Goal: Task Accomplishment & Management: Manage account settings

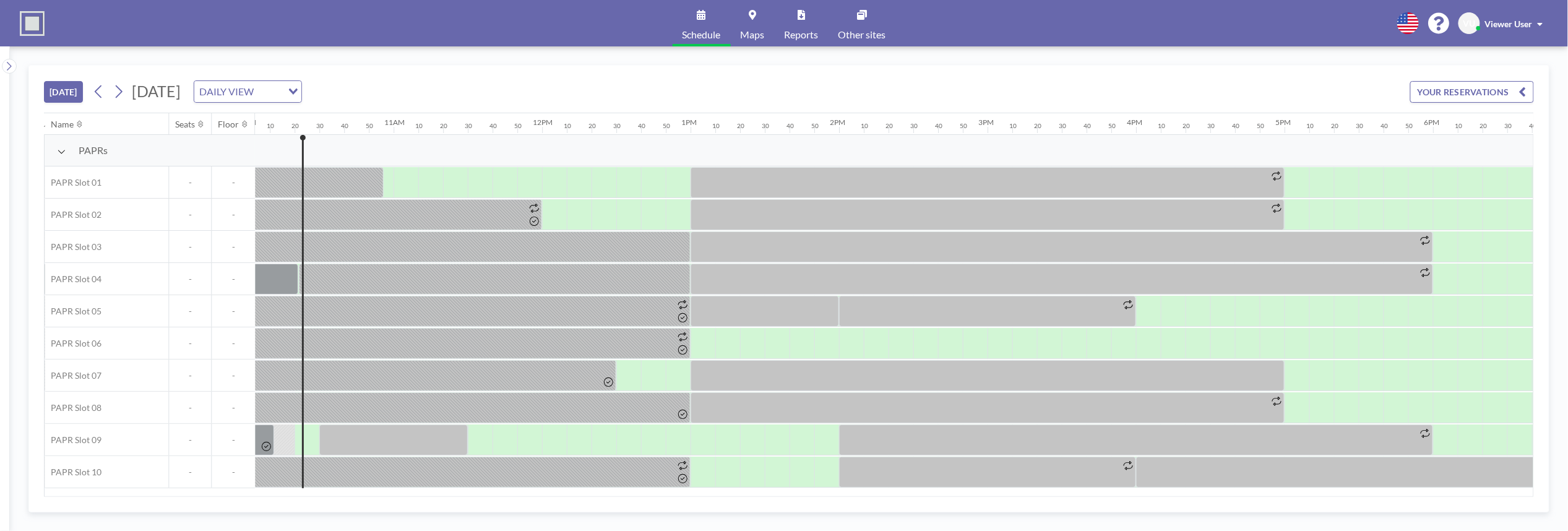
scroll to position [0, 1510]
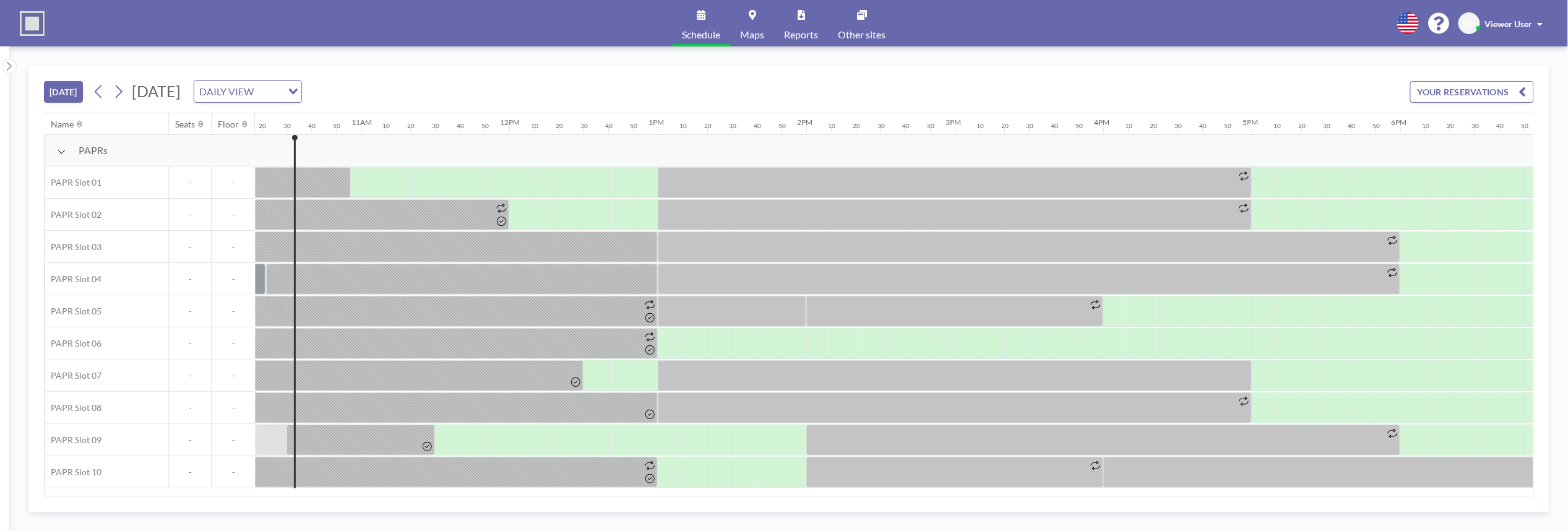
scroll to position [0, 1534]
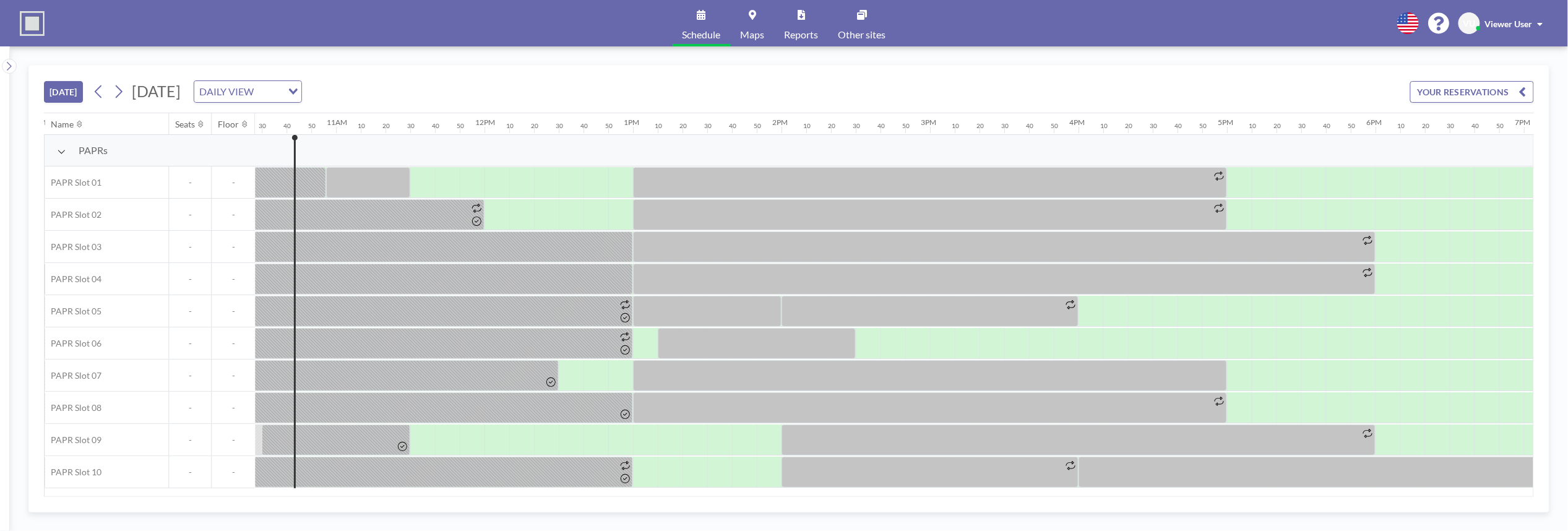
scroll to position [0, 1559]
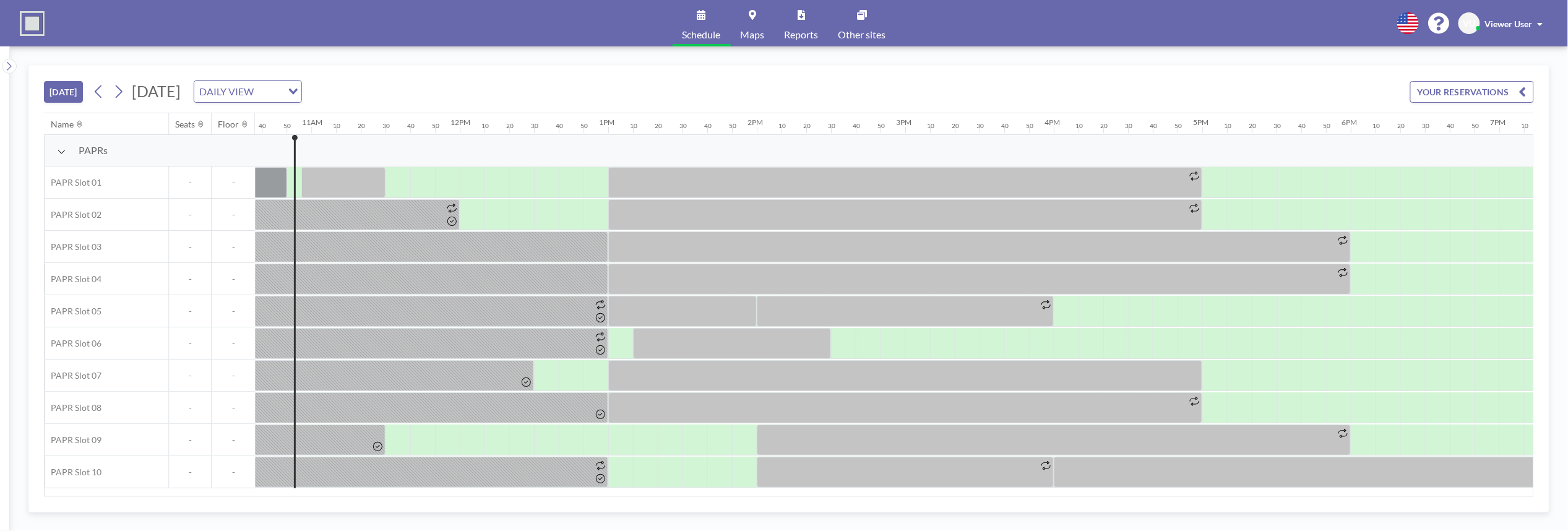
scroll to position [0, 1584]
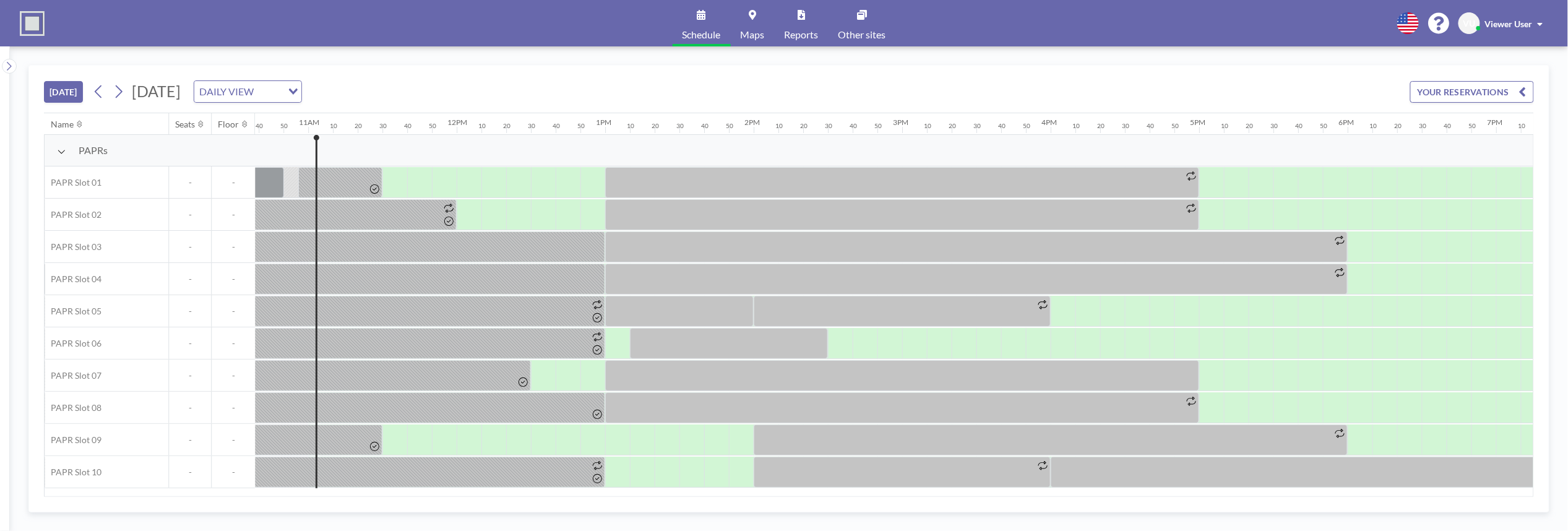
scroll to position [0, 1609]
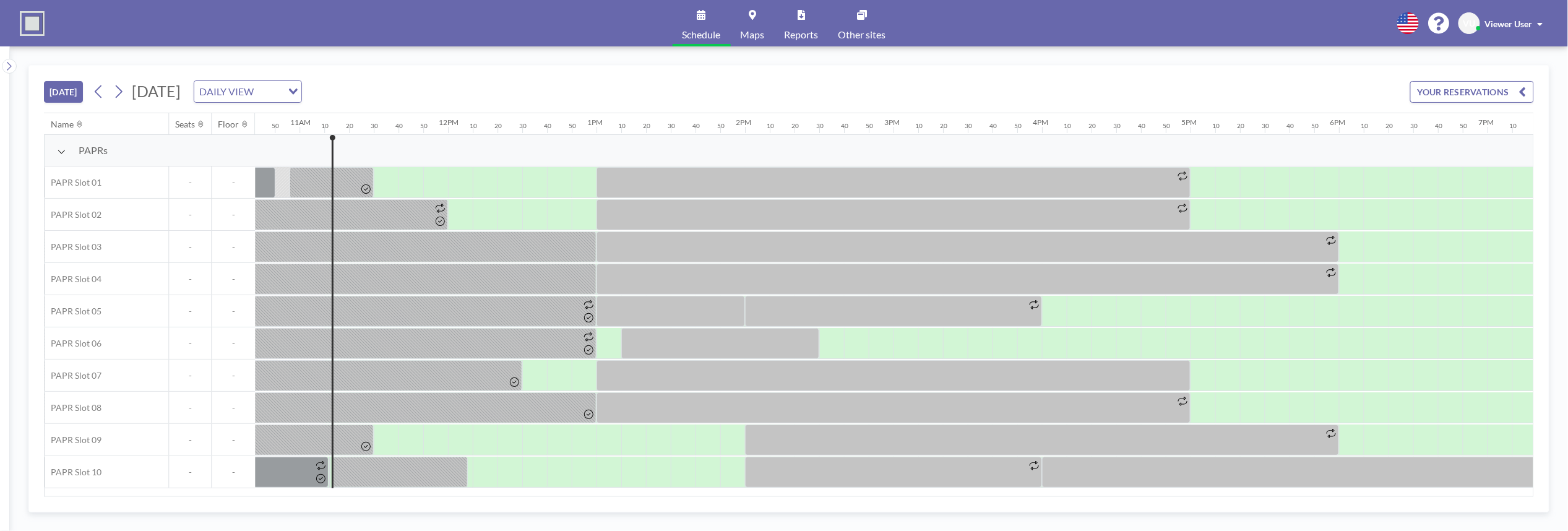
scroll to position [0, 1634]
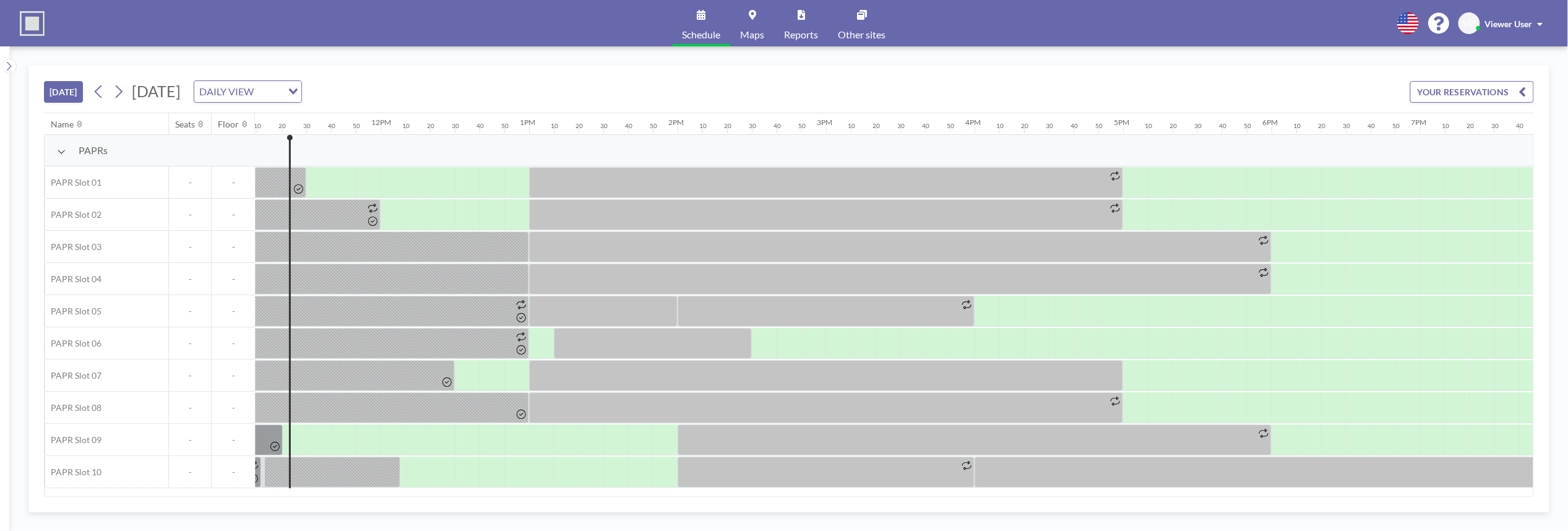
scroll to position [0, 1658]
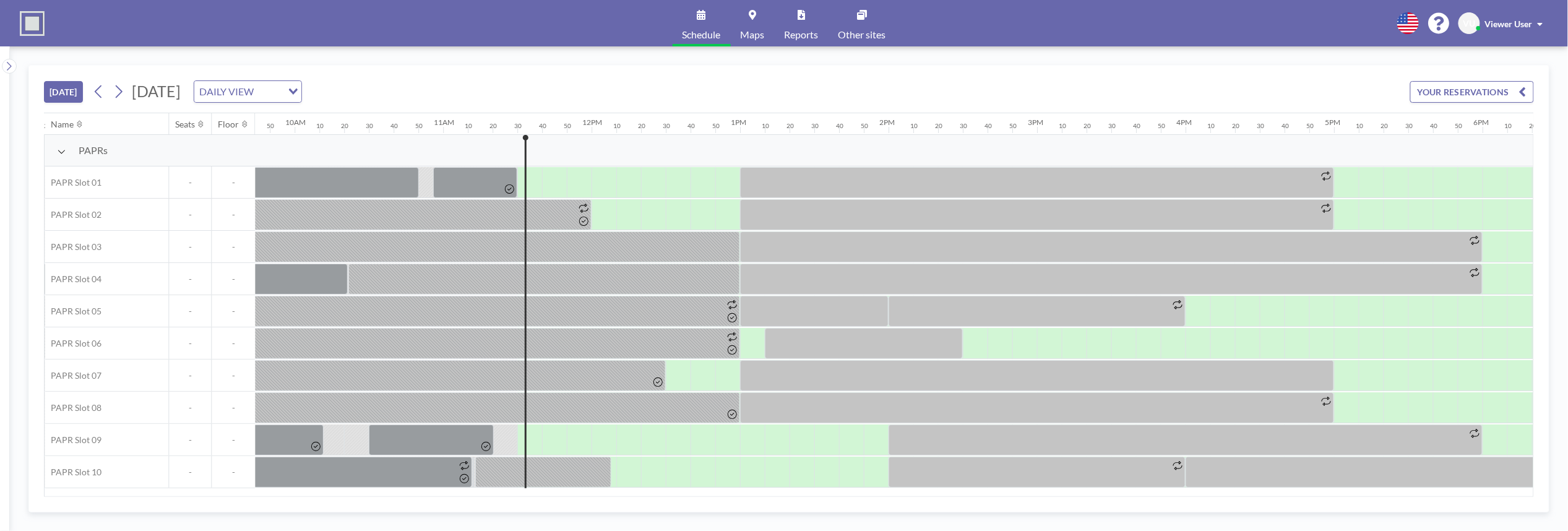
scroll to position [0, 1683]
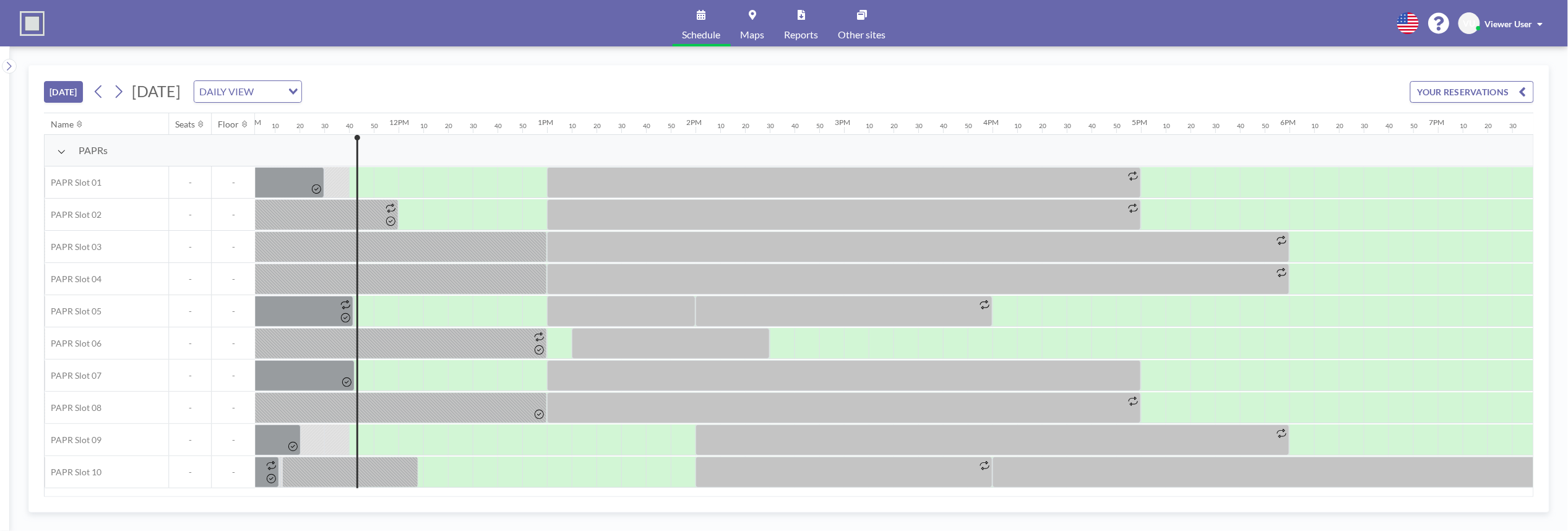
scroll to position [0, 1708]
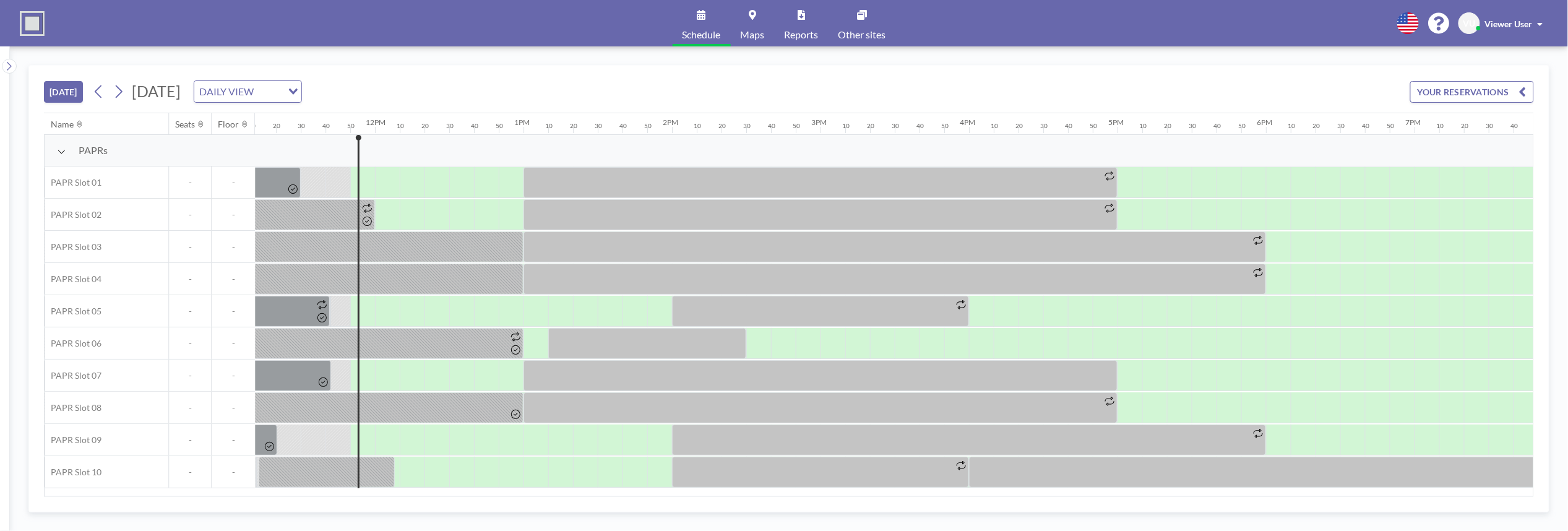
scroll to position [0, 1733]
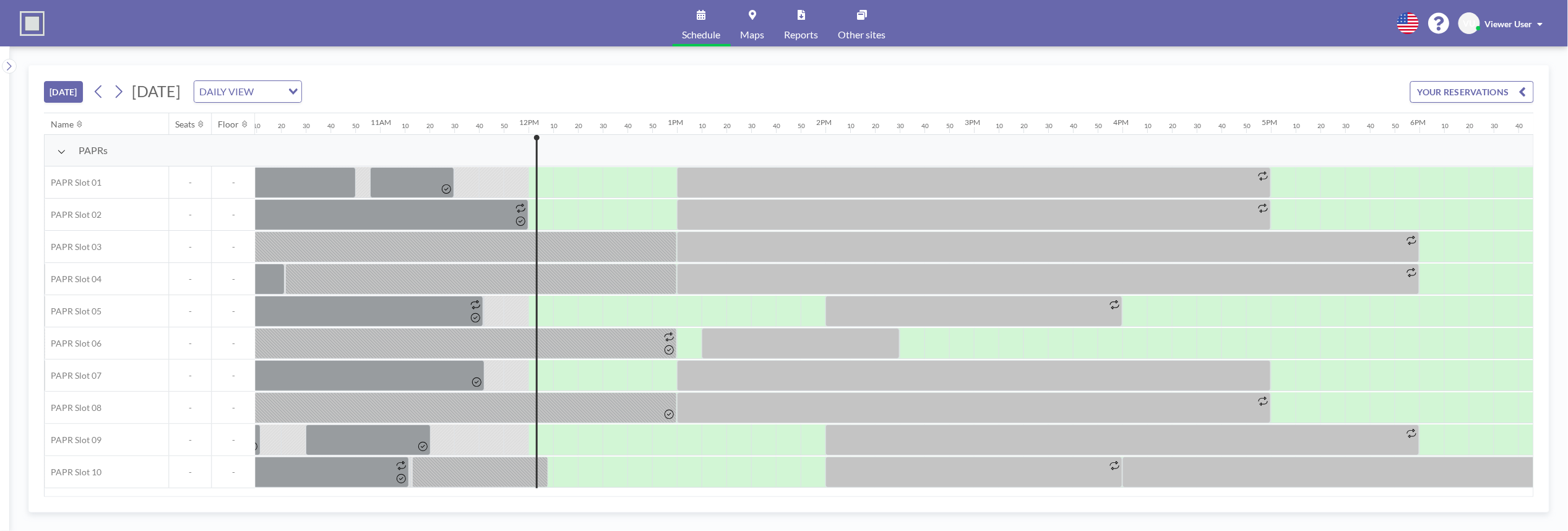
scroll to position [0, 1757]
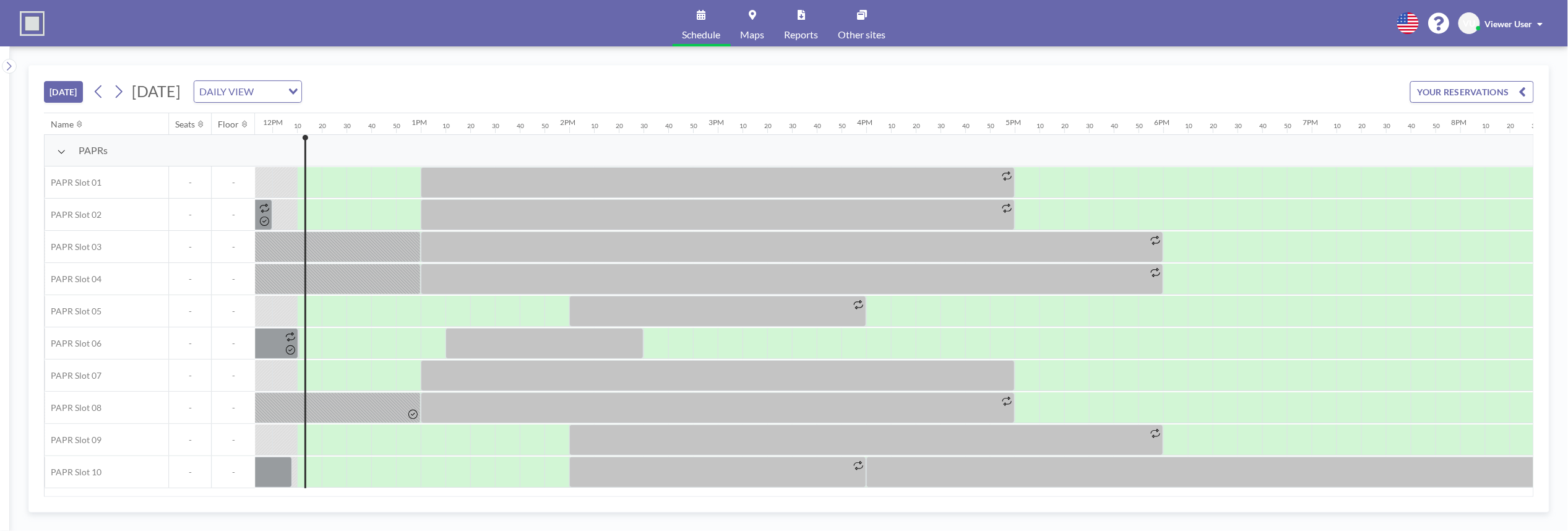
scroll to position [0, 1782]
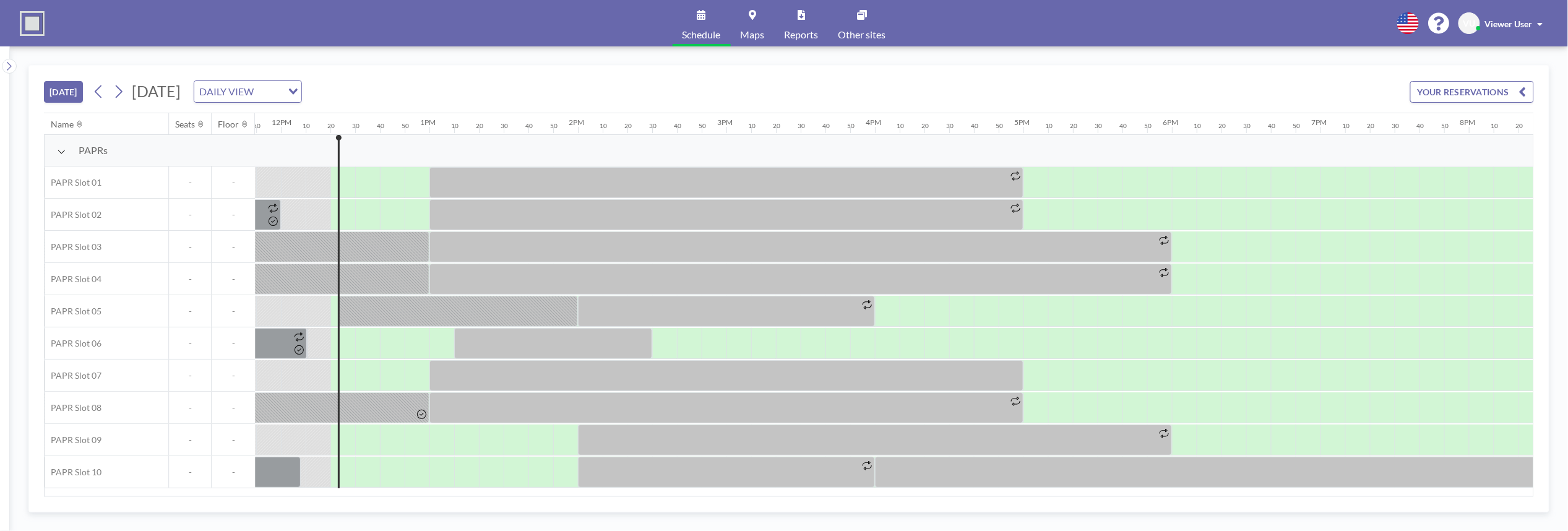
scroll to position [0, 1807]
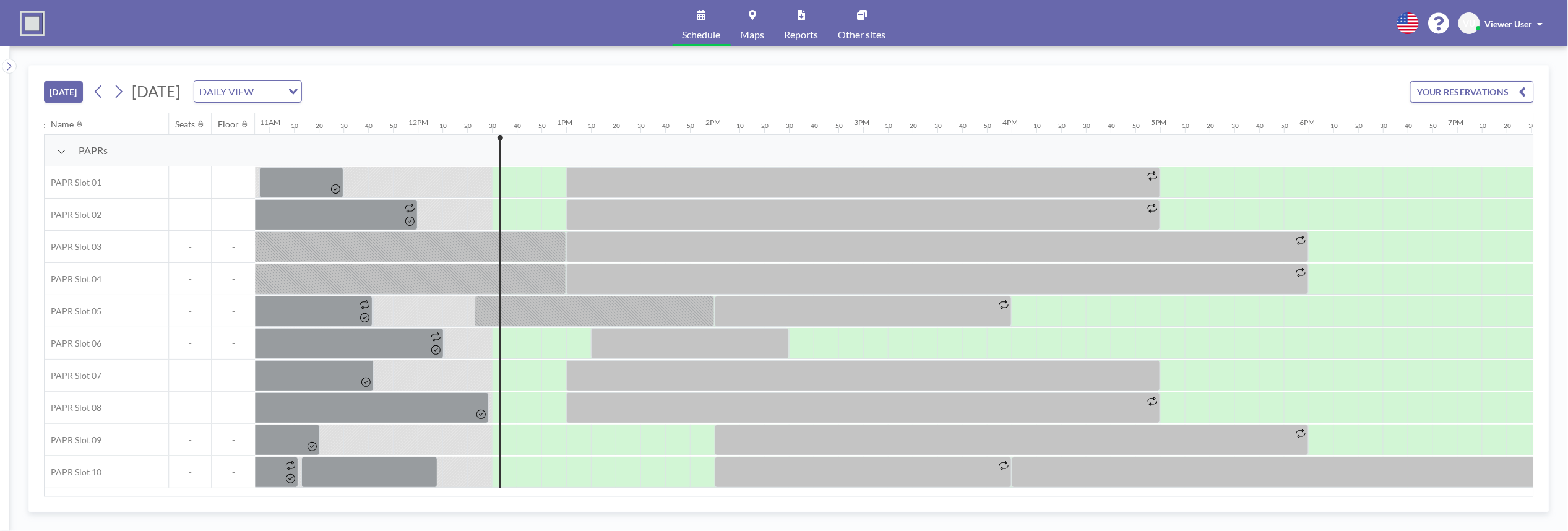
scroll to position [0, 1832]
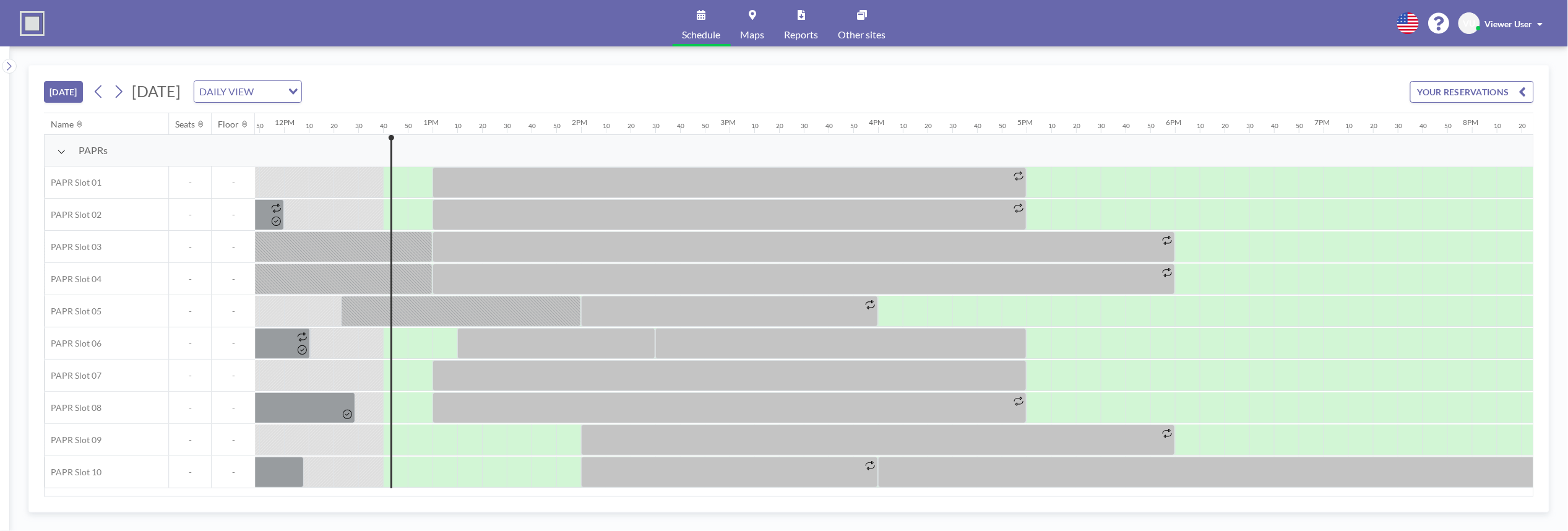
scroll to position [0, 1856]
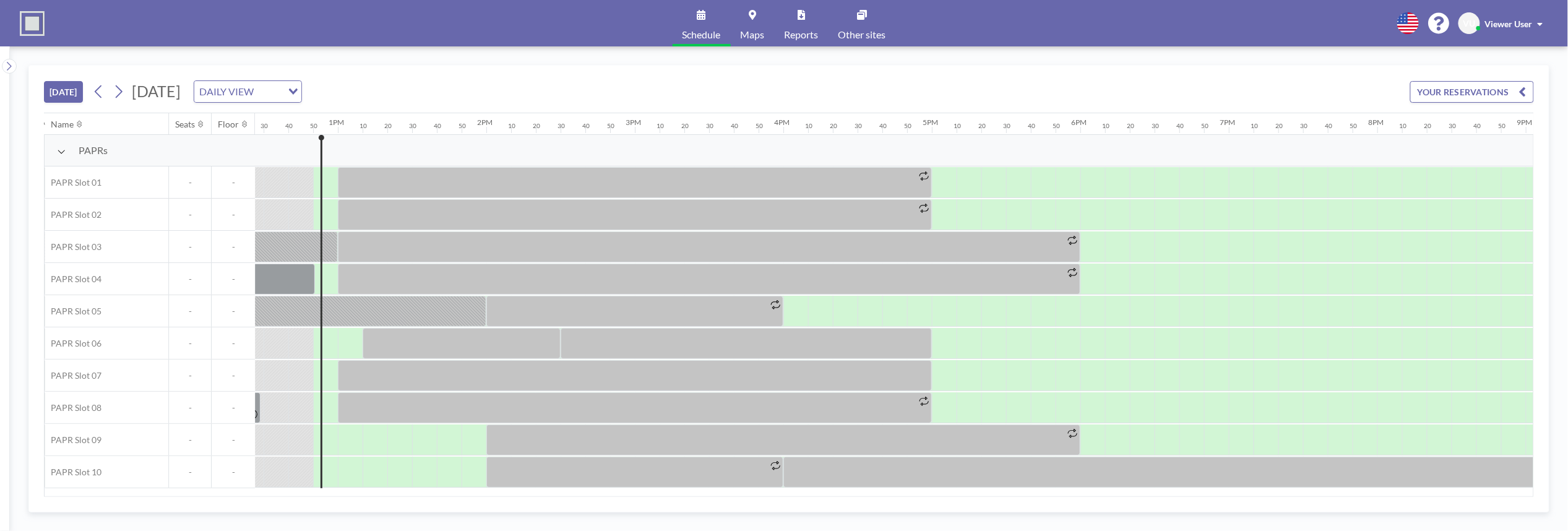
scroll to position [0, 1881]
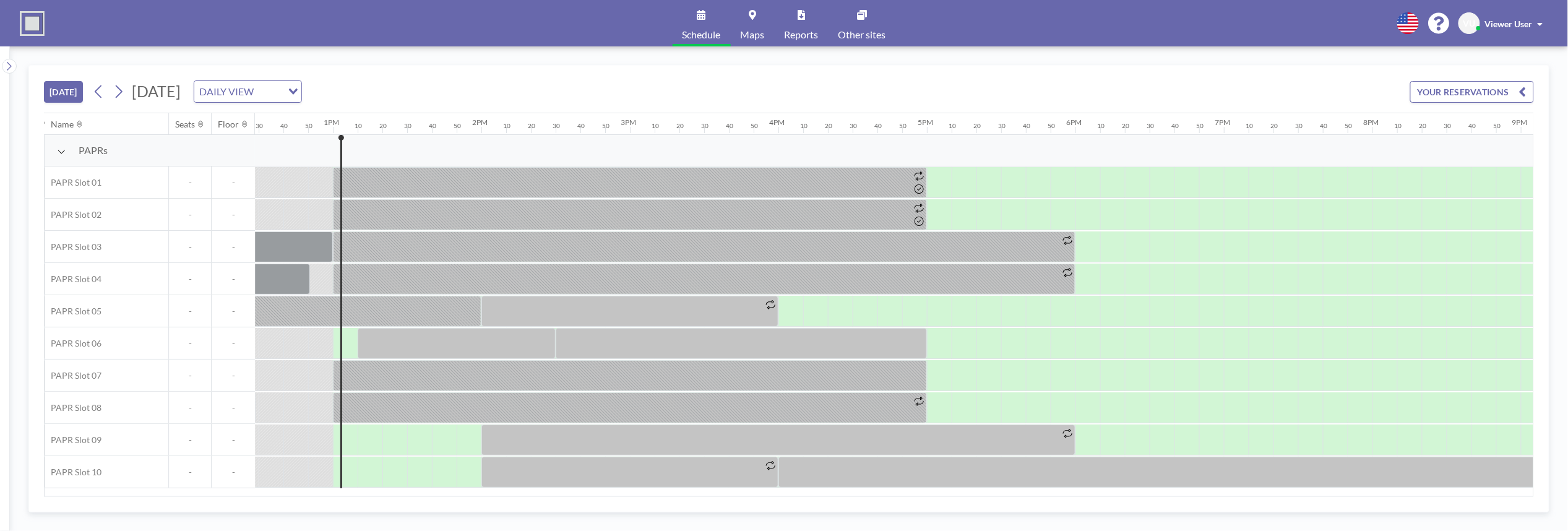
scroll to position [0, 1906]
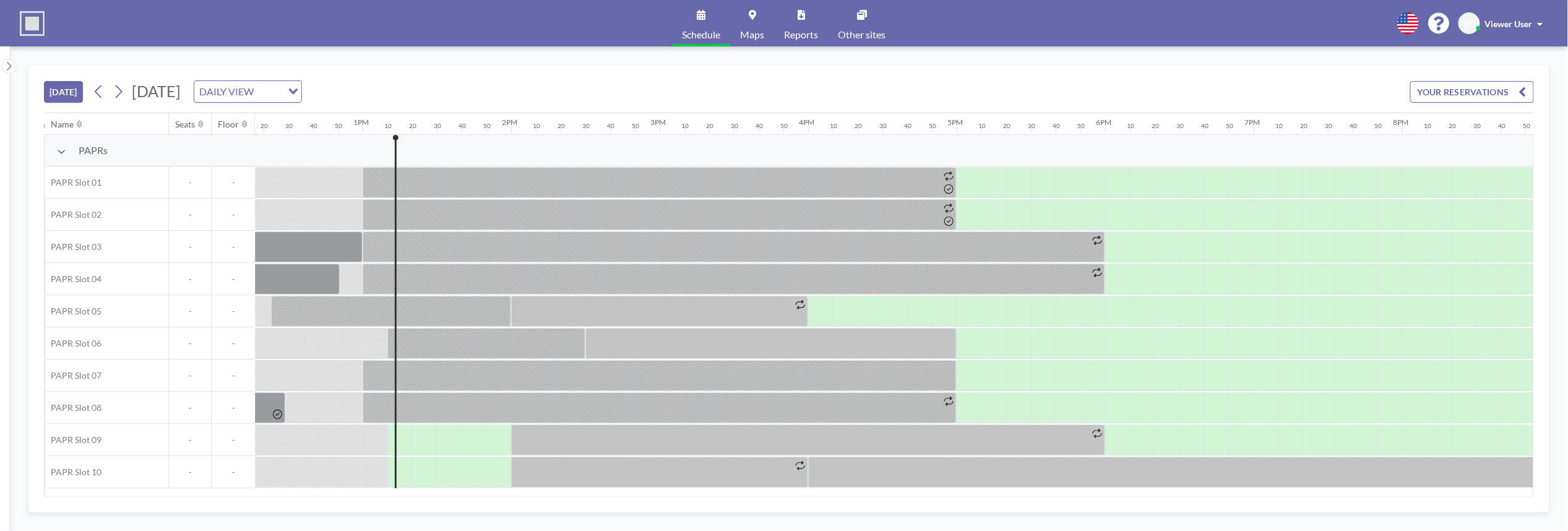
scroll to position [0, 1931]
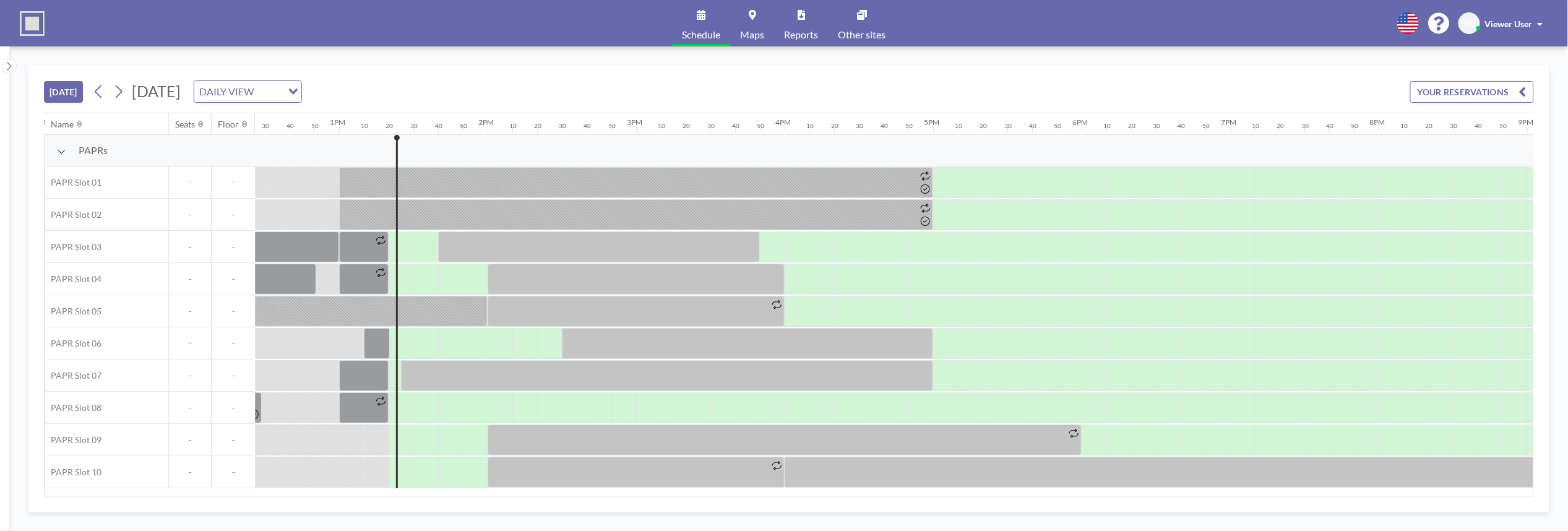
scroll to position [0, 1955]
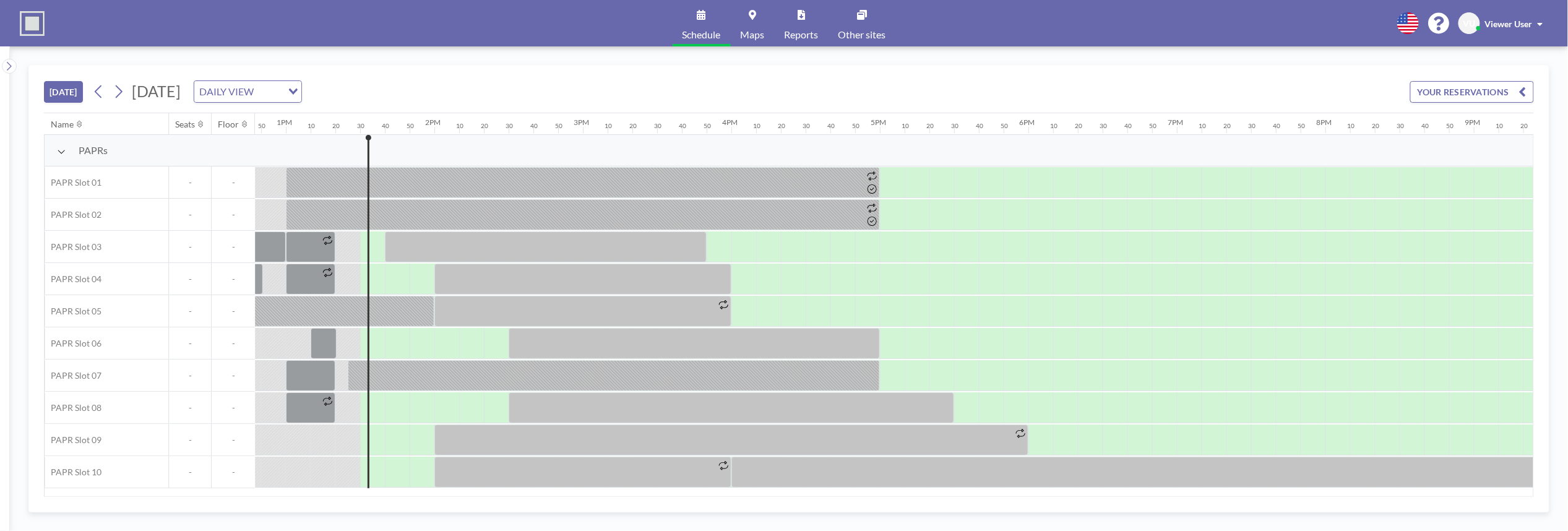
scroll to position [0, 1980]
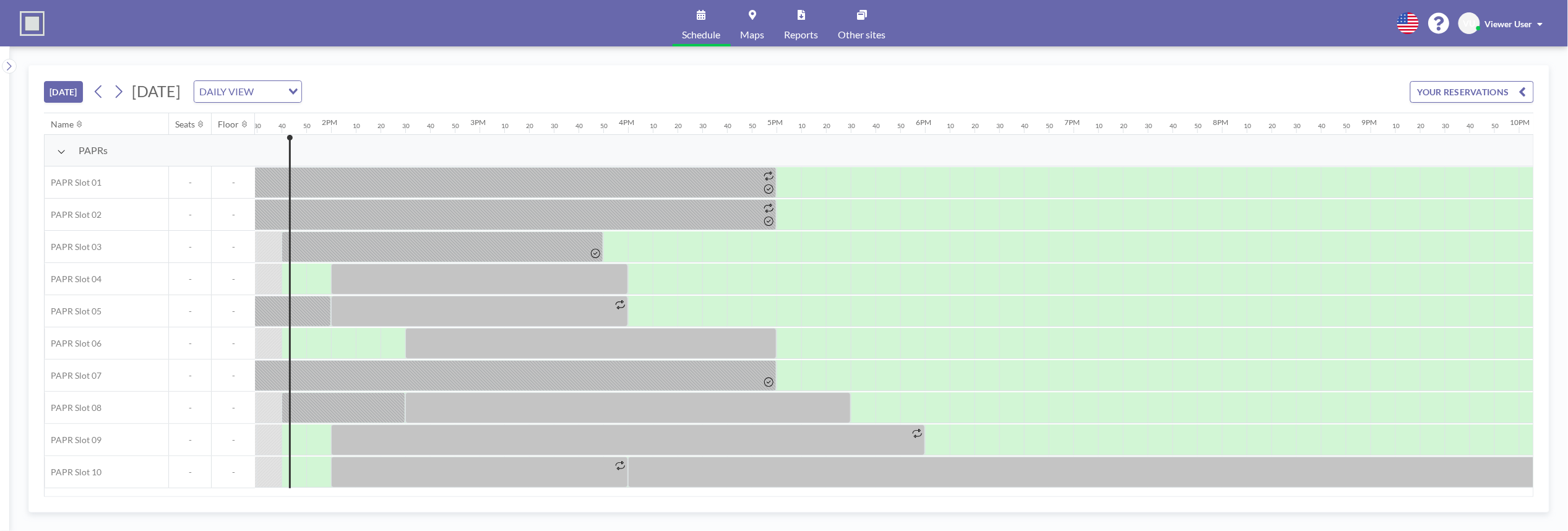
scroll to position [0, 2005]
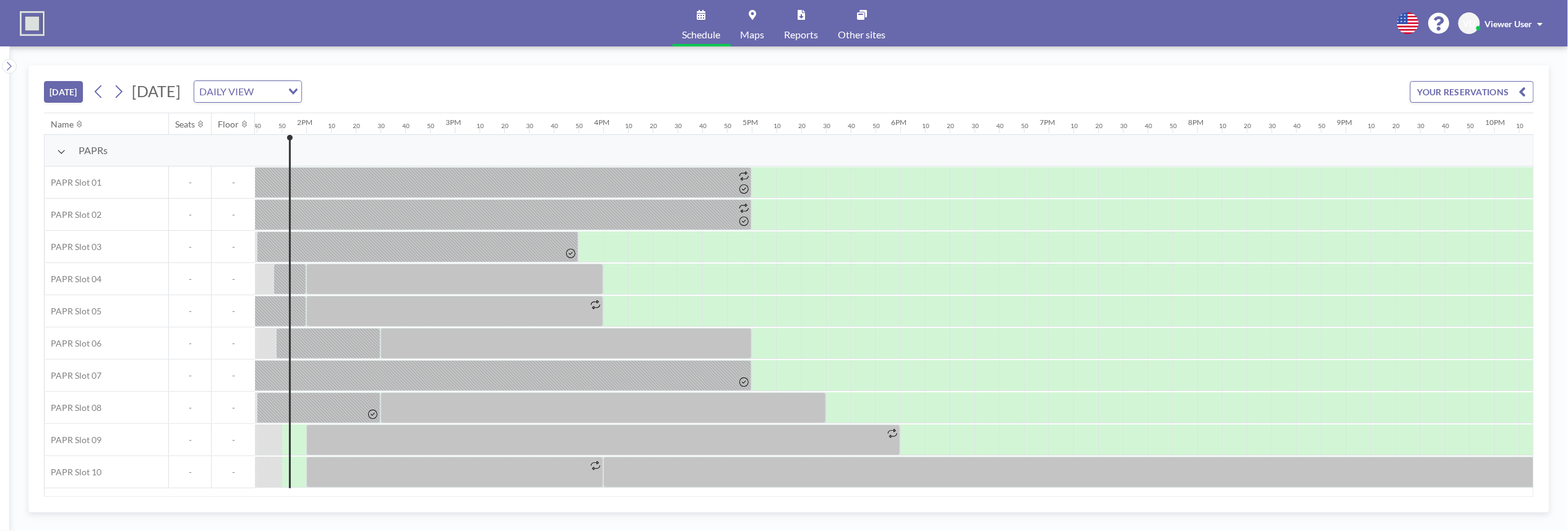
scroll to position [0, 2030]
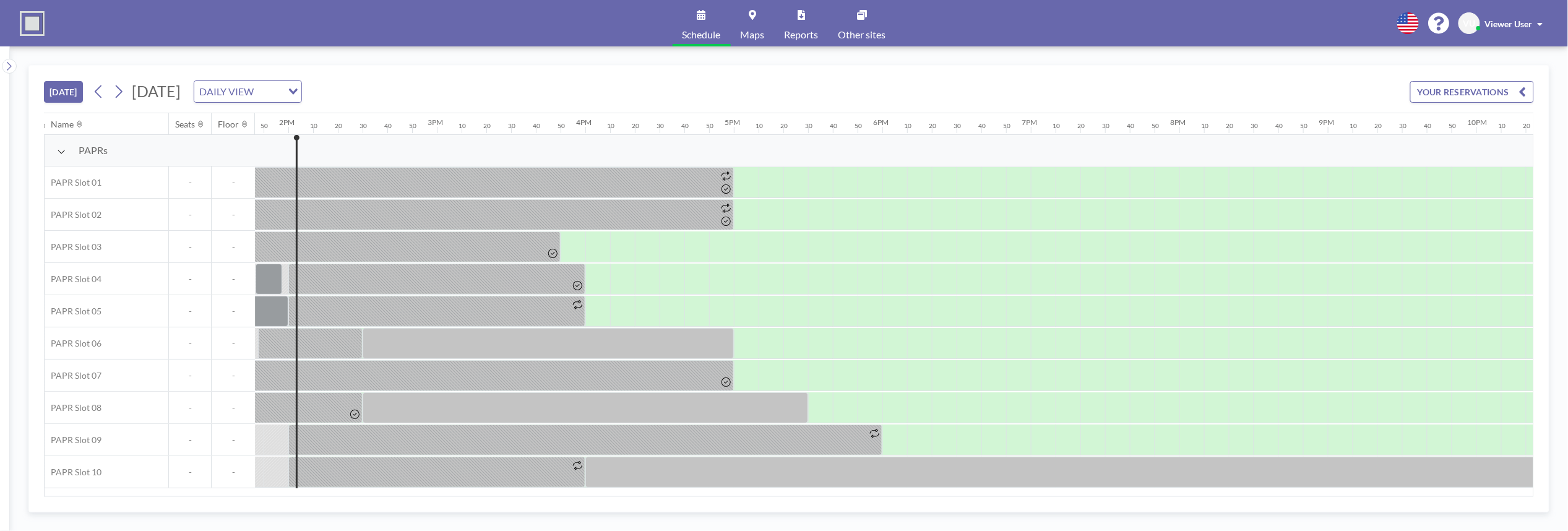
scroll to position [0, 2054]
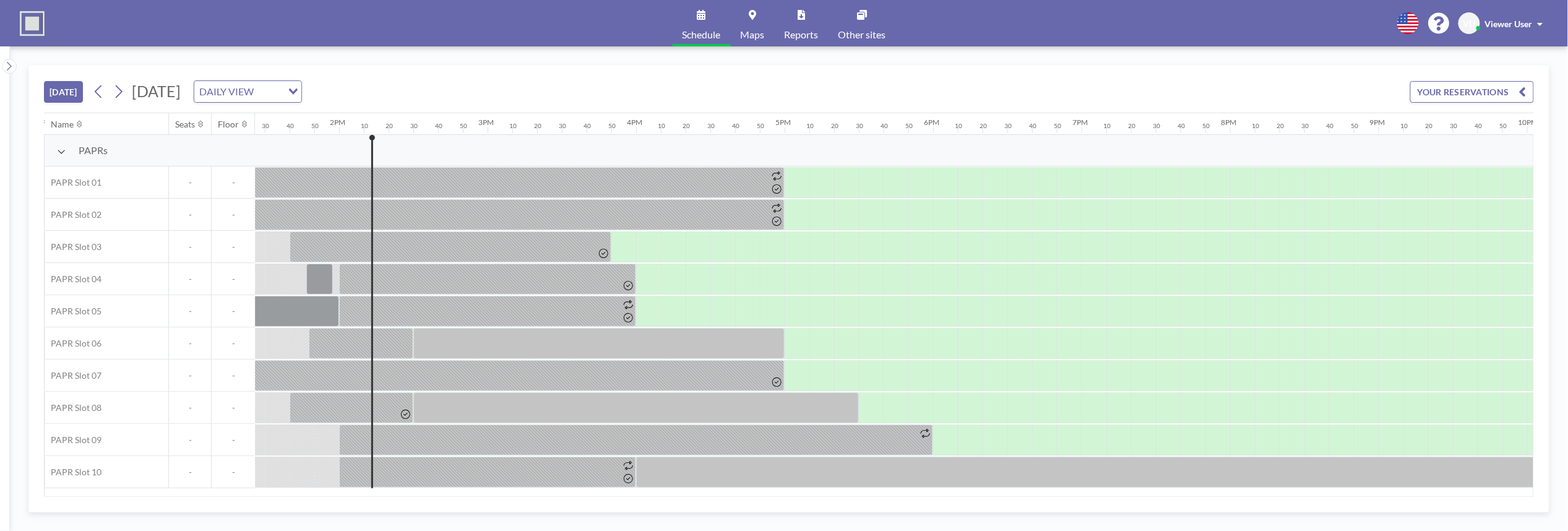
scroll to position [0, 2079]
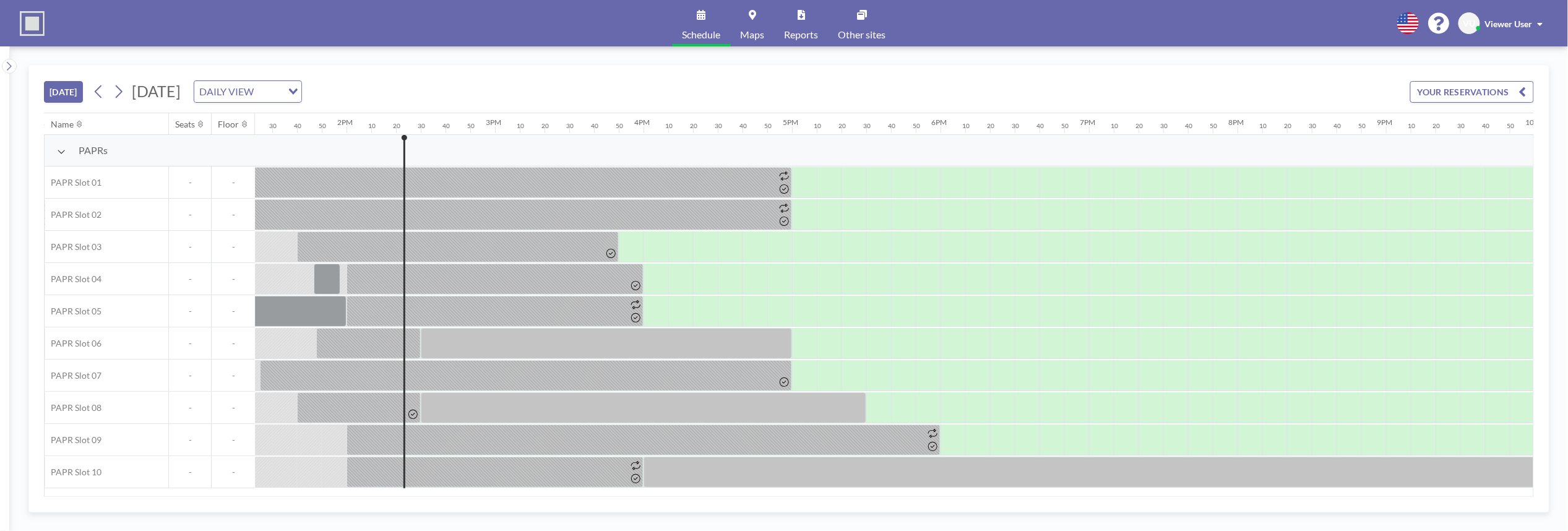
scroll to position [0, 2104]
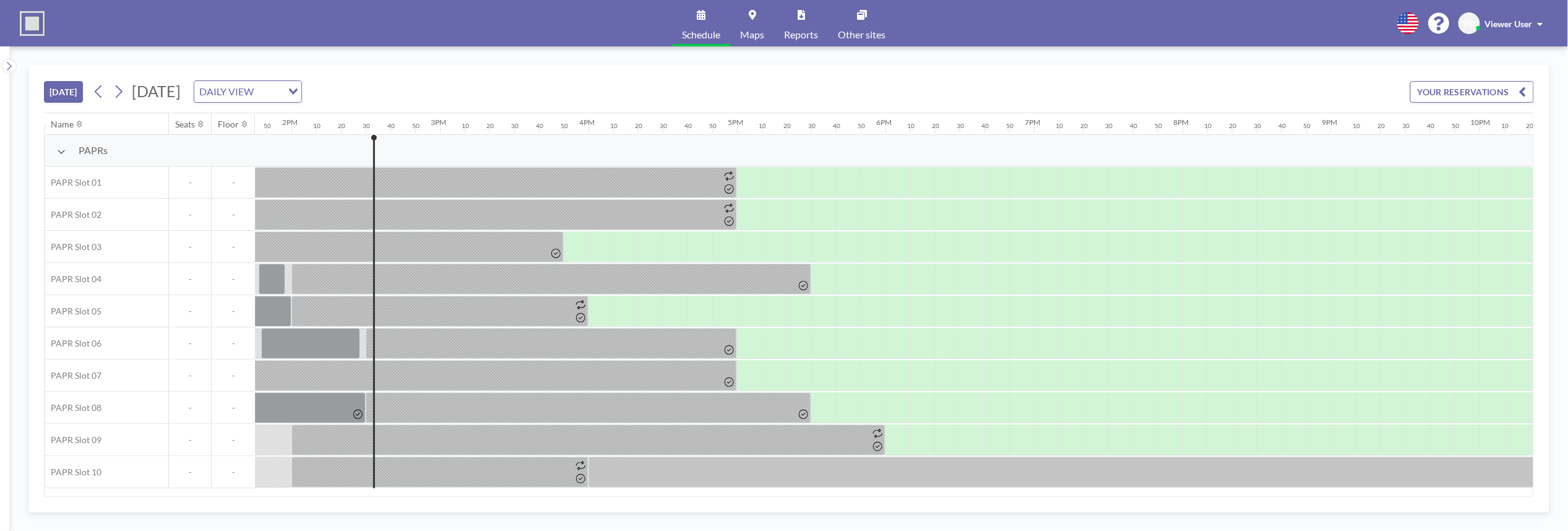
scroll to position [0, 2129]
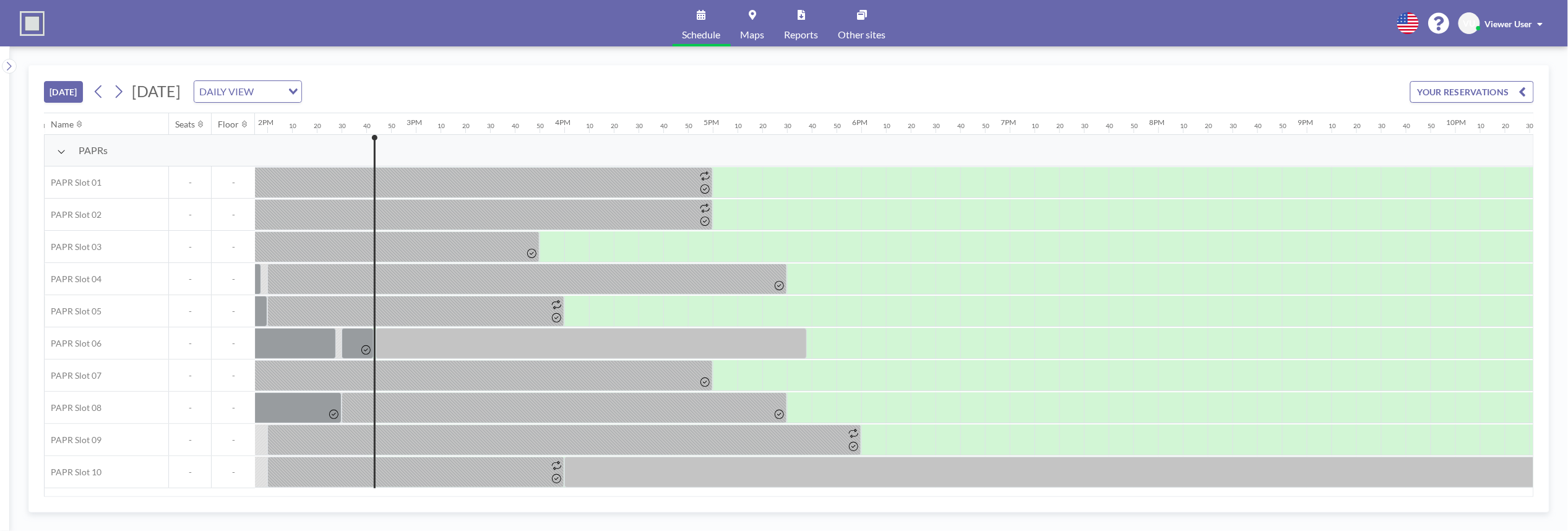
scroll to position [0, 2154]
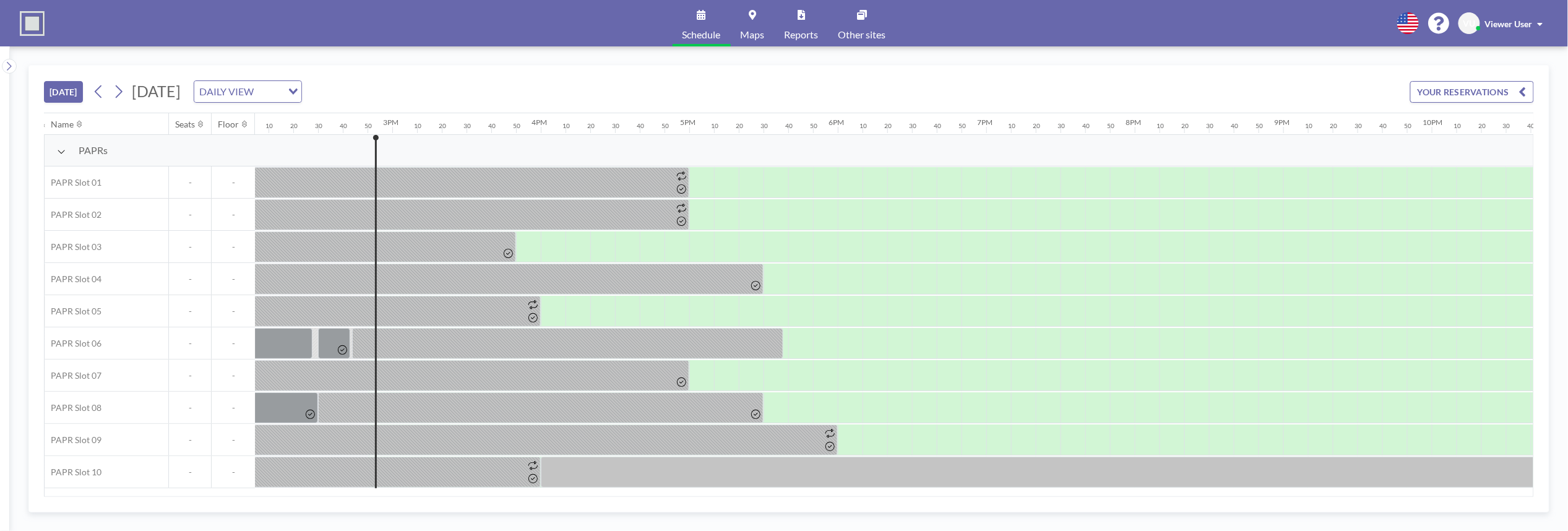
scroll to position [0, 2178]
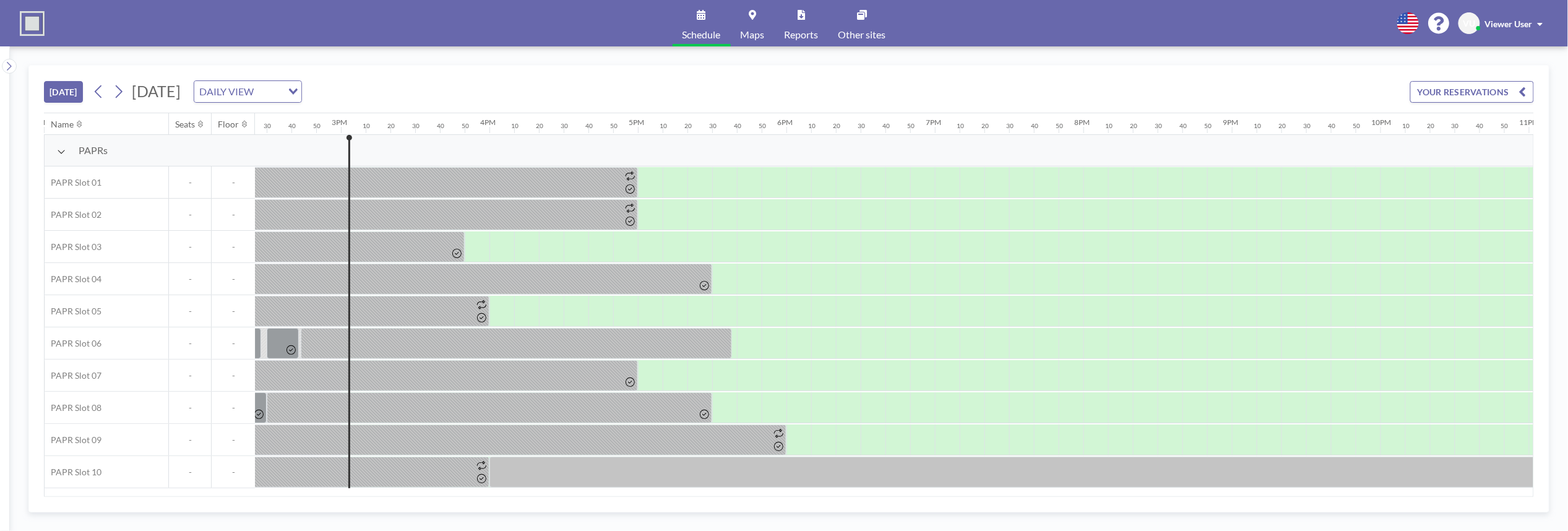
scroll to position [0, 2203]
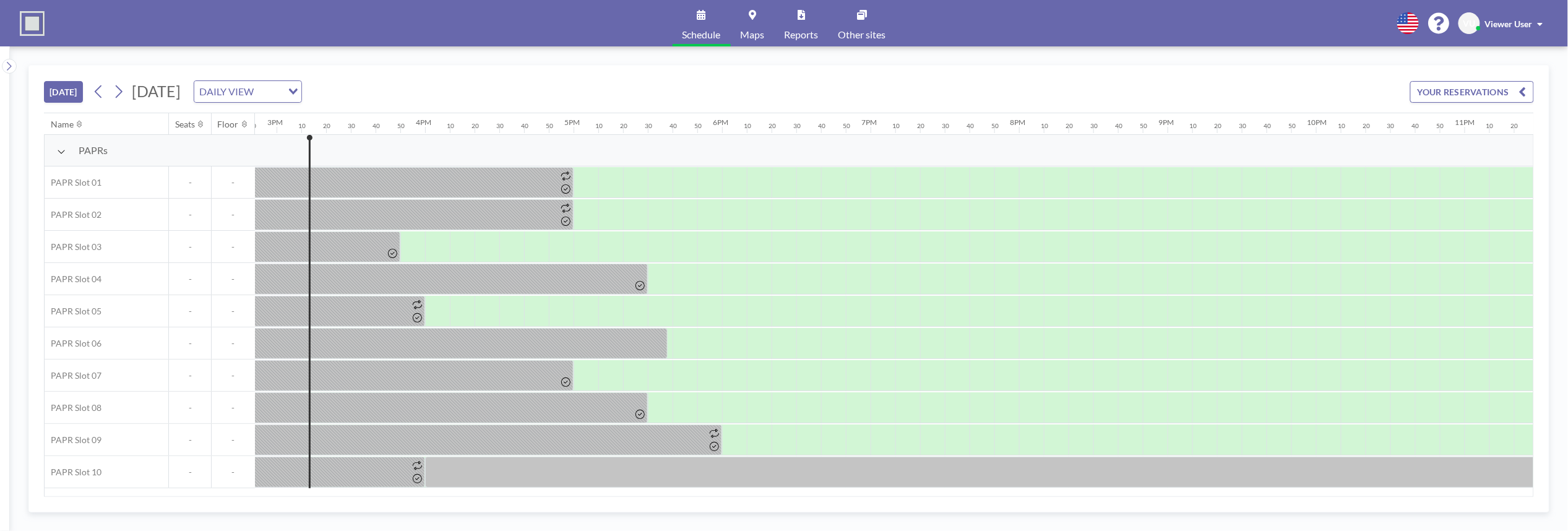
scroll to position [0, 2228]
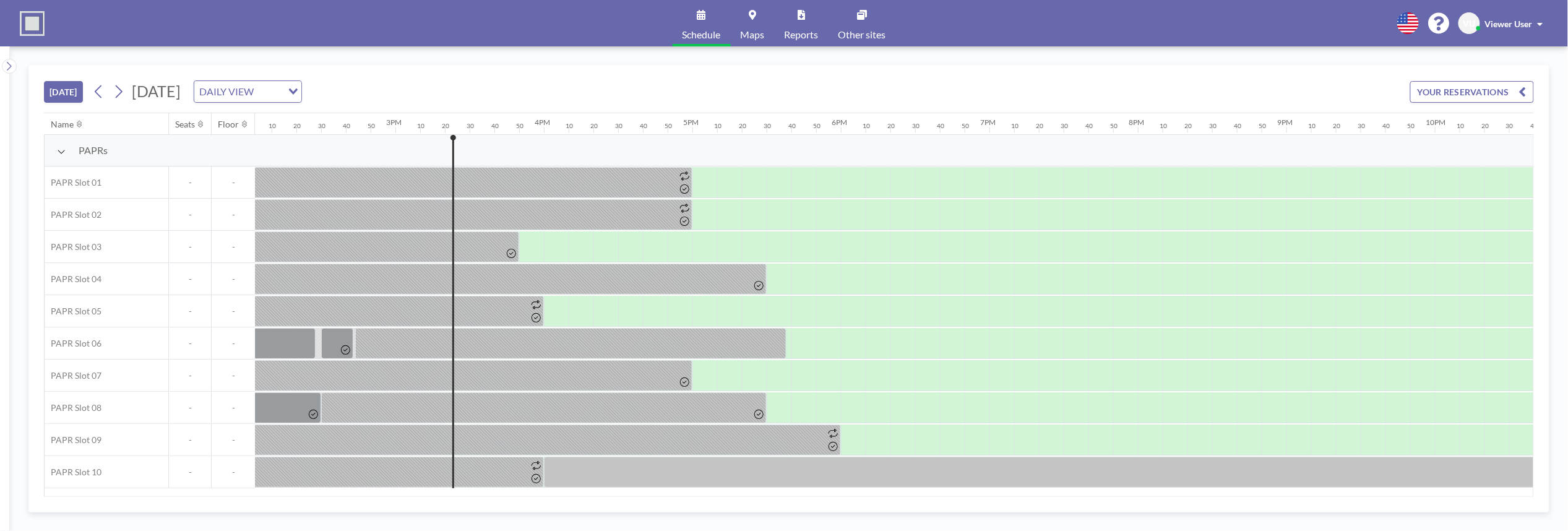
scroll to position [0, 2253]
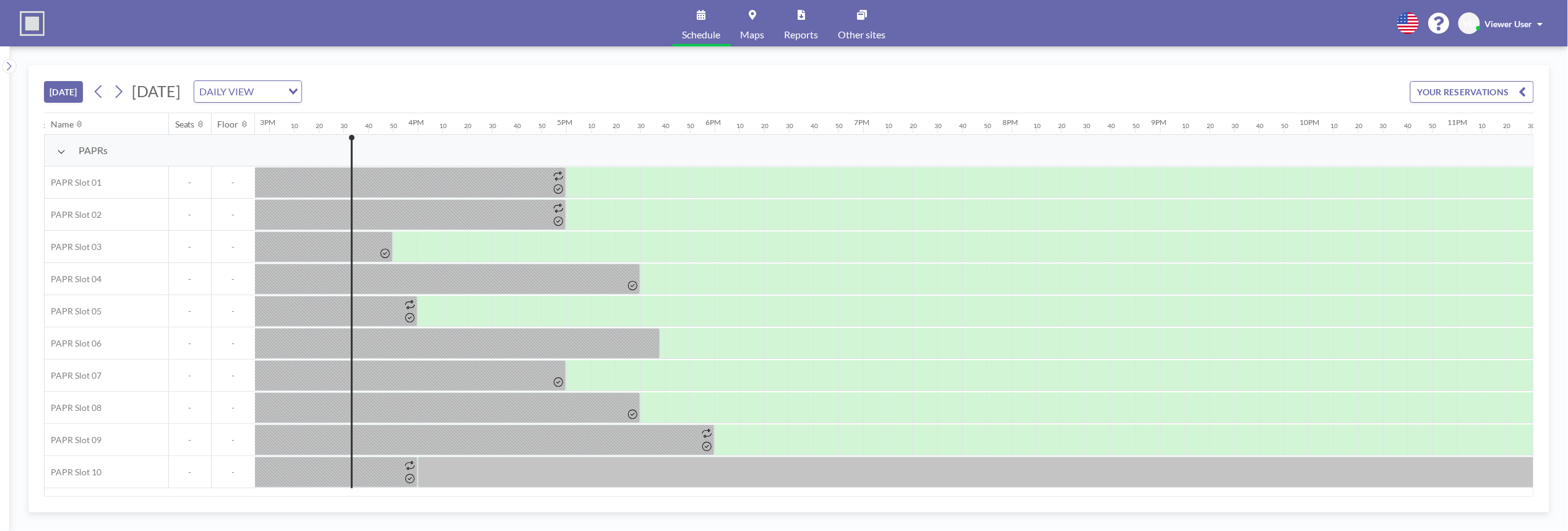
scroll to position [0, 2277]
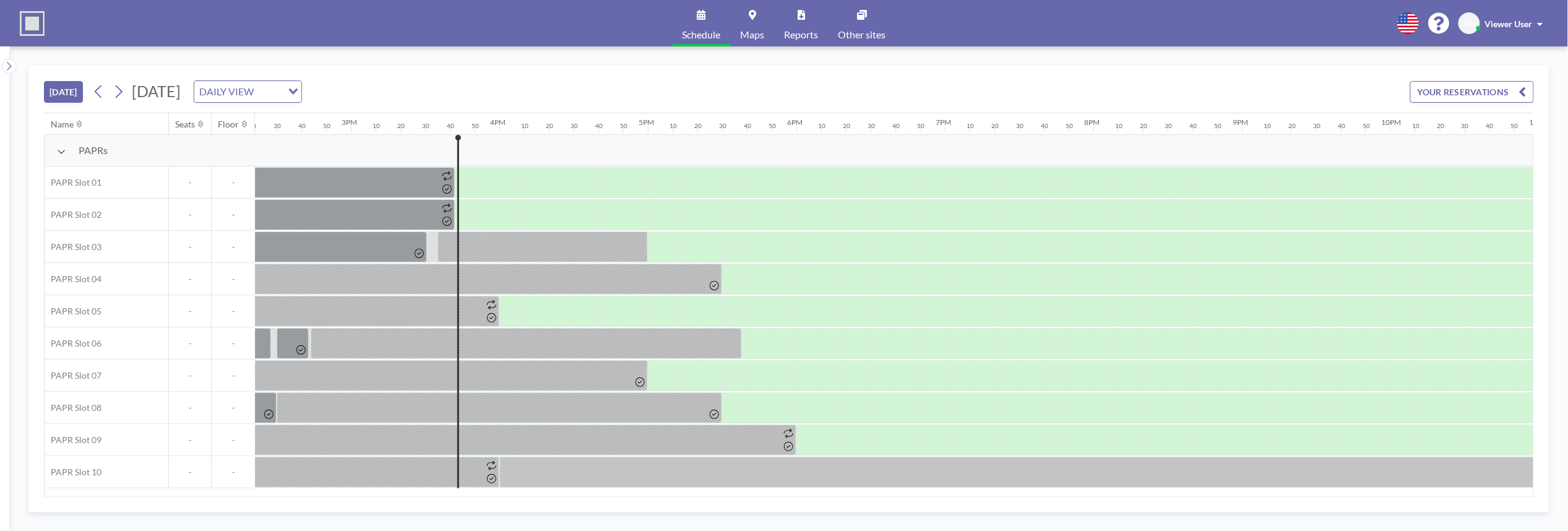
scroll to position [0, 2300]
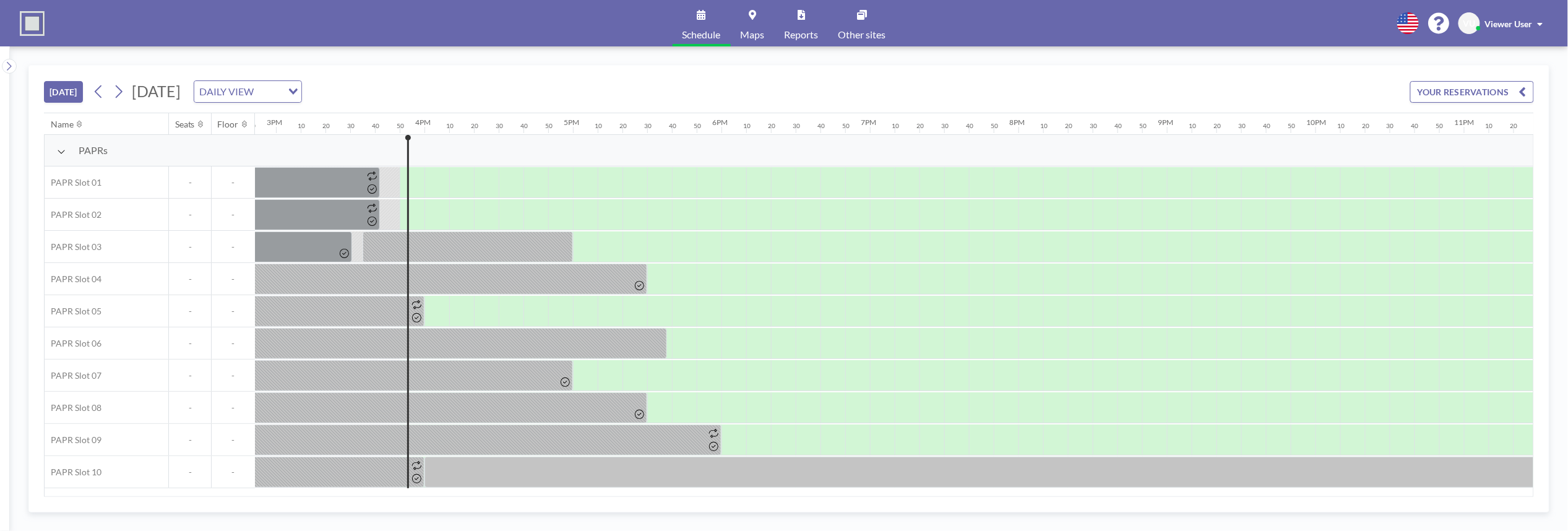
scroll to position [0, 2300]
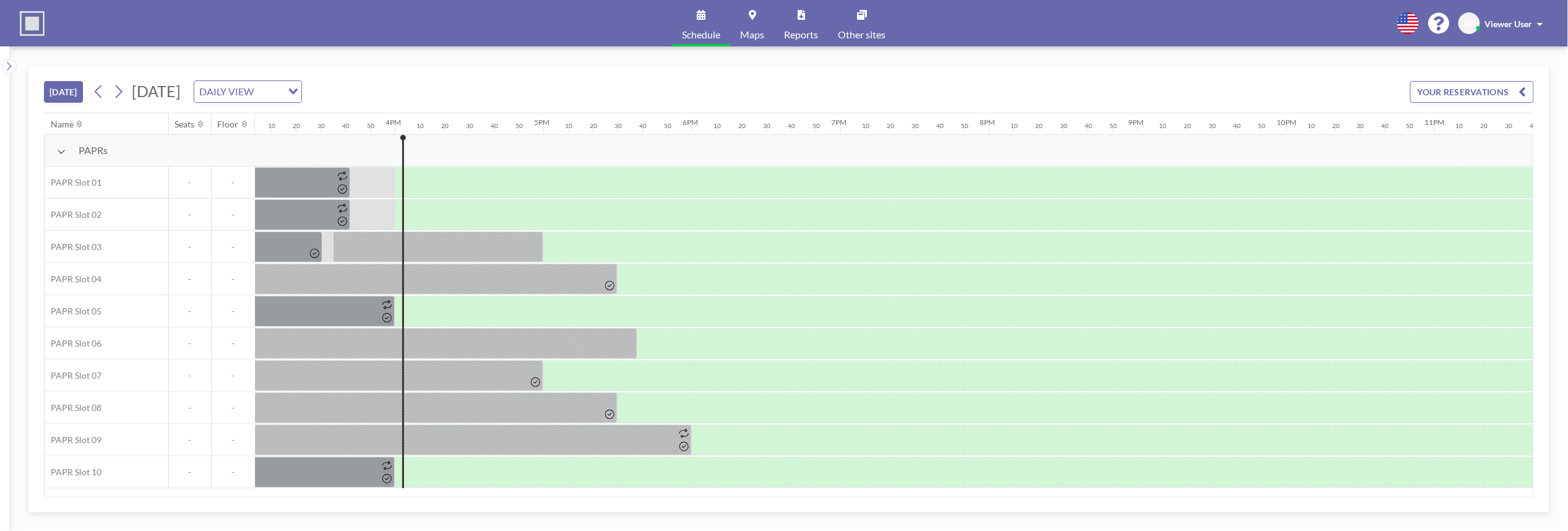
scroll to position [0, 2300]
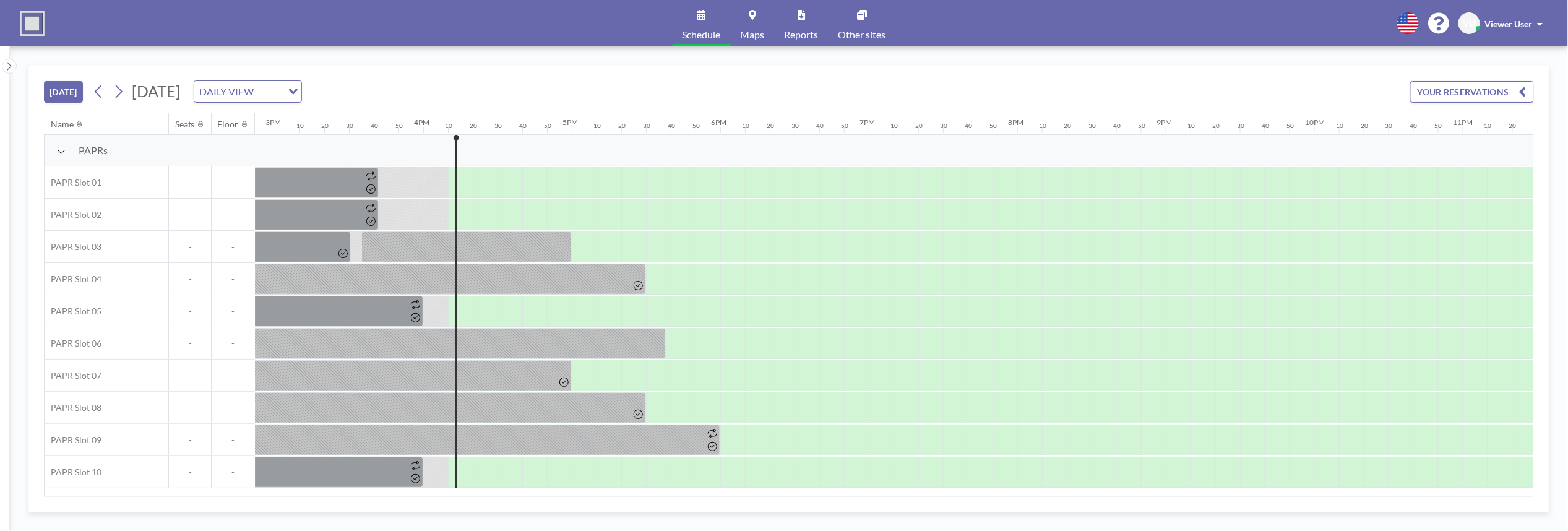
scroll to position [0, 2300]
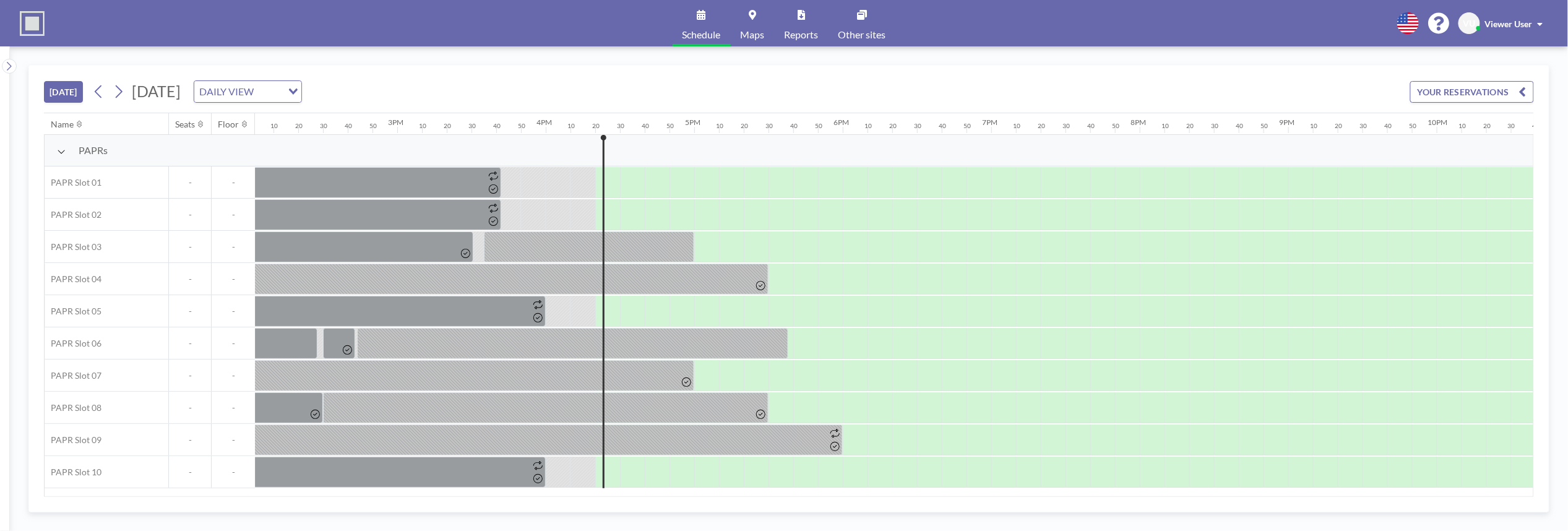
scroll to position [0, 2300]
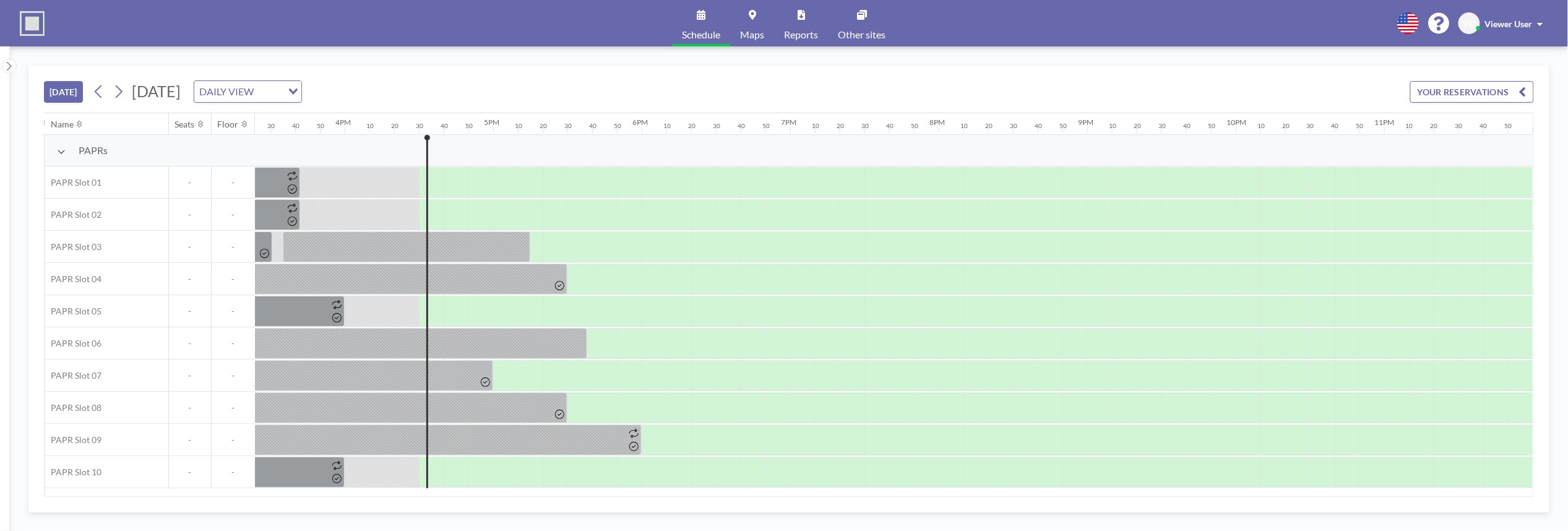
scroll to position [0, 2300]
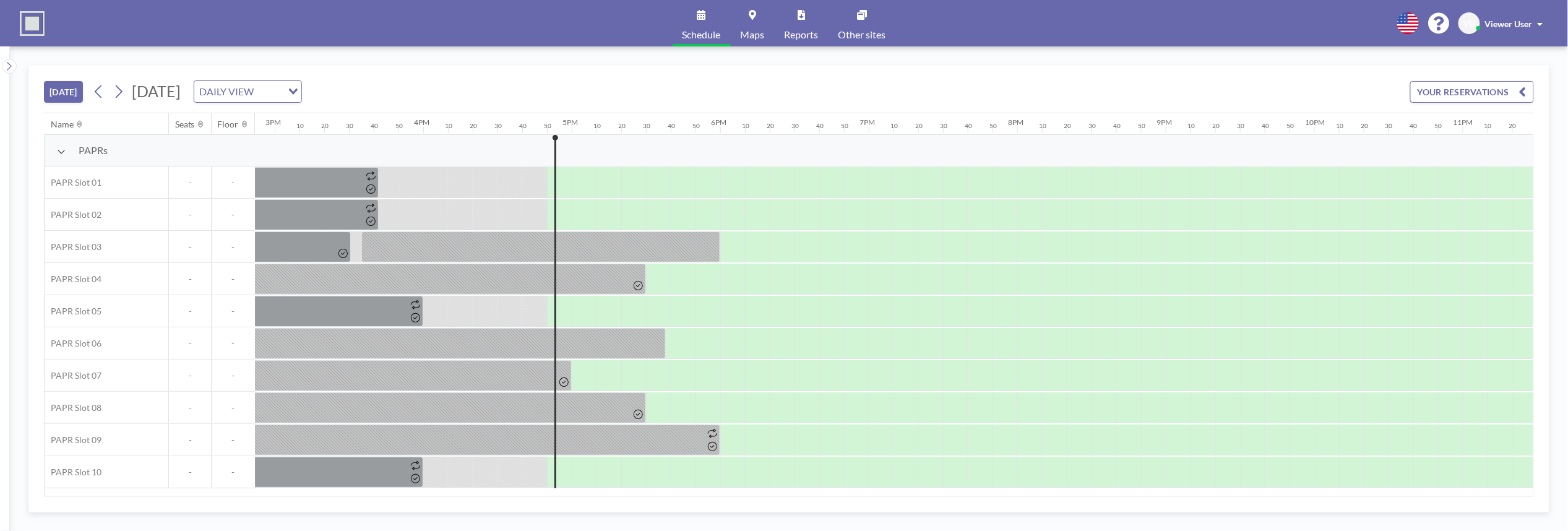
scroll to position [0, 2300]
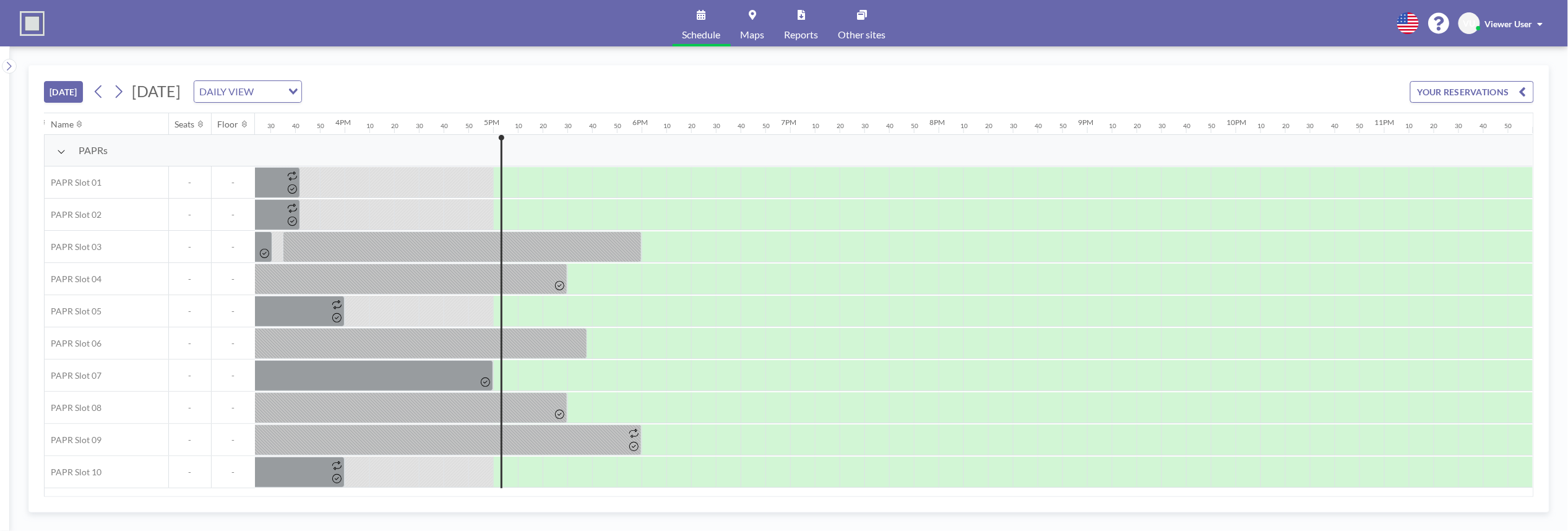
scroll to position [0, 2300]
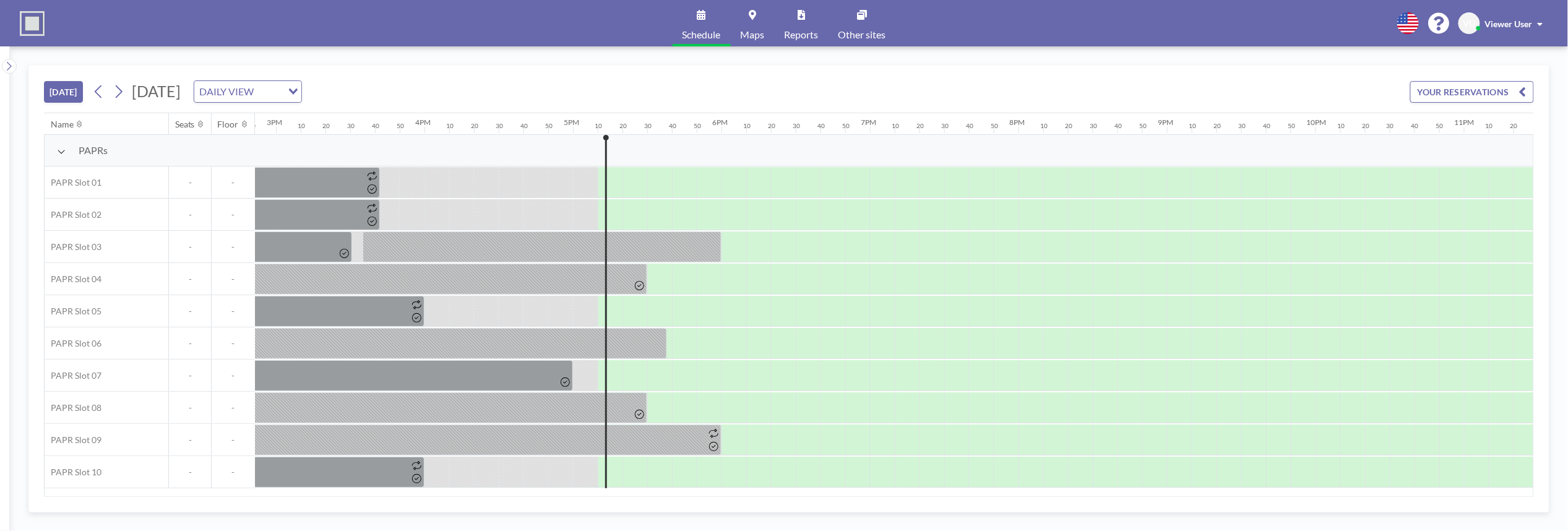
scroll to position [0, 2300]
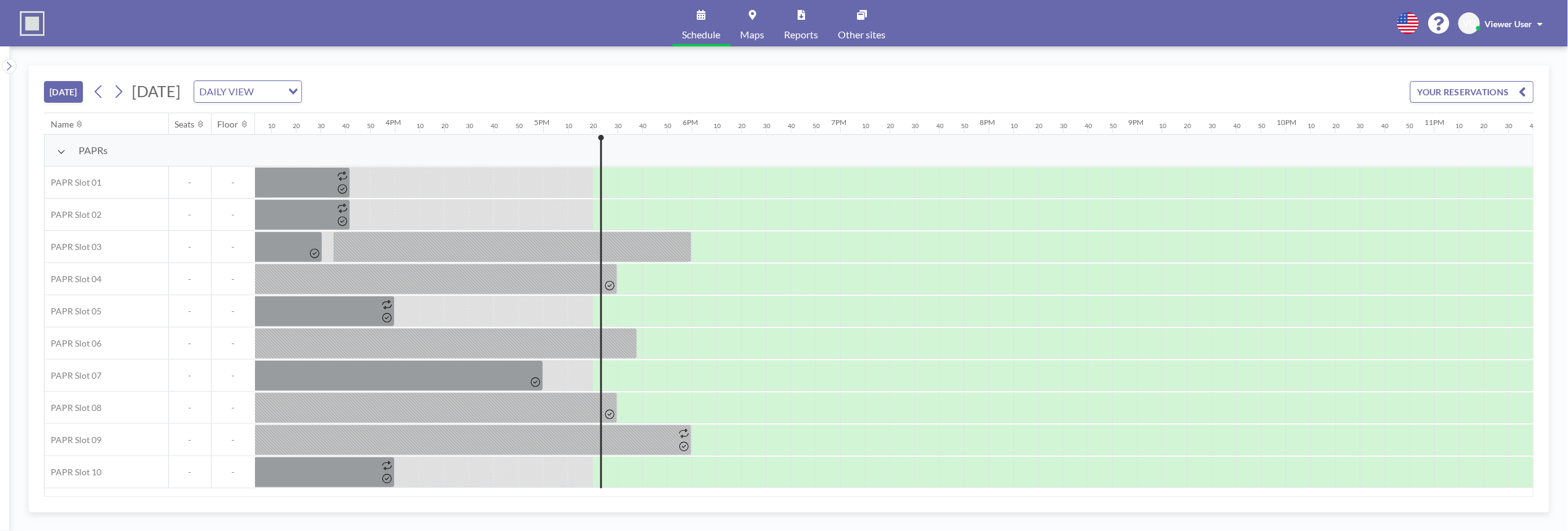
scroll to position [0, 2300]
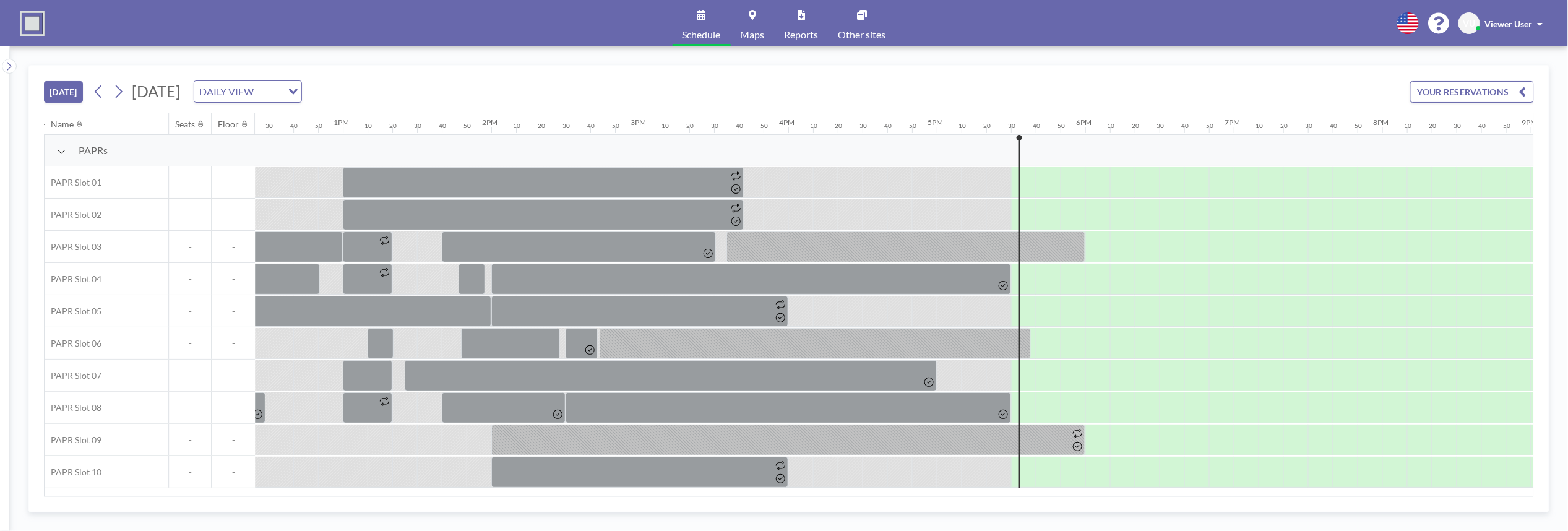
scroll to position [0, 2300]
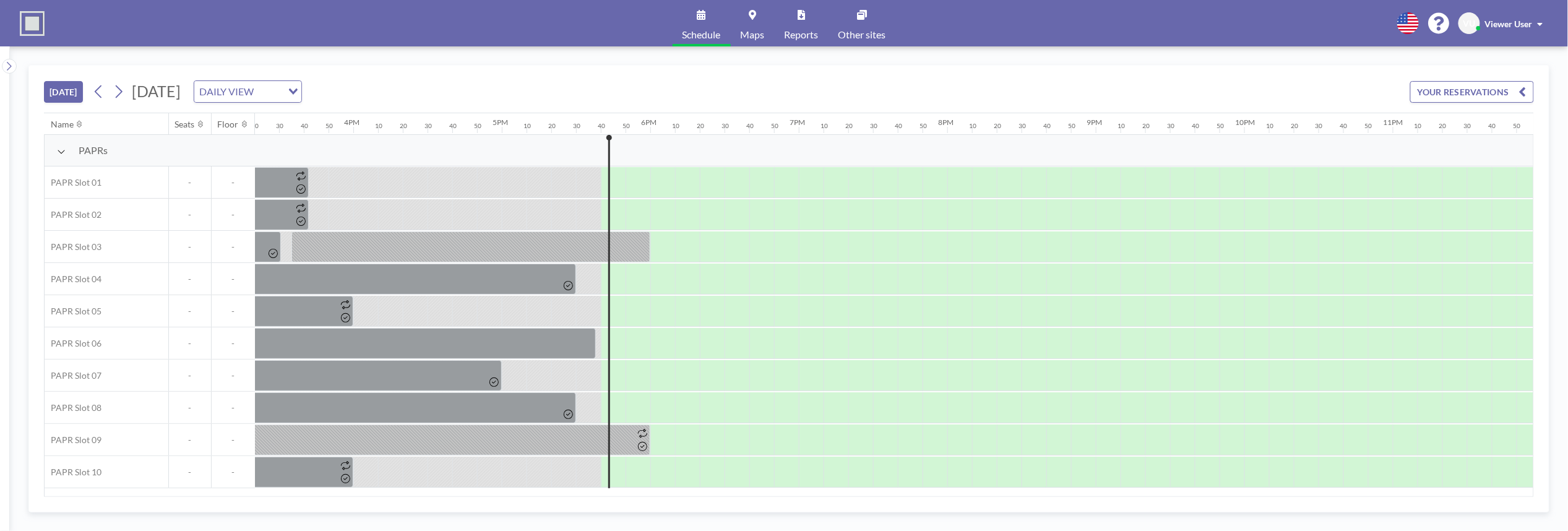
scroll to position [0, 2300]
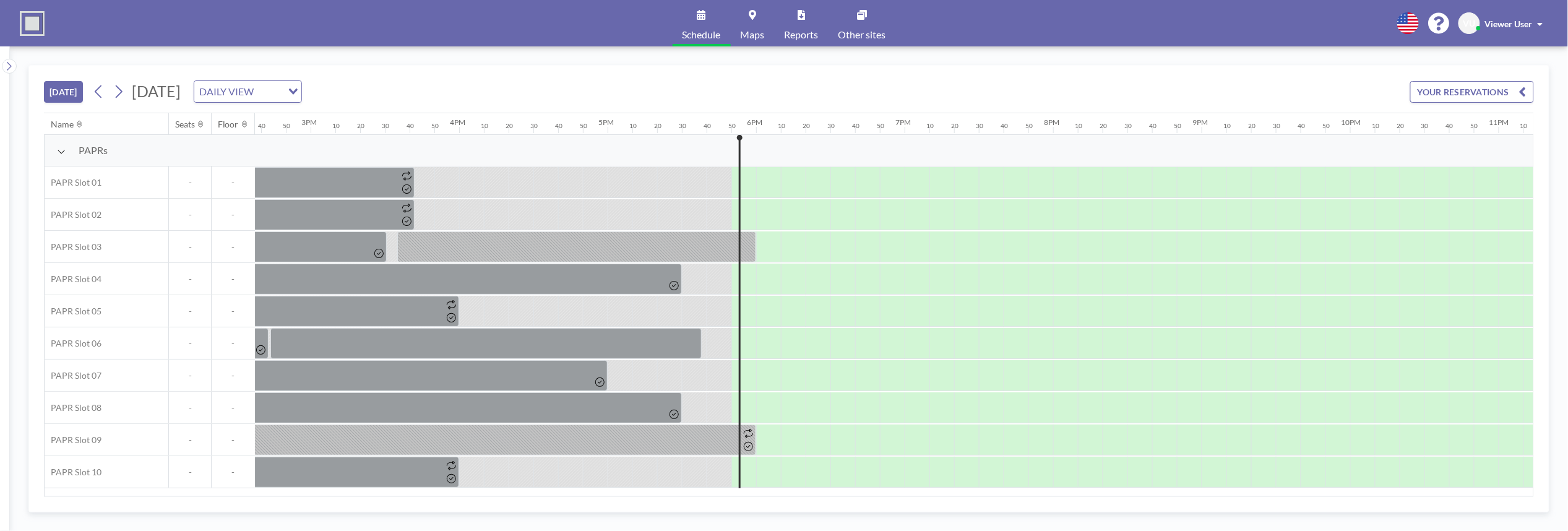
scroll to position [0, 2300]
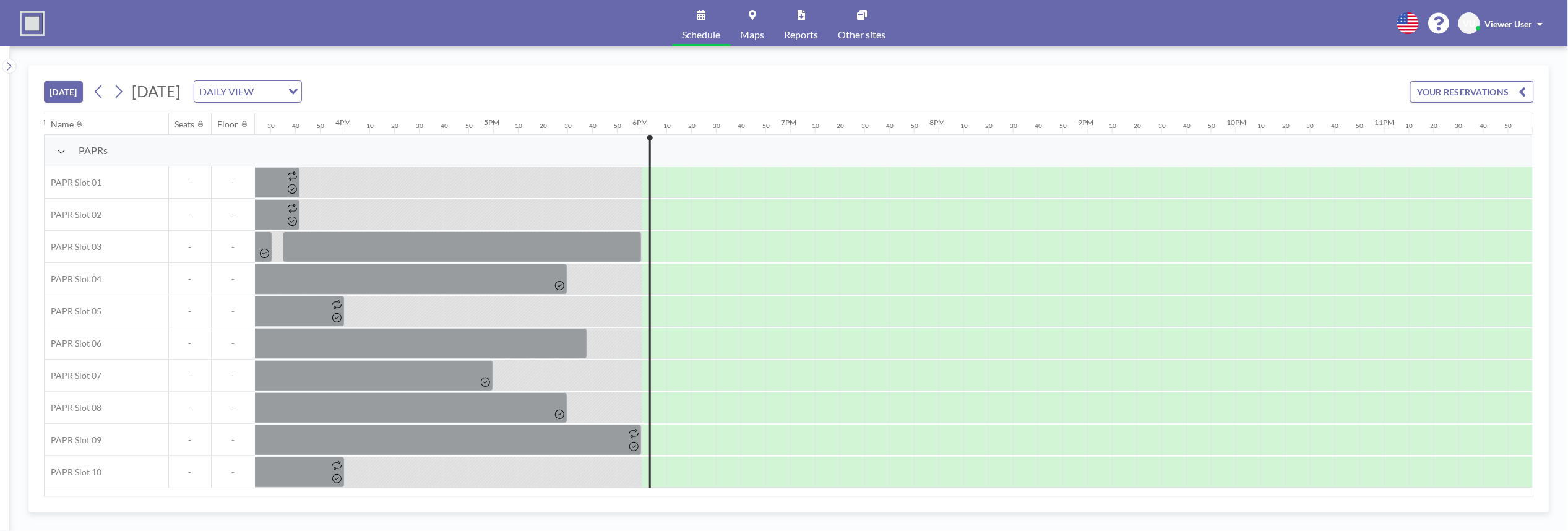
scroll to position [0, 2300]
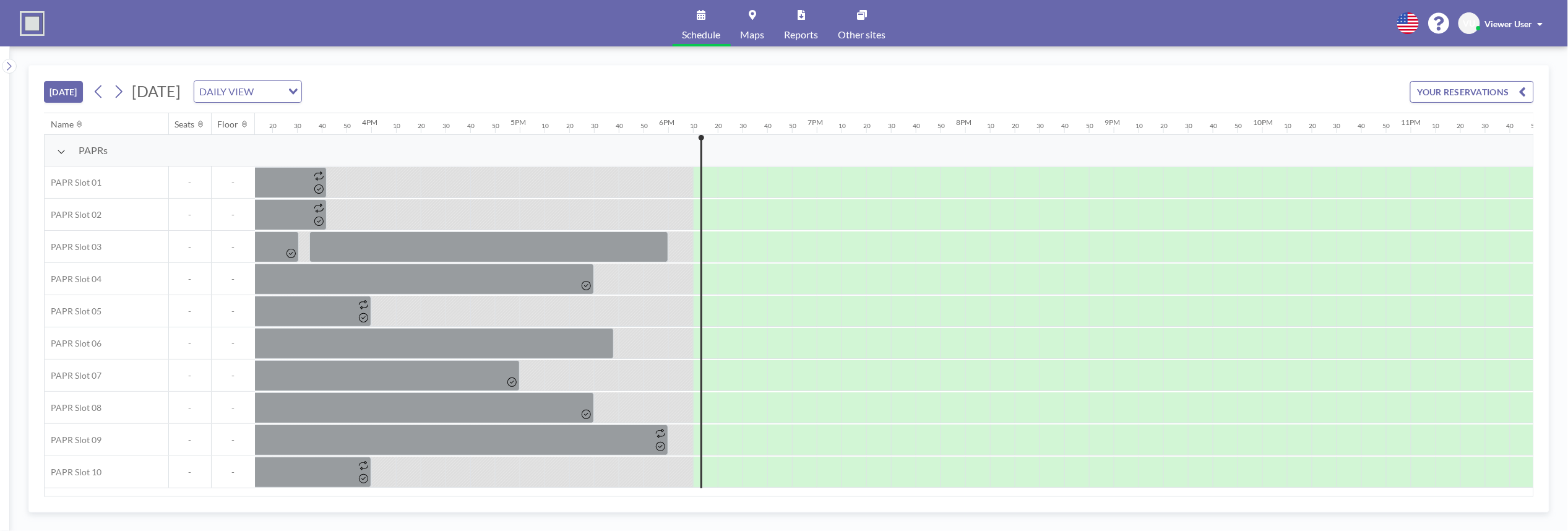
scroll to position [0, 2300]
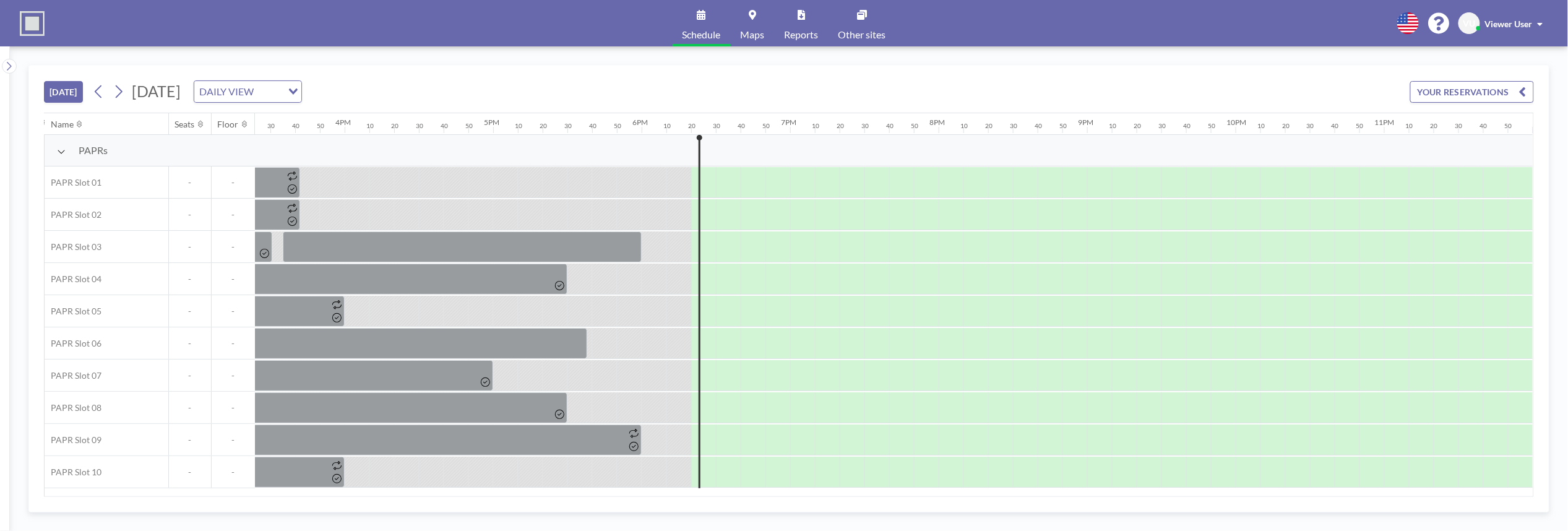
scroll to position [0, 2300]
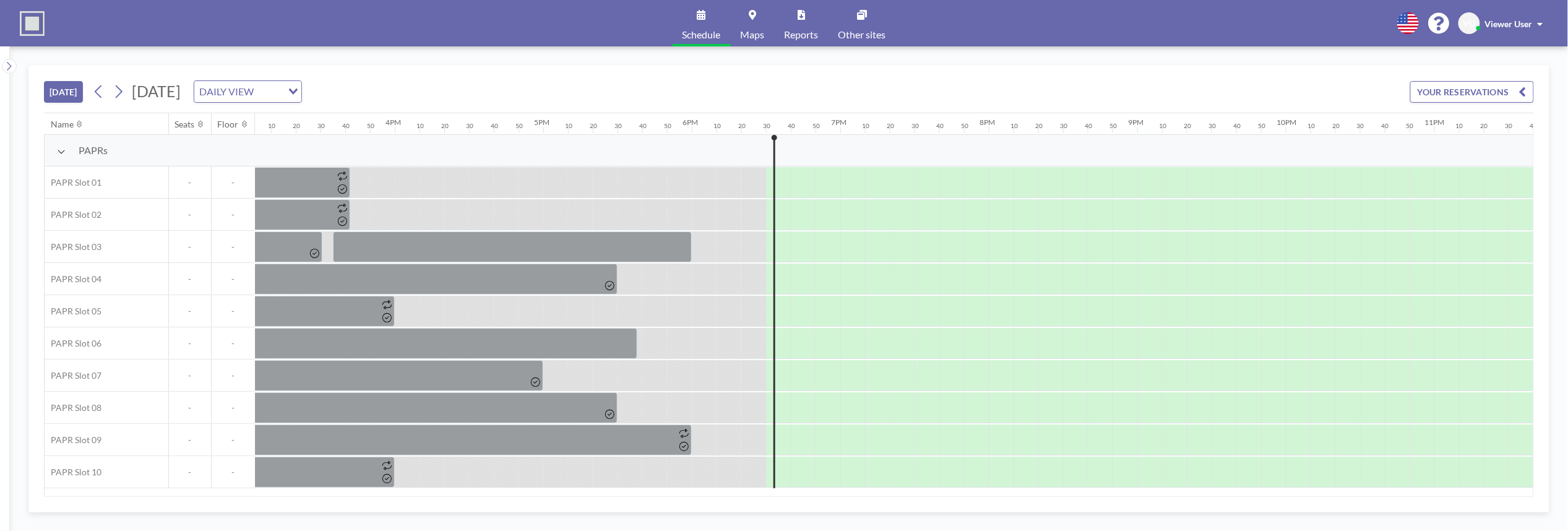
scroll to position [0, 2300]
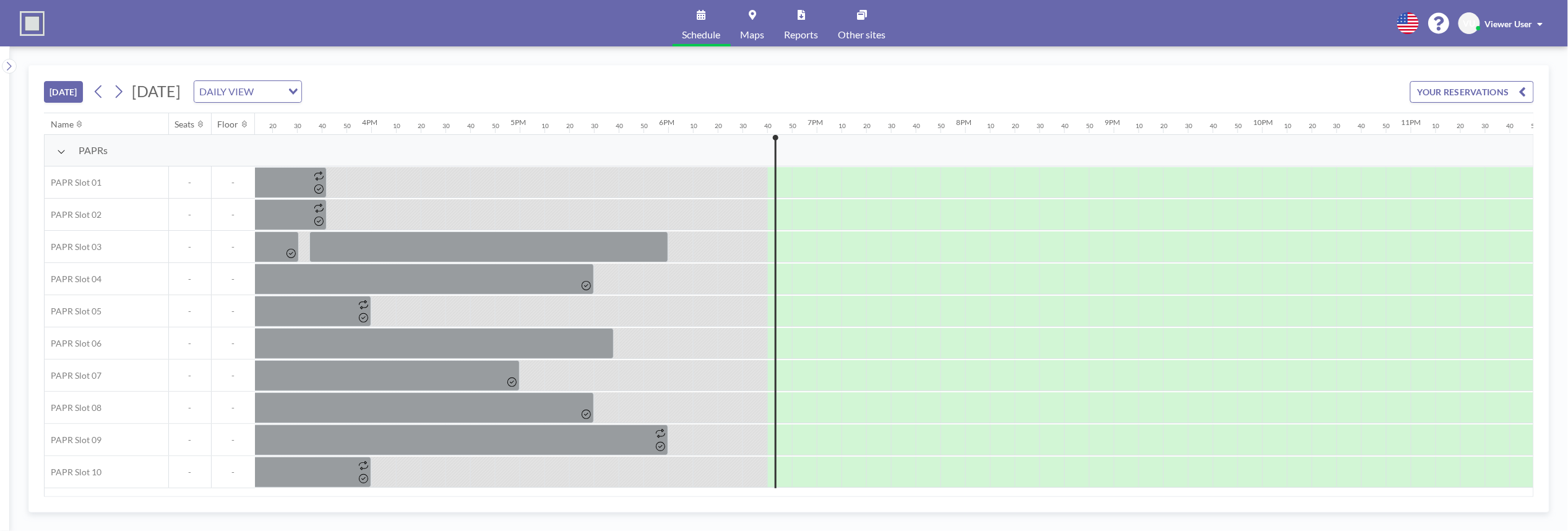
scroll to position [0, 2300]
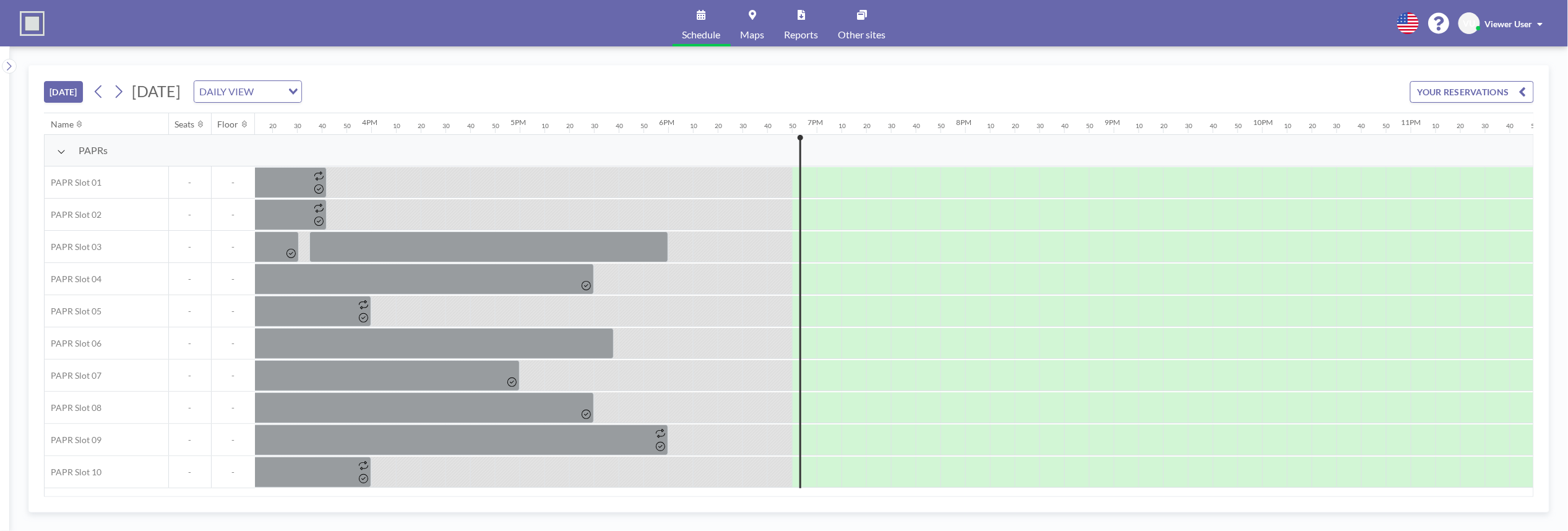
scroll to position [0, 2300]
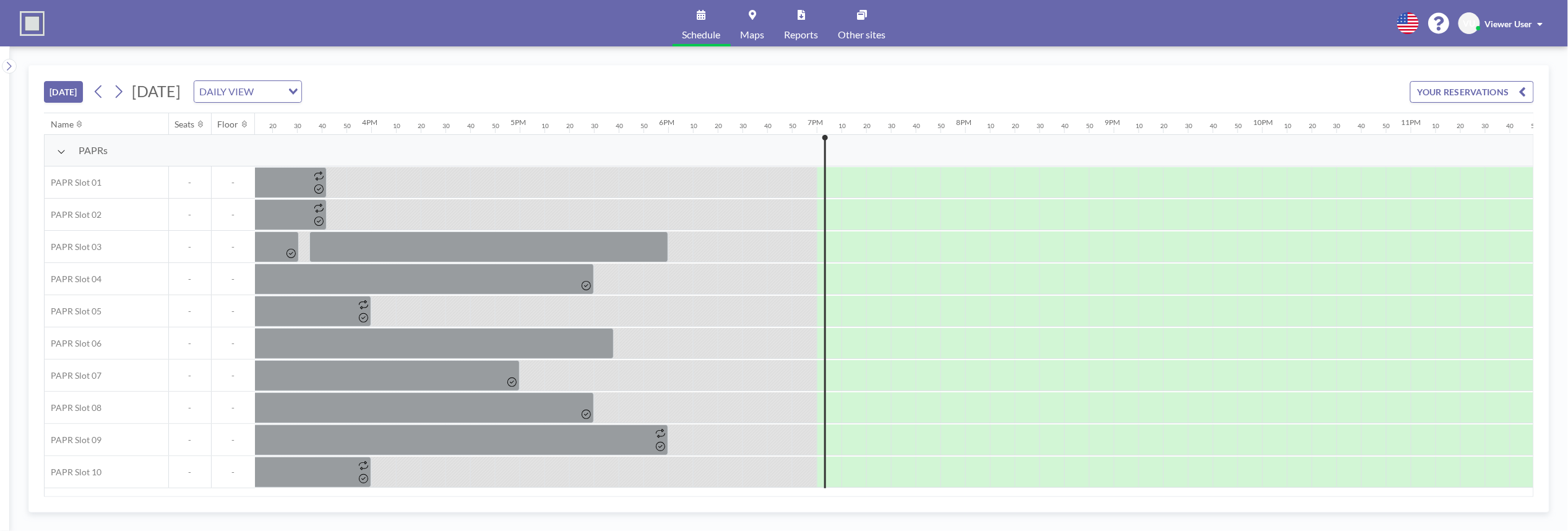
scroll to position [0, 2300]
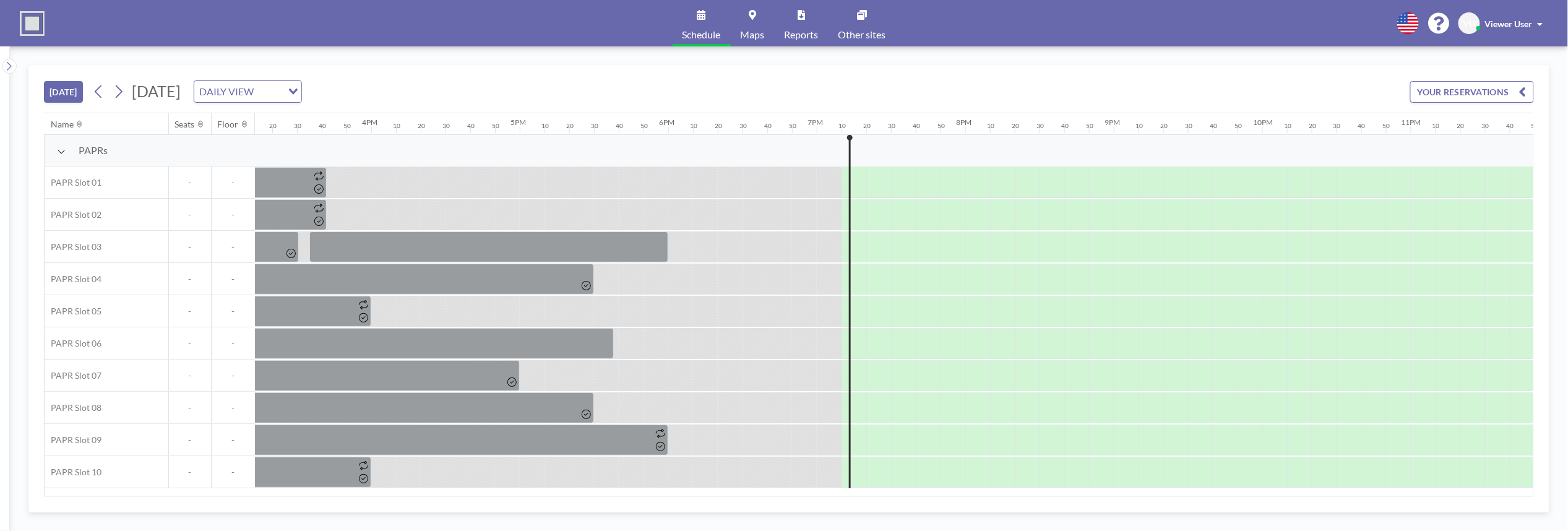
scroll to position [0, 2300]
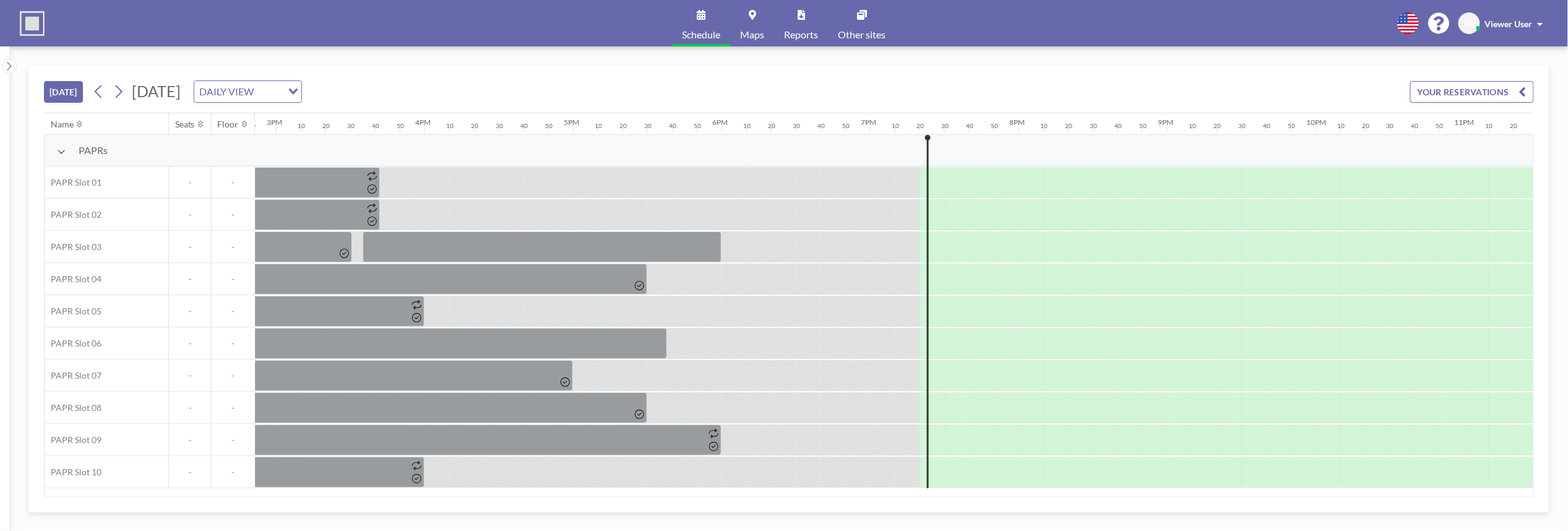
scroll to position [0, 2300]
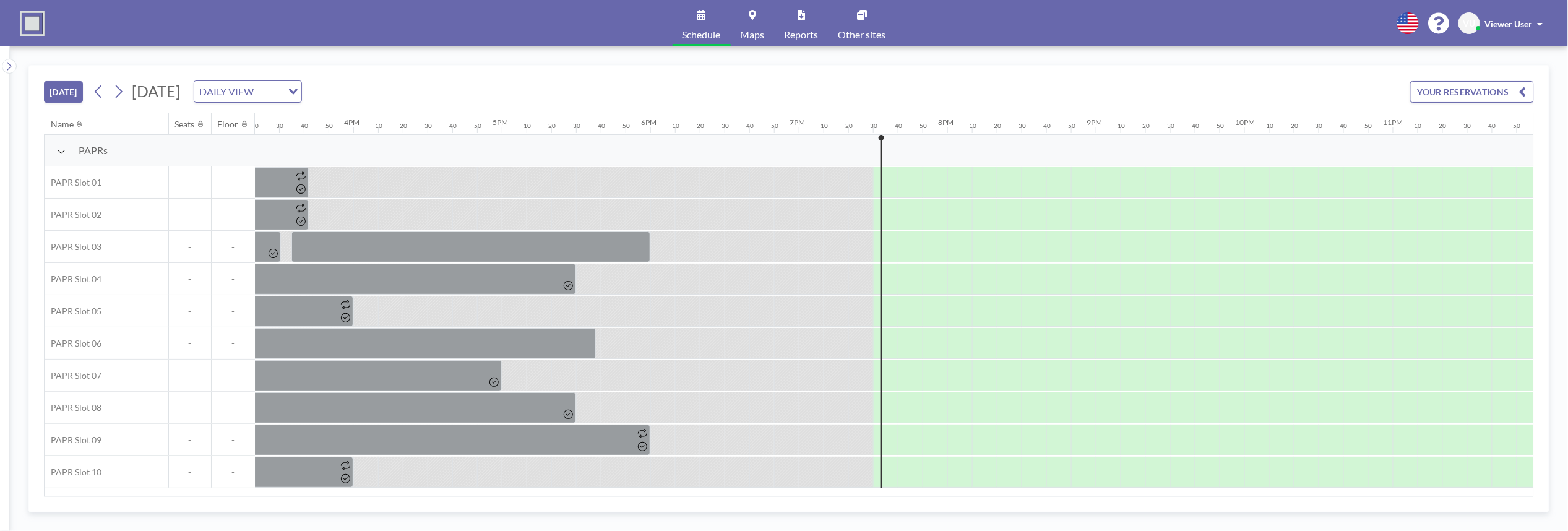
scroll to position [0, 2300]
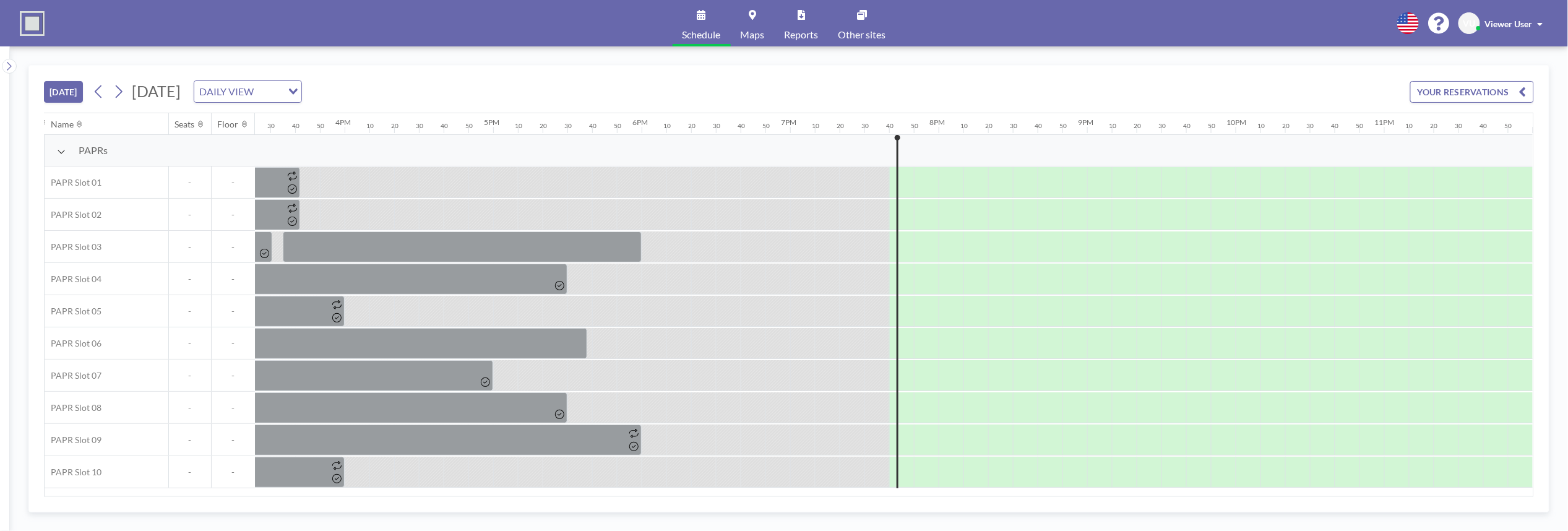
scroll to position [0, 2300]
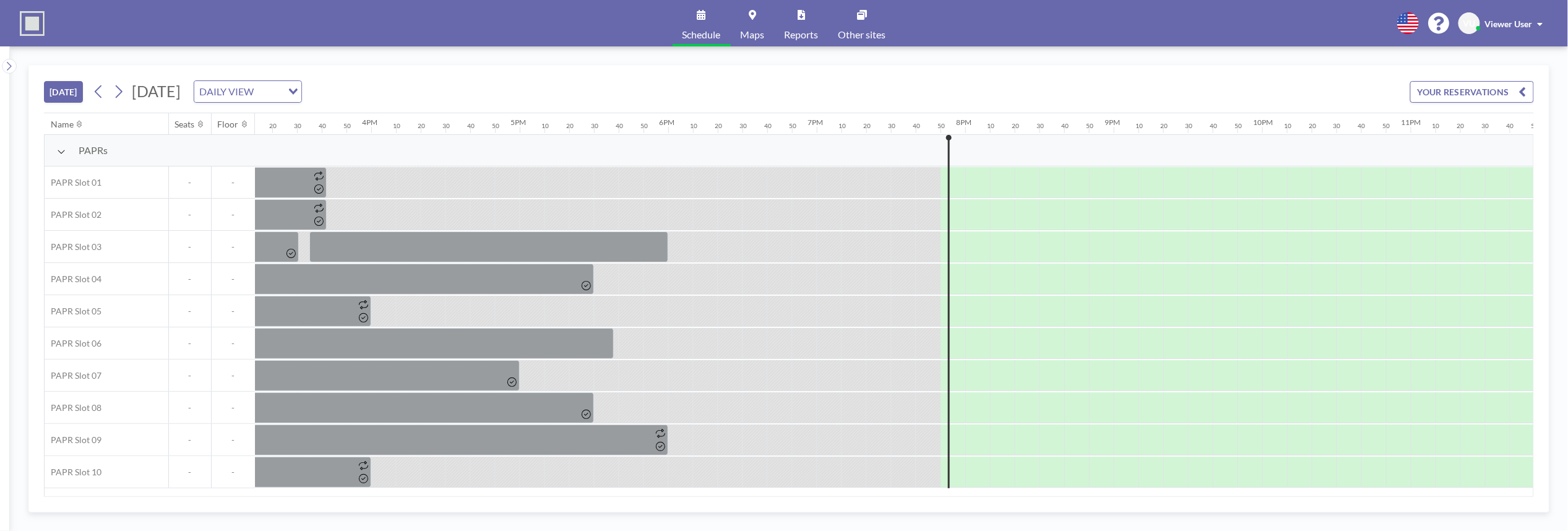
scroll to position [0, 2300]
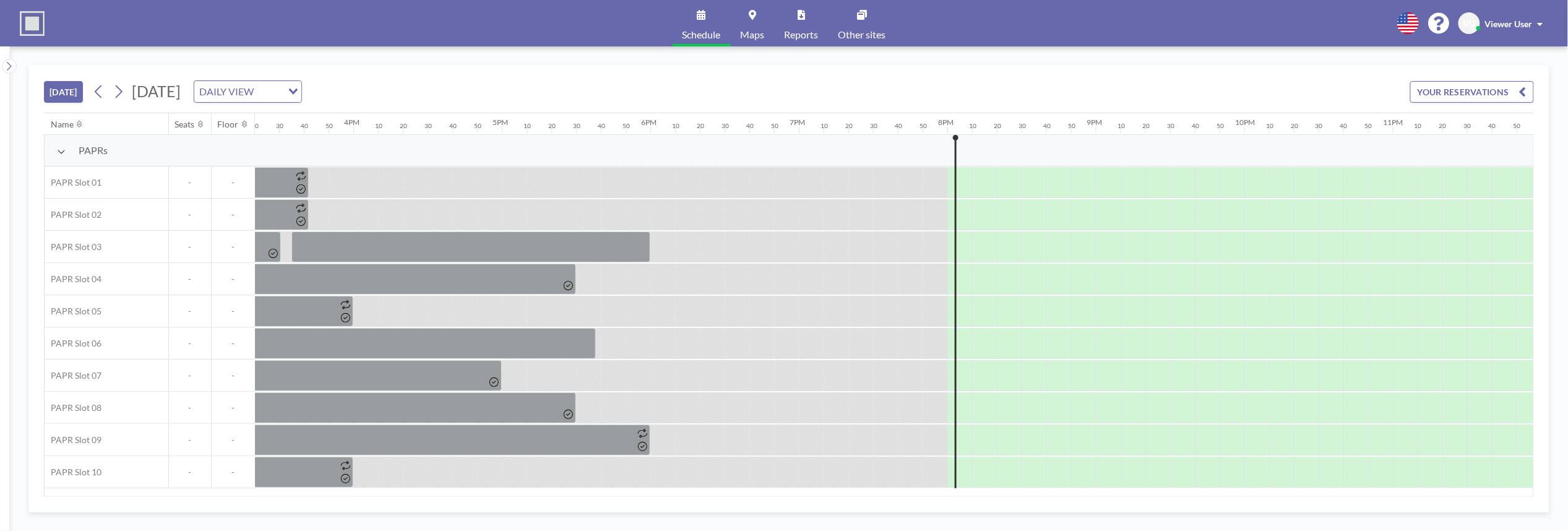
scroll to position [0, 2300]
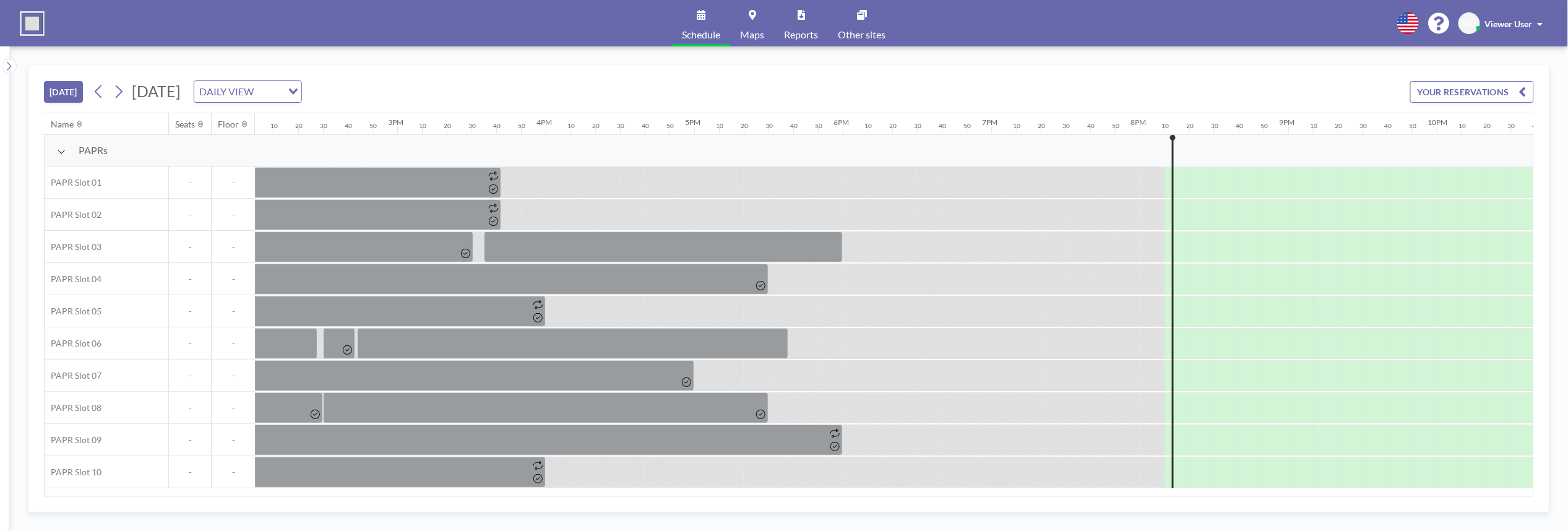
scroll to position [0, 2300]
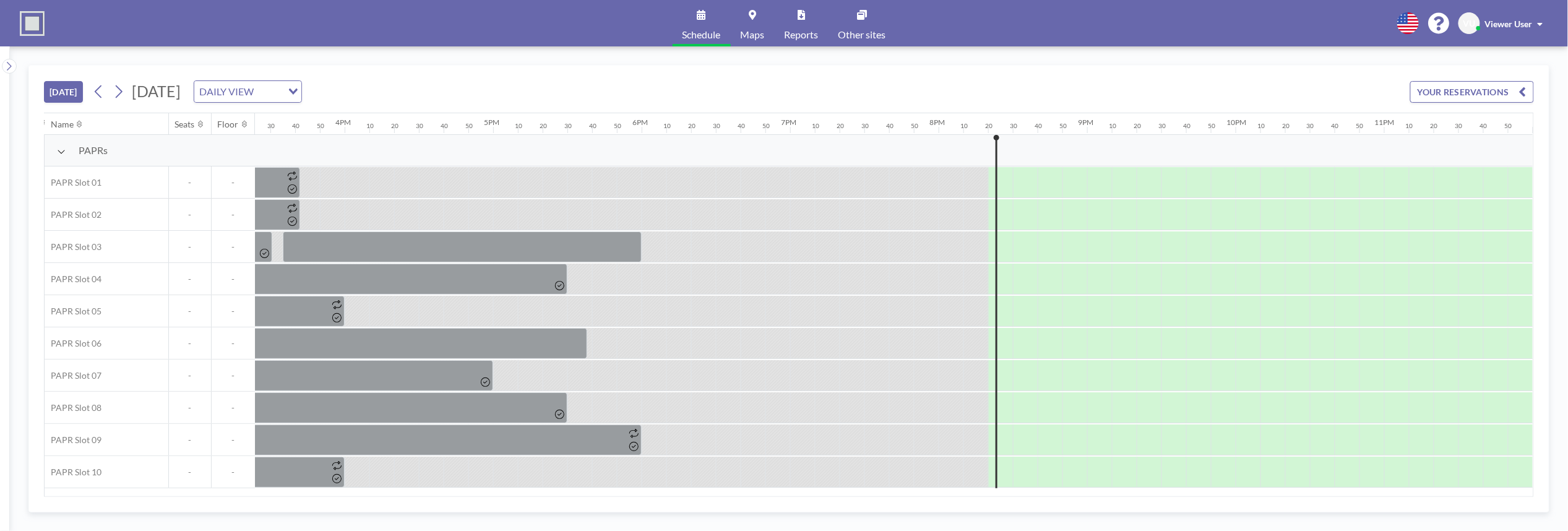
scroll to position [0, 2300]
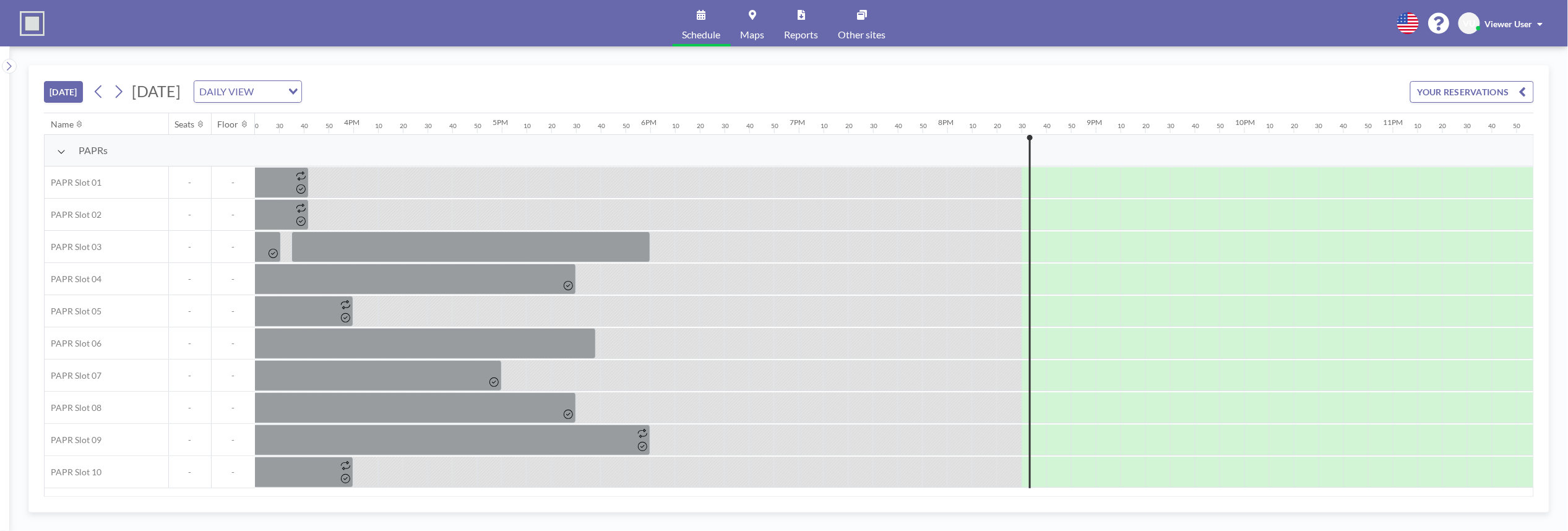
scroll to position [0, 2300]
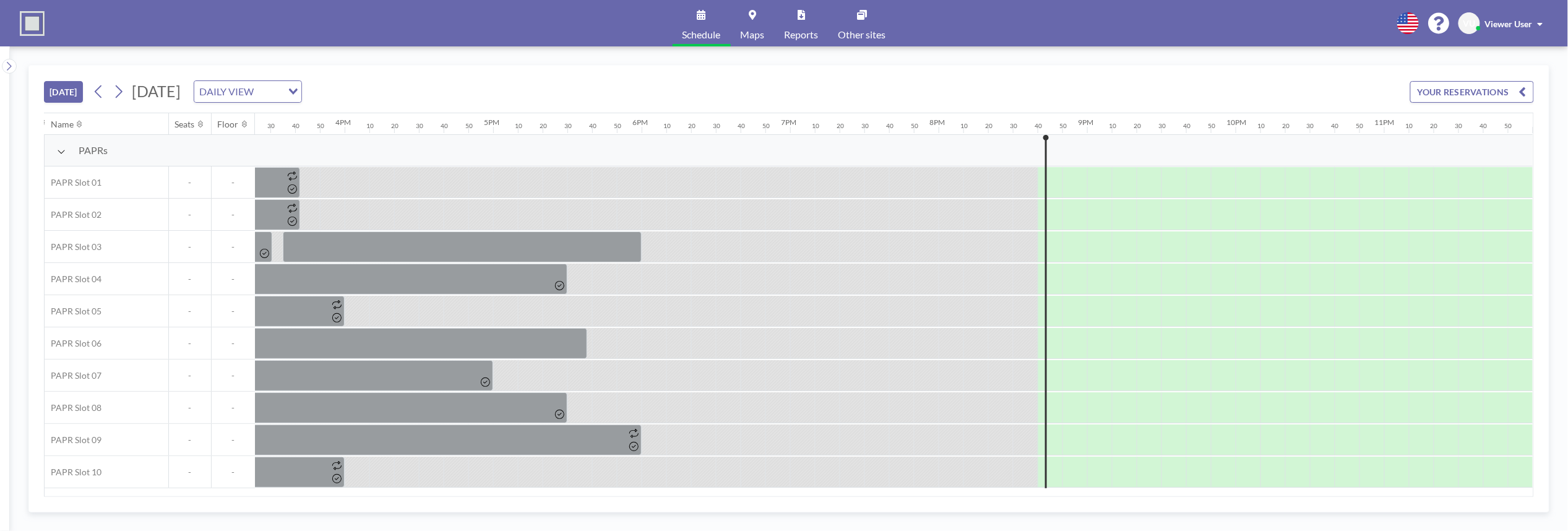
scroll to position [0, 2300]
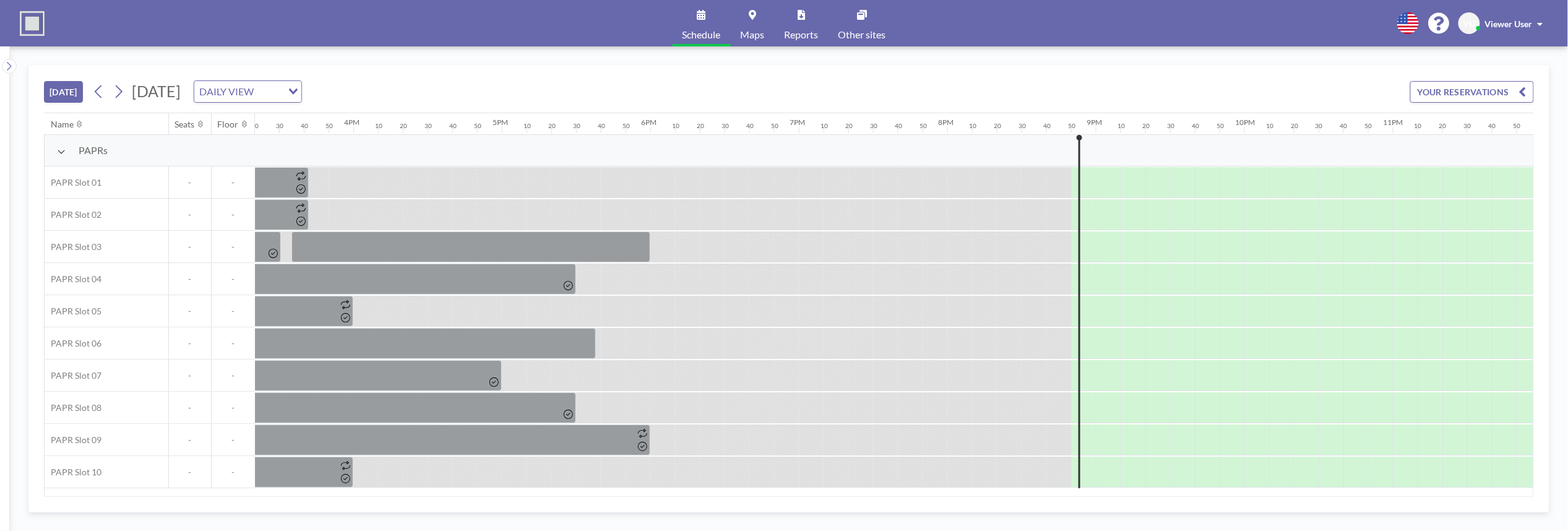
scroll to position [0, 2300]
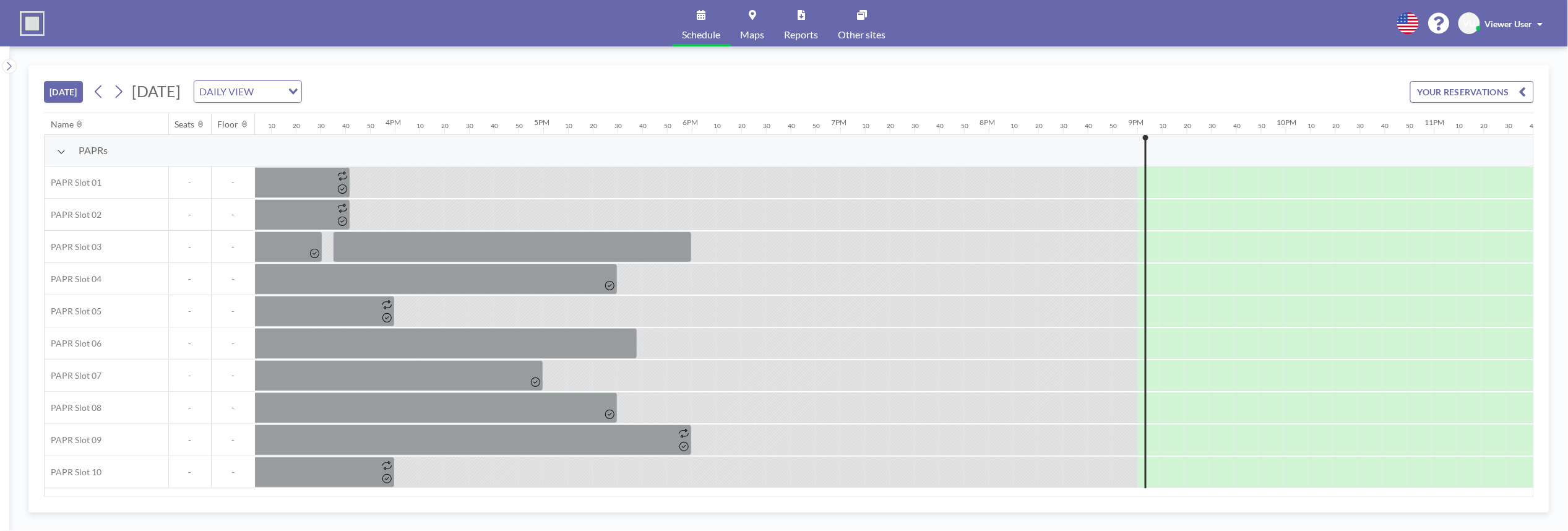
scroll to position [0, 2300]
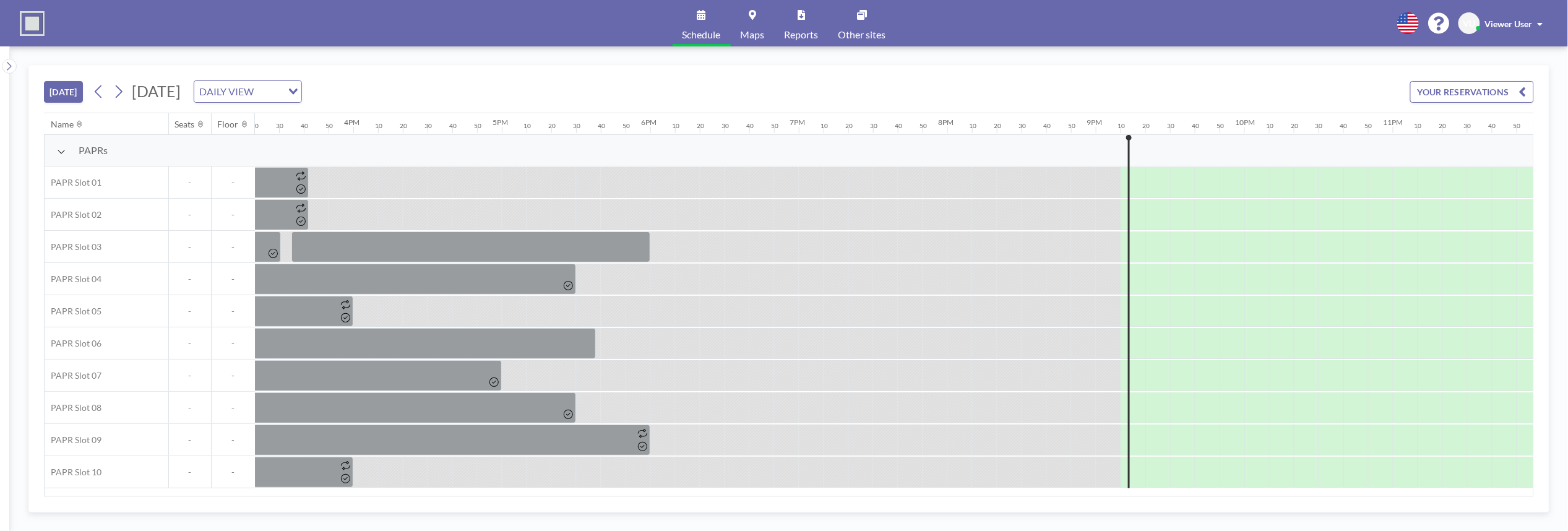
scroll to position [0, 2300]
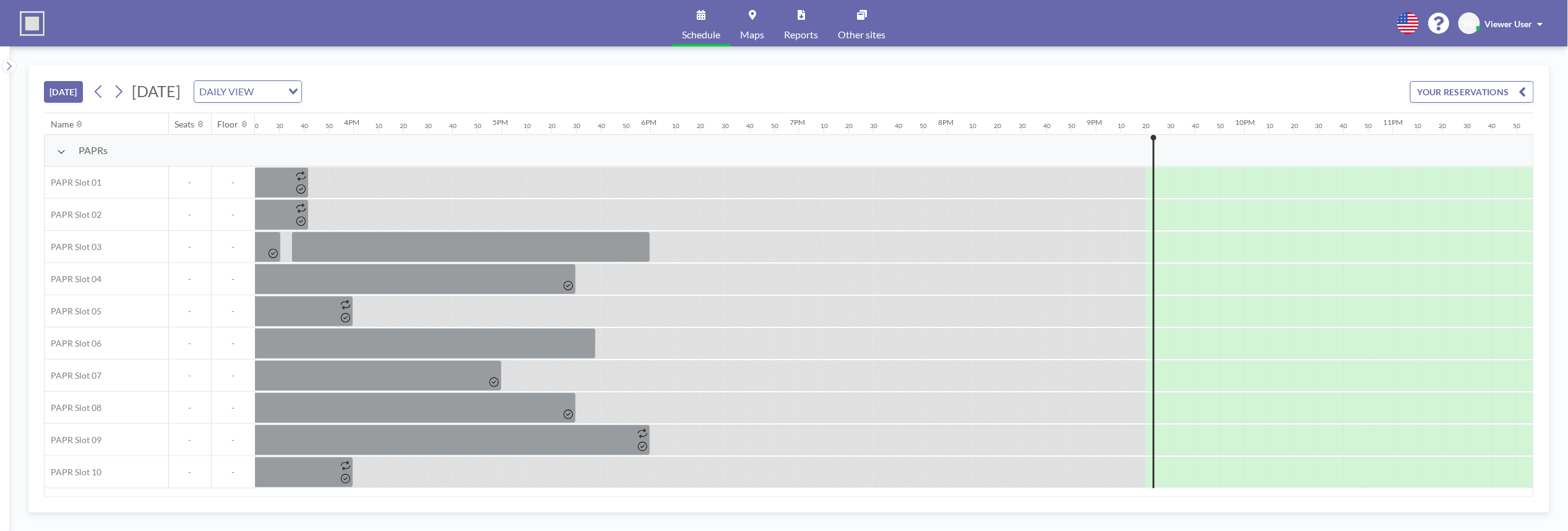
scroll to position [0, 2300]
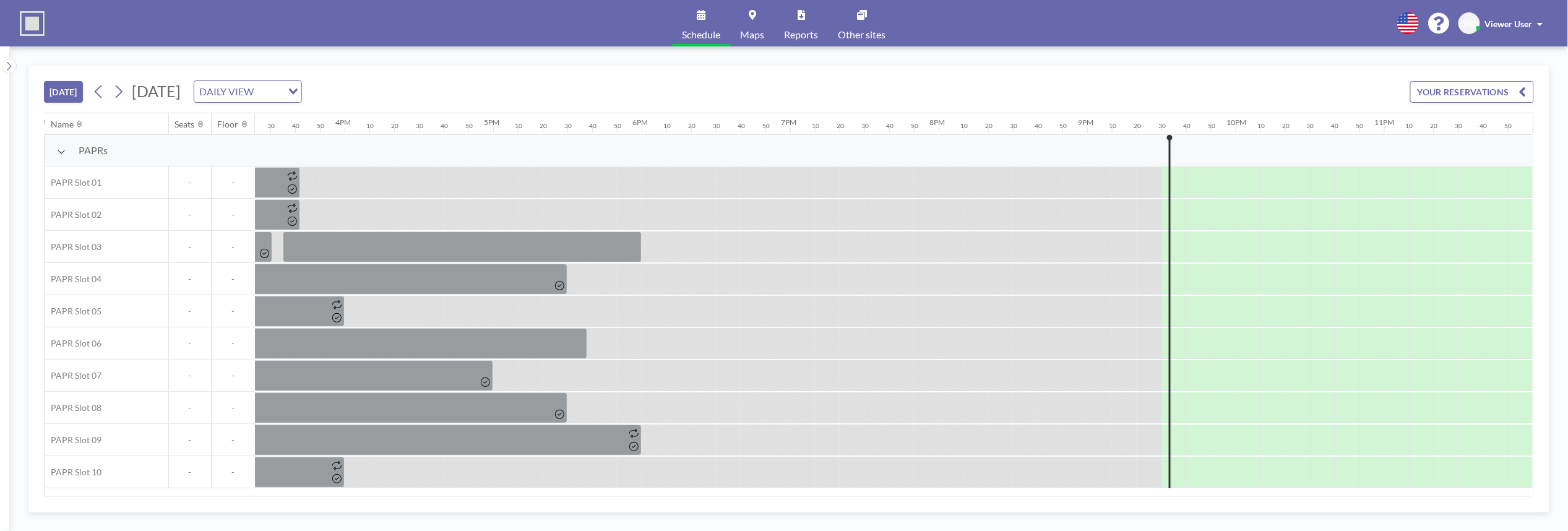
scroll to position [0, 2300]
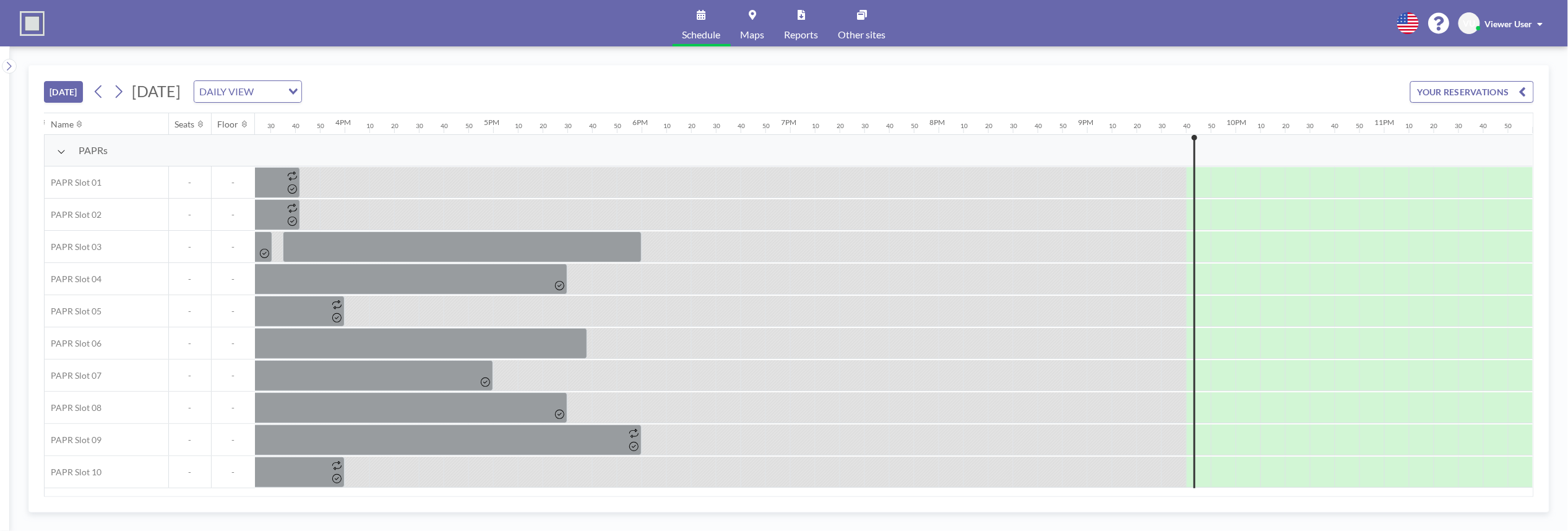
scroll to position [0, 2300]
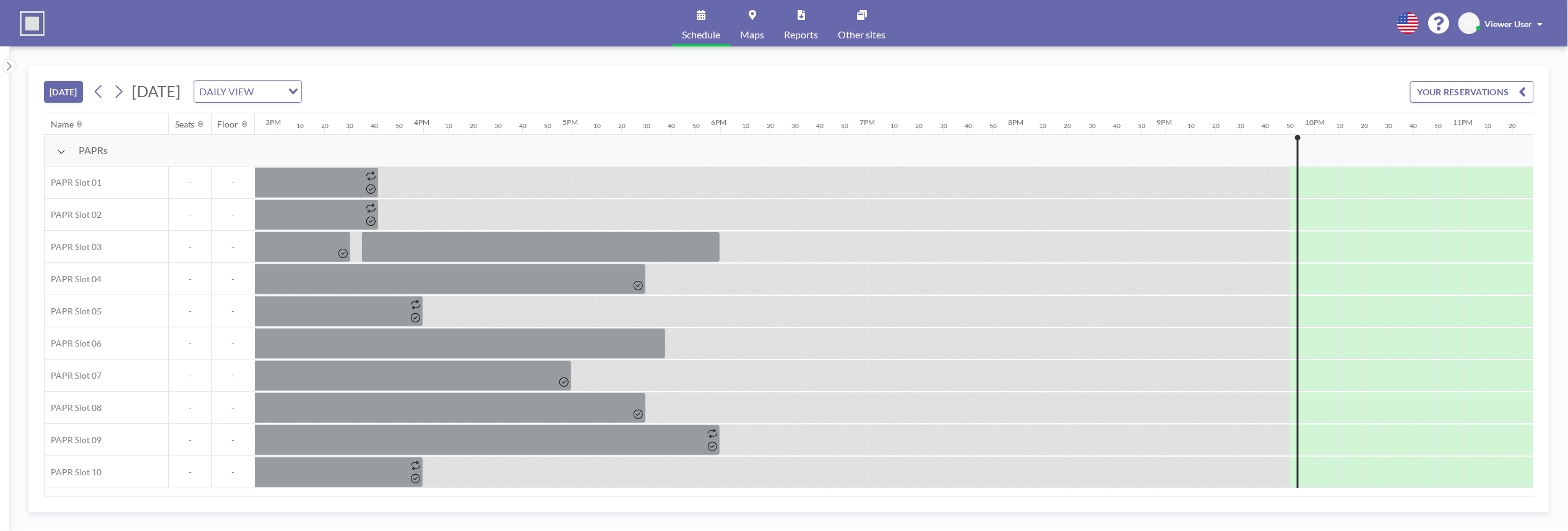
scroll to position [0, 2300]
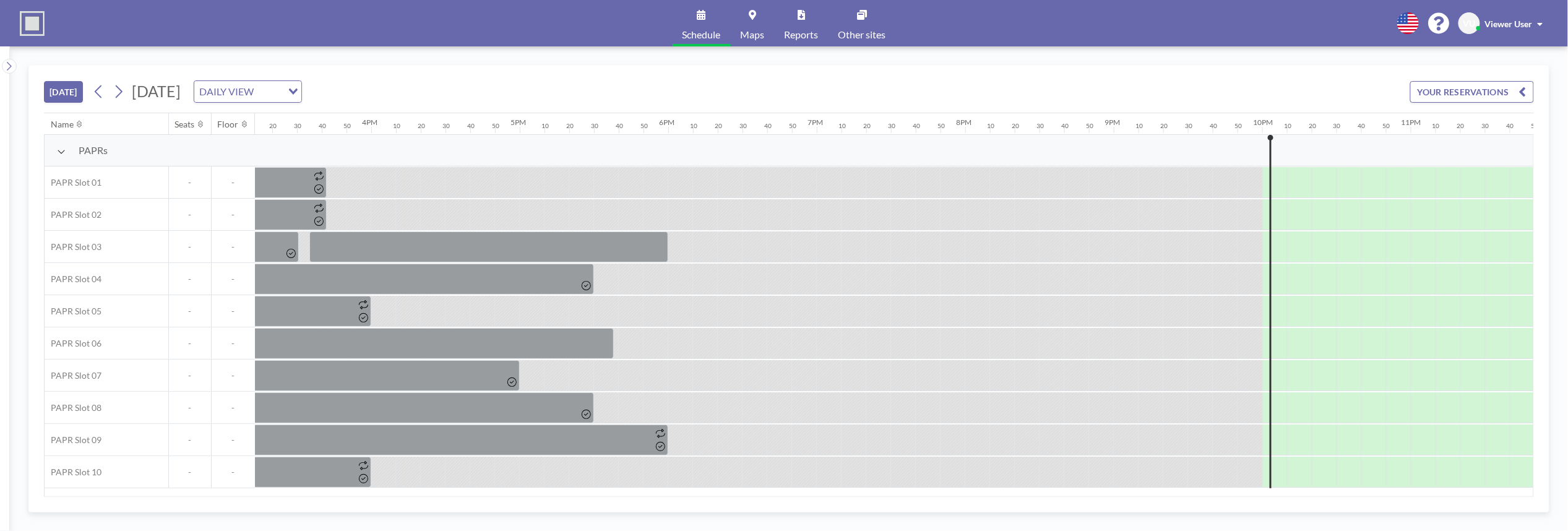
scroll to position [0, 2300]
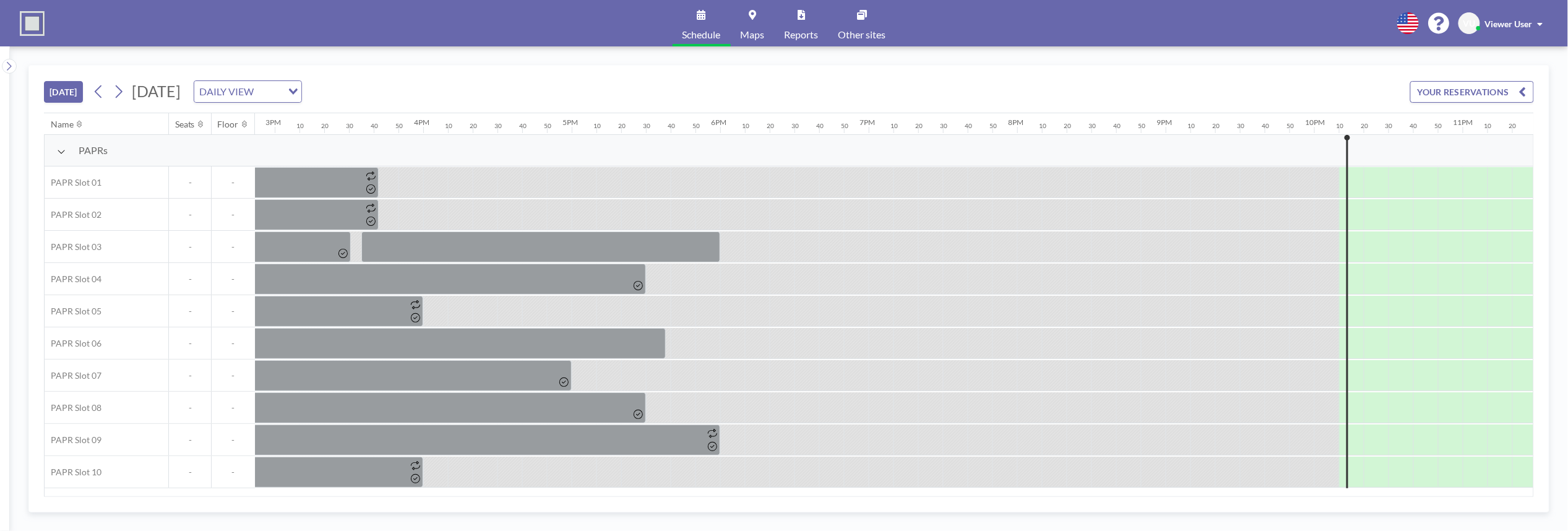
scroll to position [0, 2300]
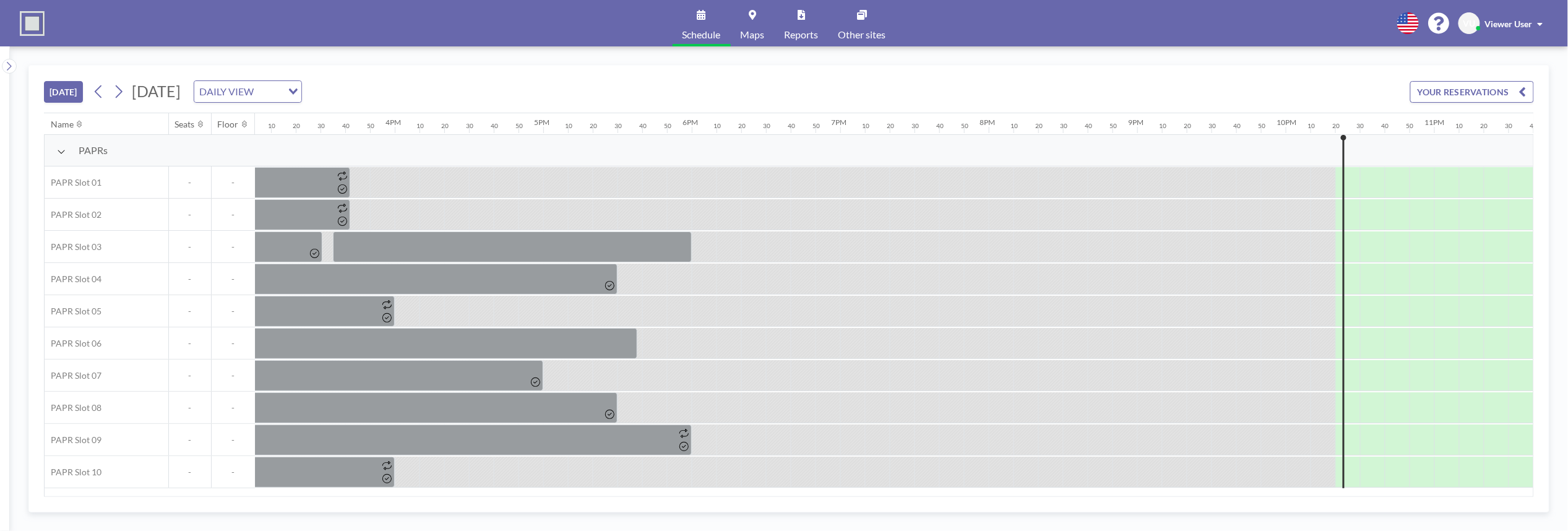
scroll to position [0, 2300]
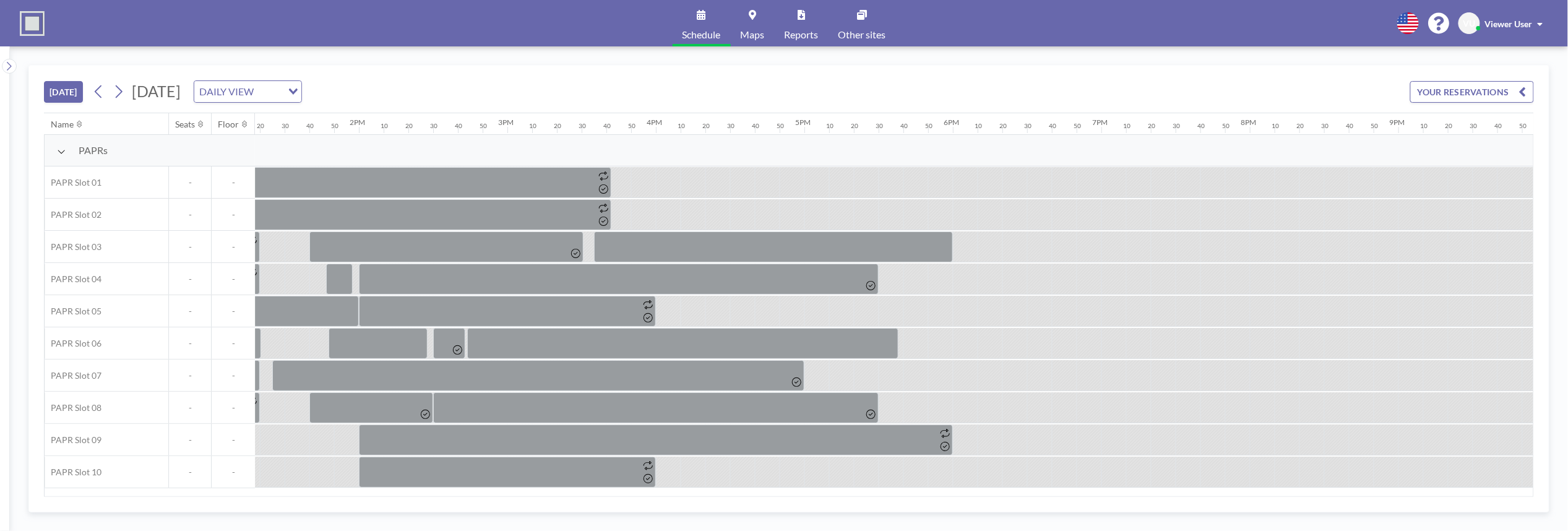
scroll to position [0, 2300]
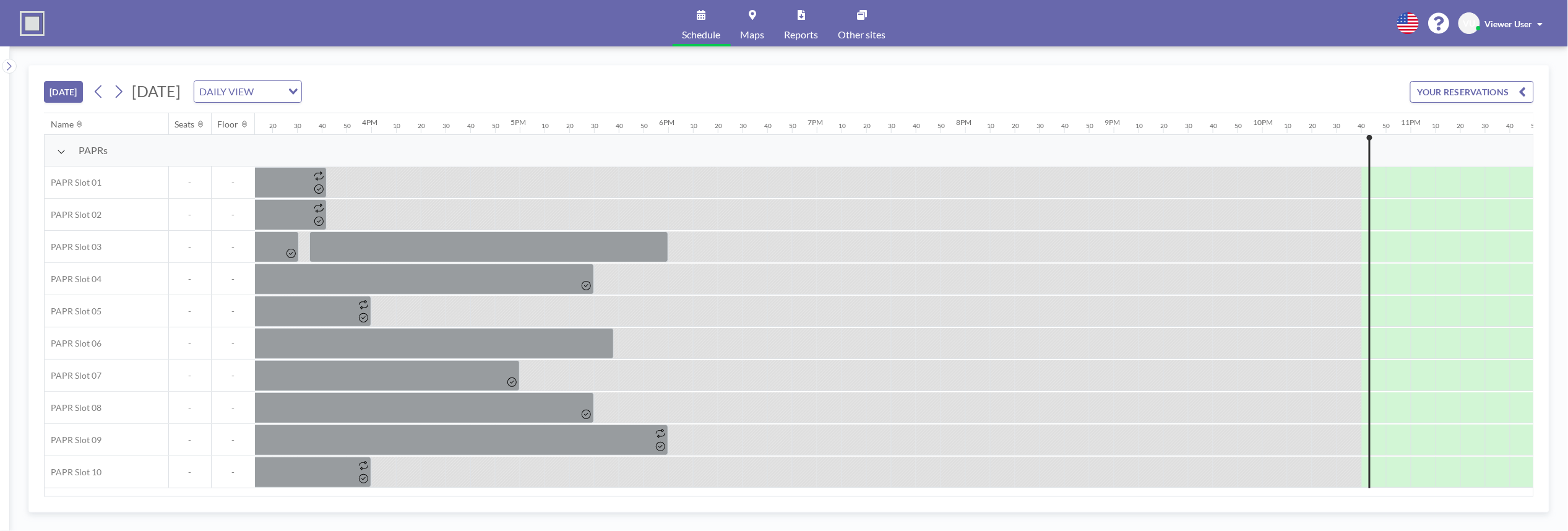
scroll to position [0, 2300]
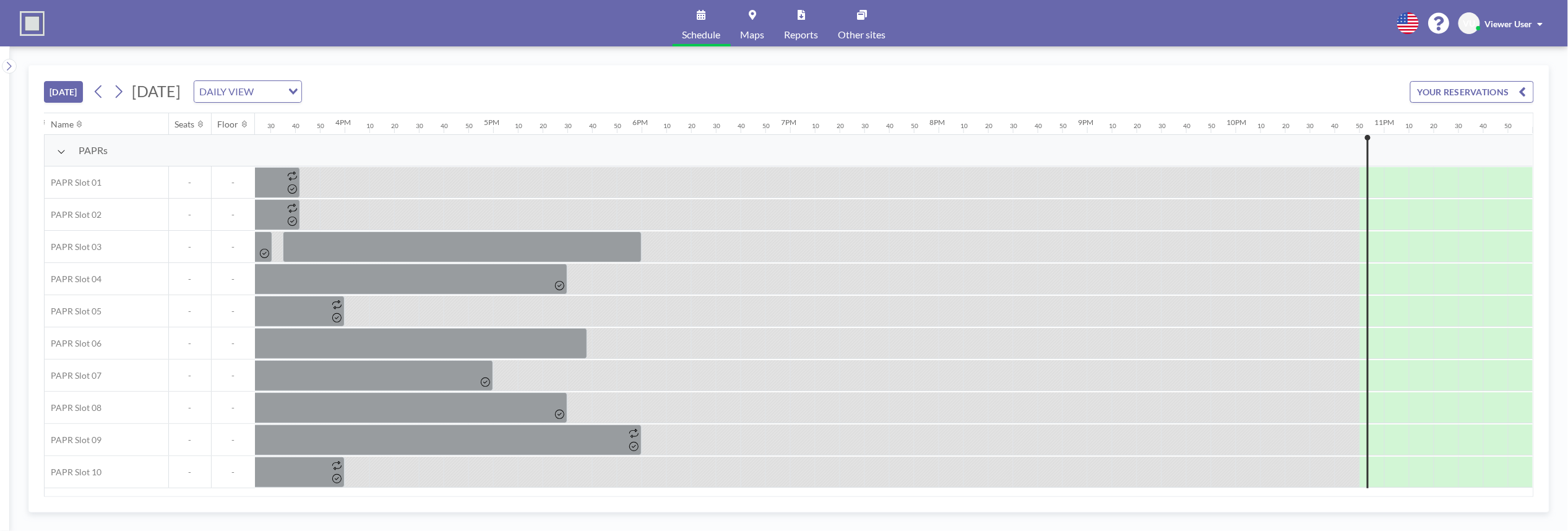
scroll to position [0, 2300]
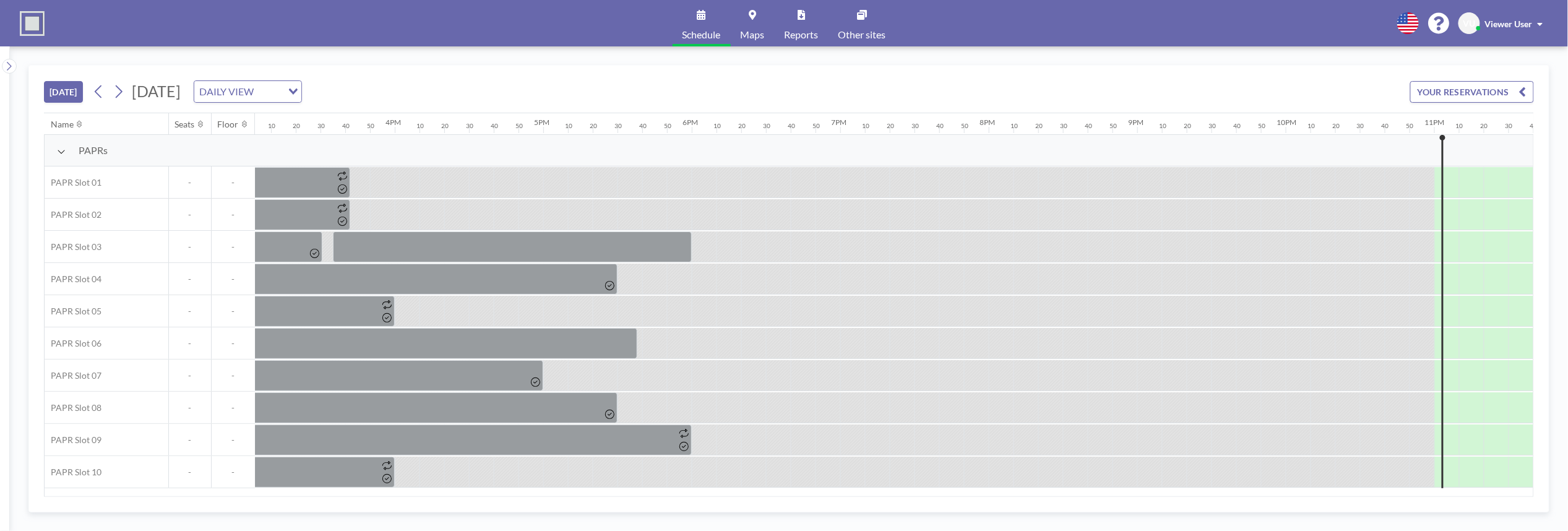
scroll to position [0, 2300]
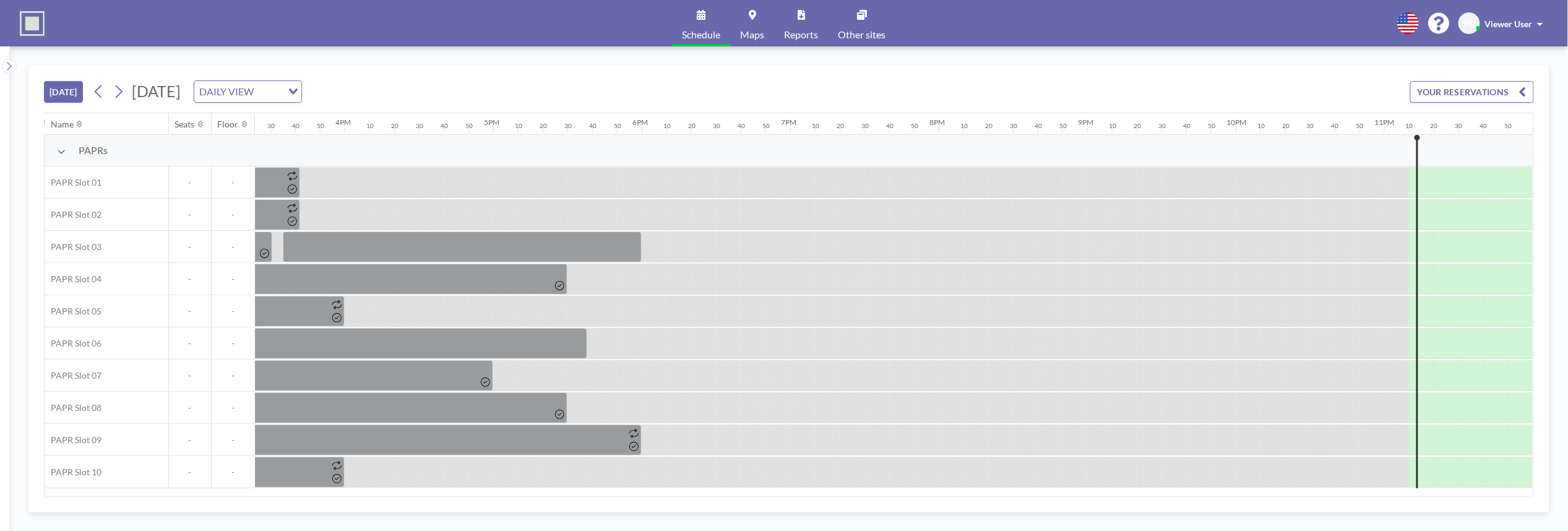
scroll to position [0, 2300]
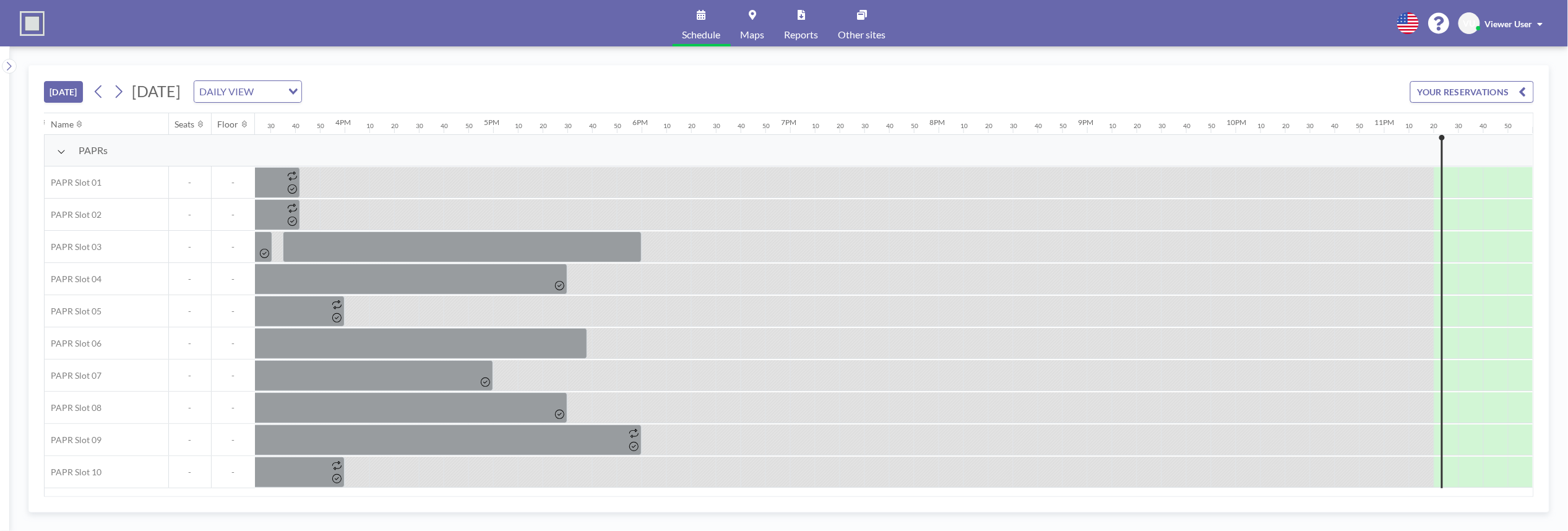
scroll to position [0, 2300]
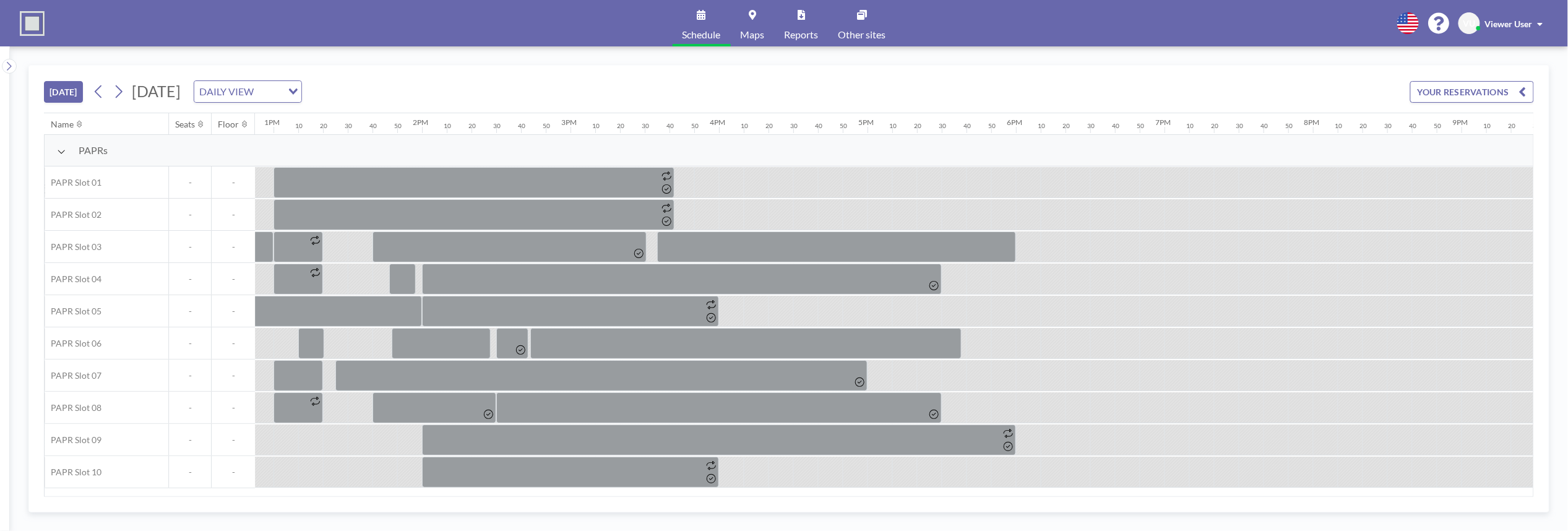
scroll to position [0, 2300]
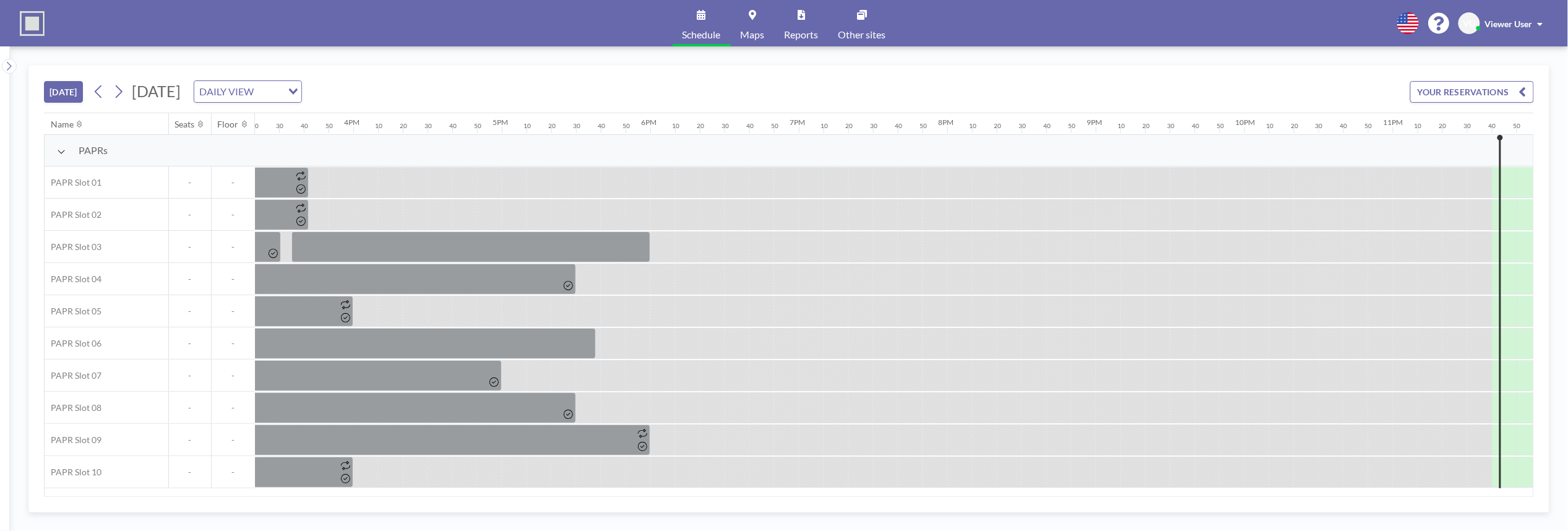
scroll to position [0, 2300]
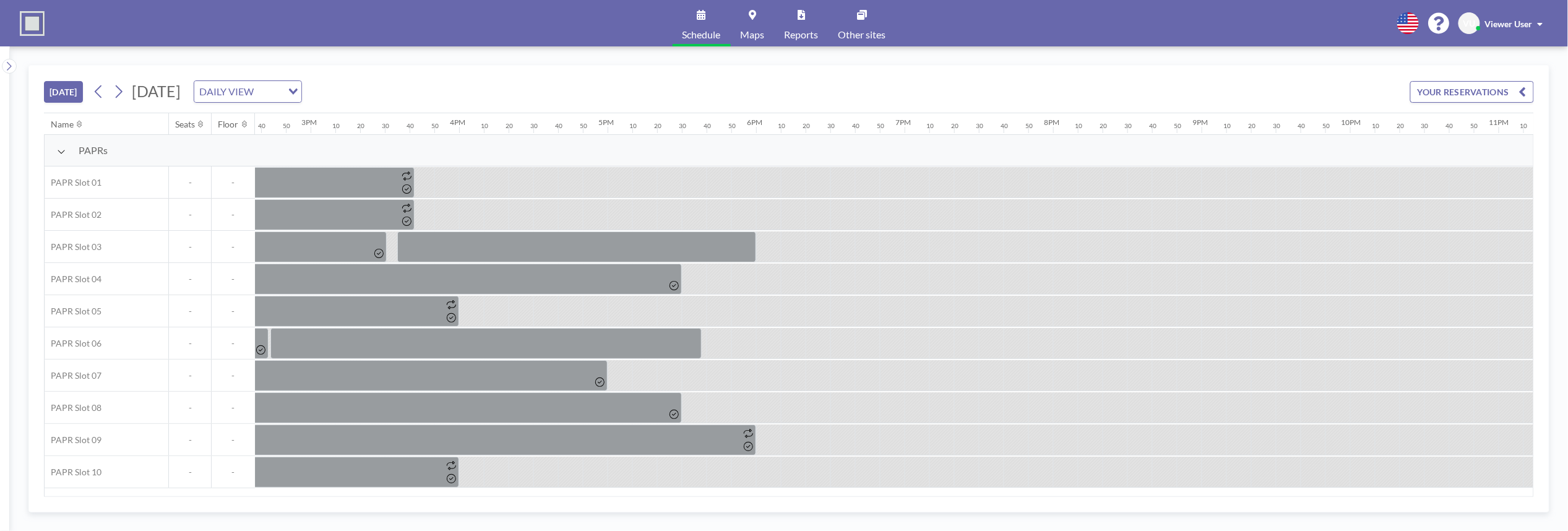
scroll to position [0, 2300]
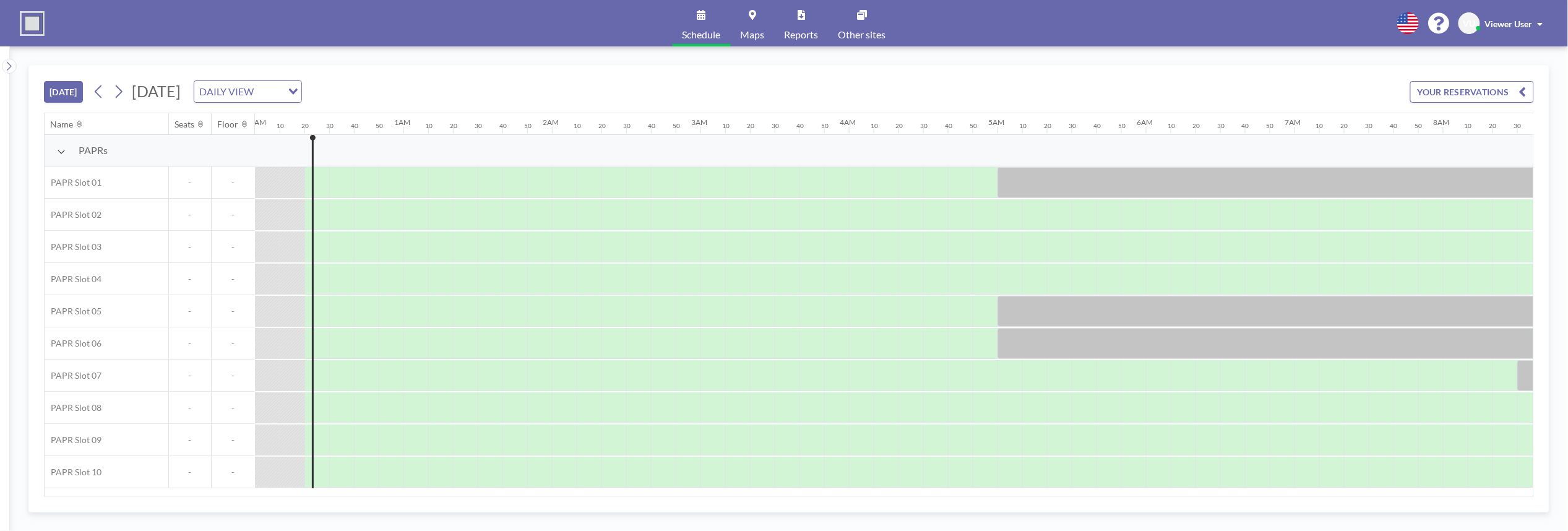
scroll to position [0, 25]
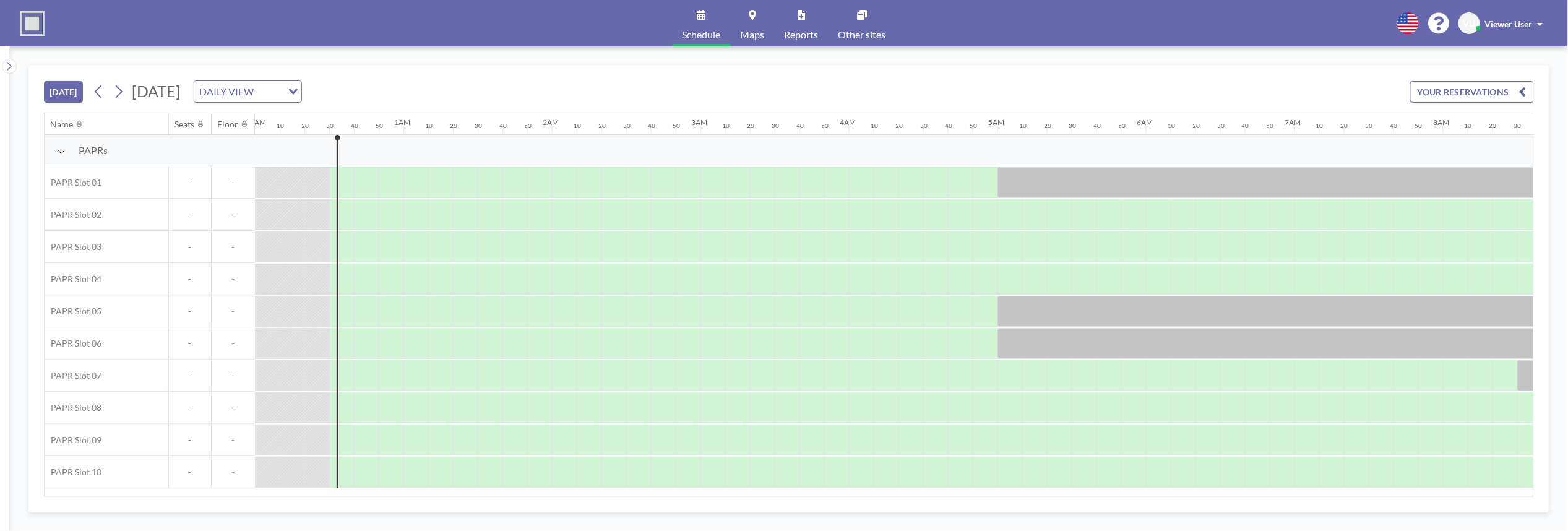
scroll to position [0, 50]
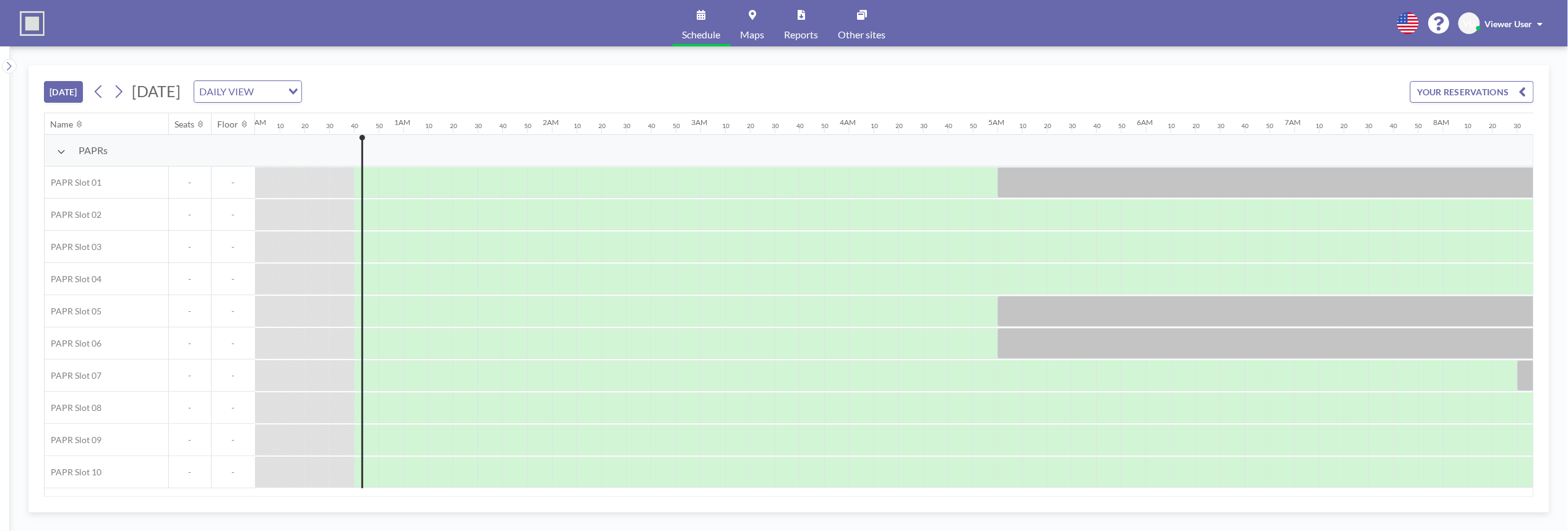
scroll to position [0, 74]
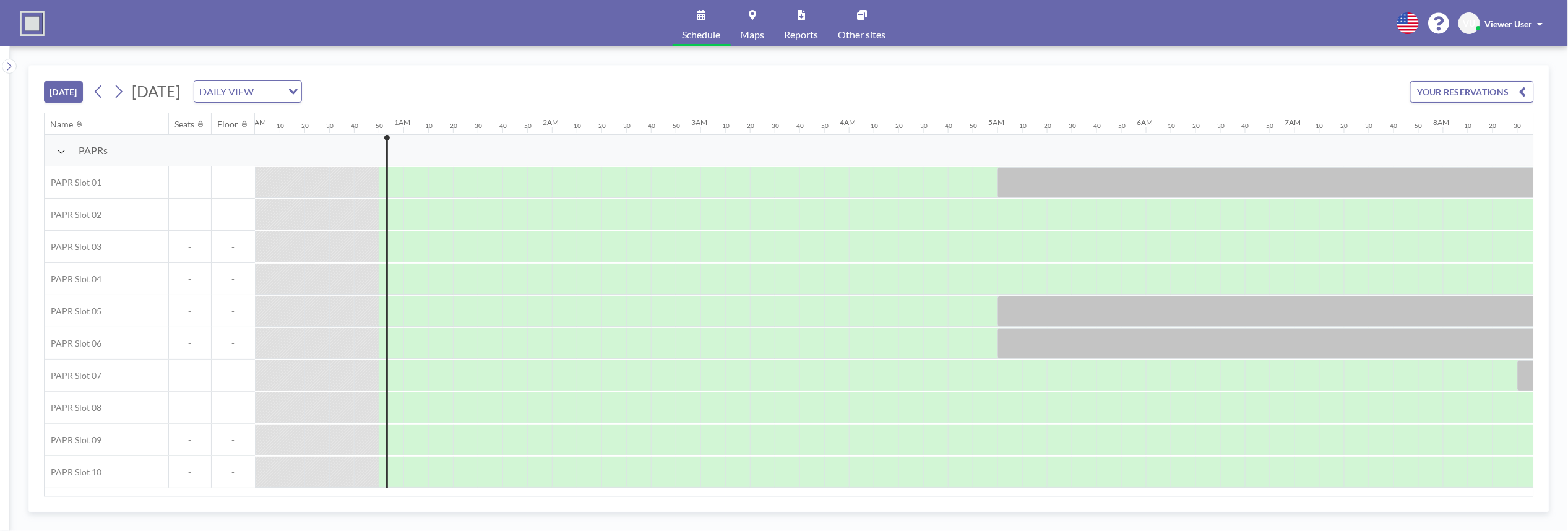
scroll to position [0, 99]
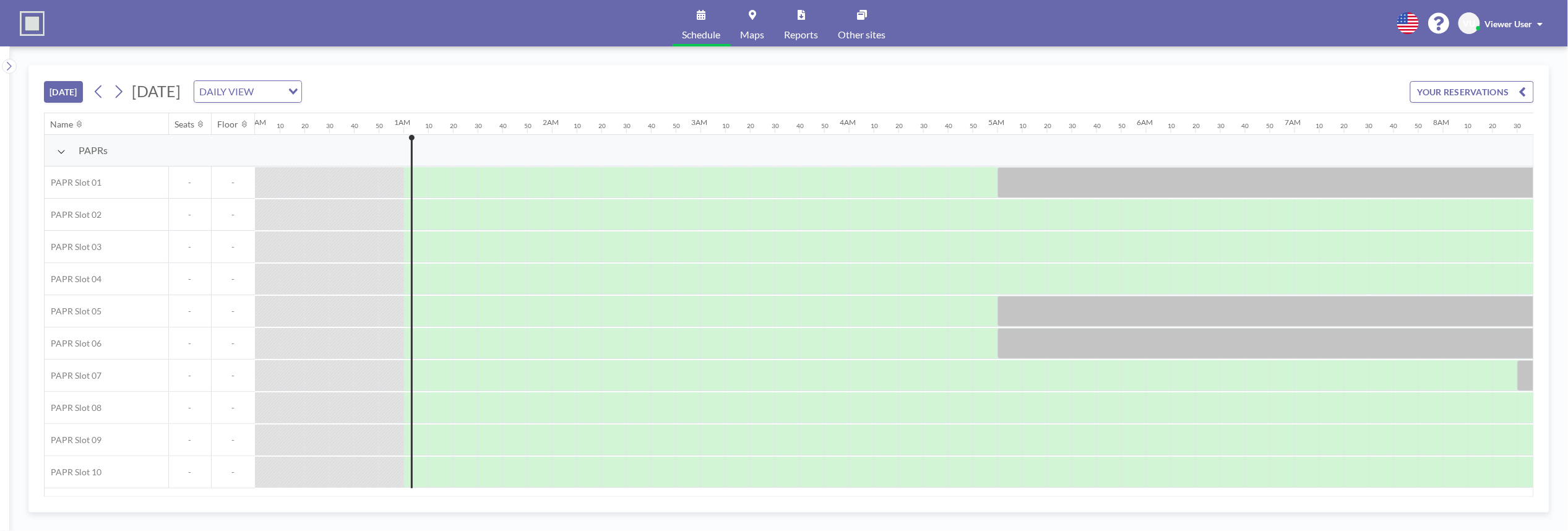
scroll to position [0, 124]
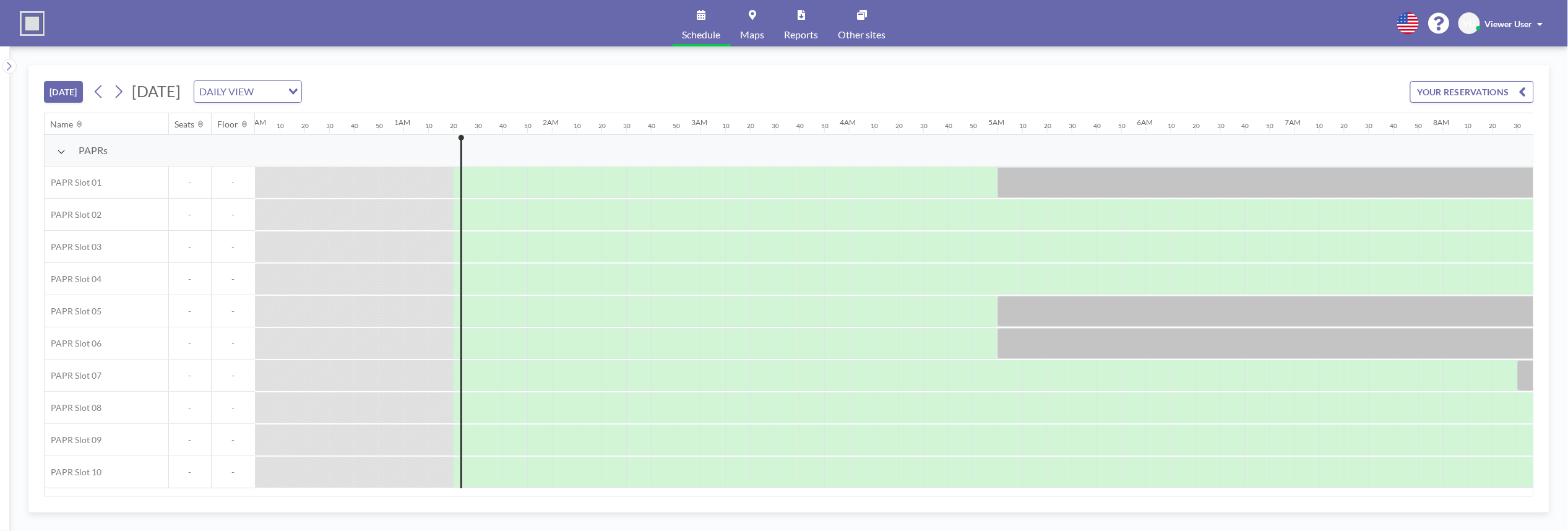
scroll to position [0, 173]
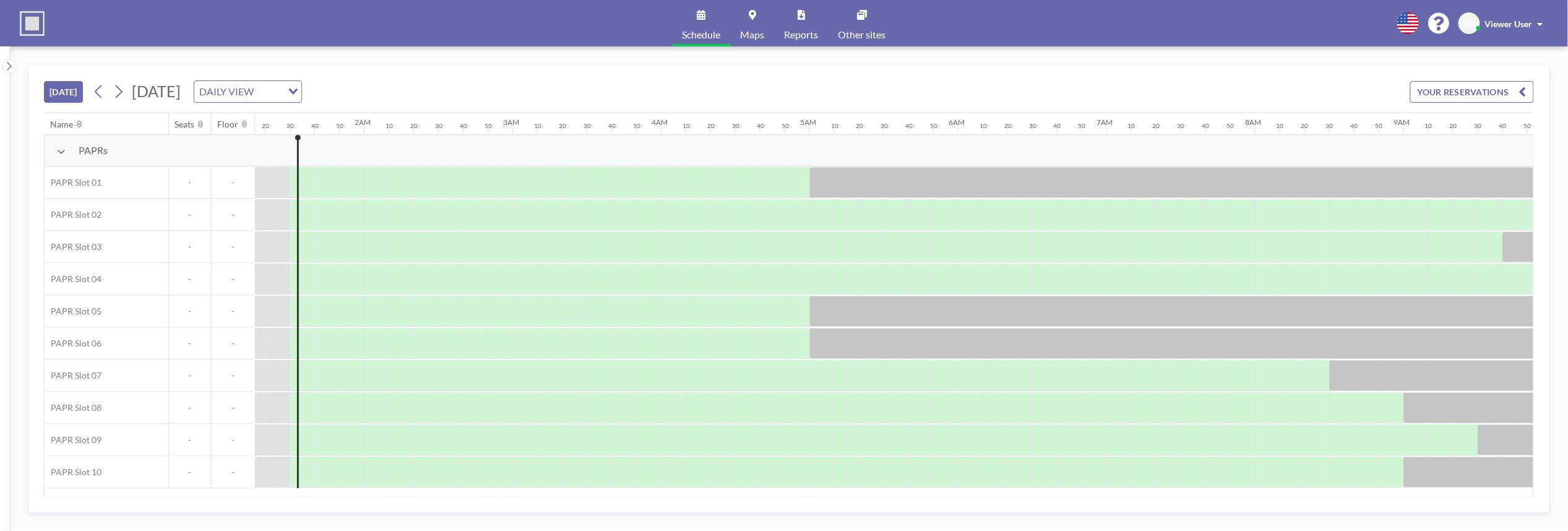
scroll to position [0, 198]
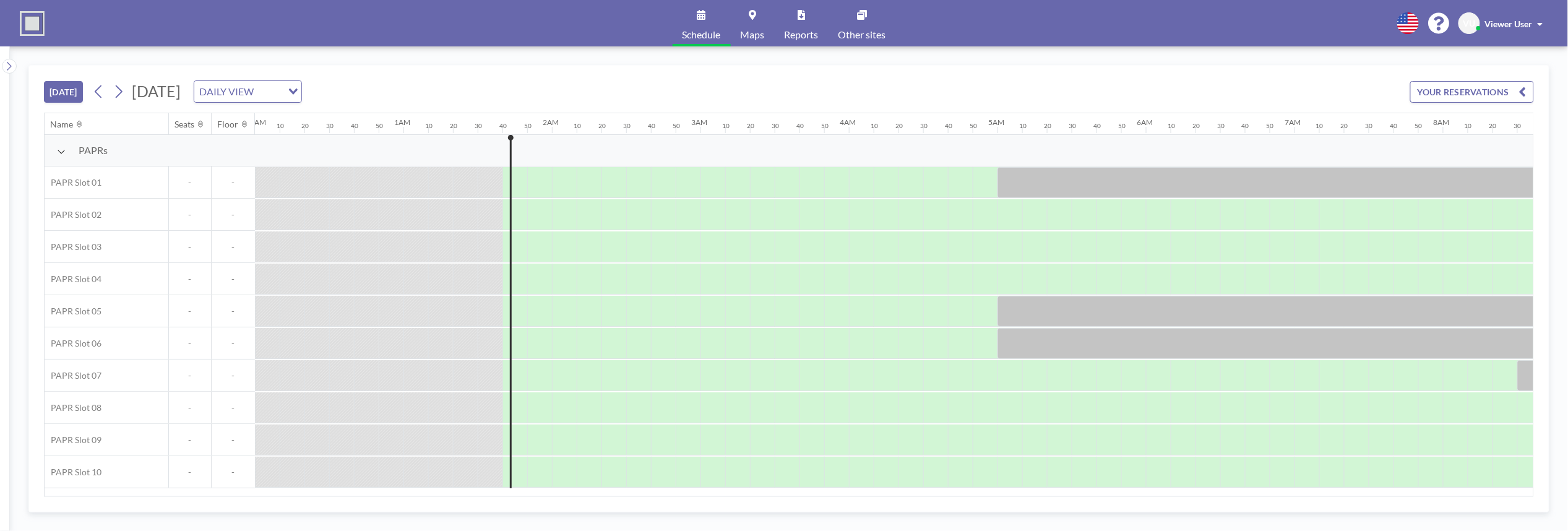
scroll to position [0, 223]
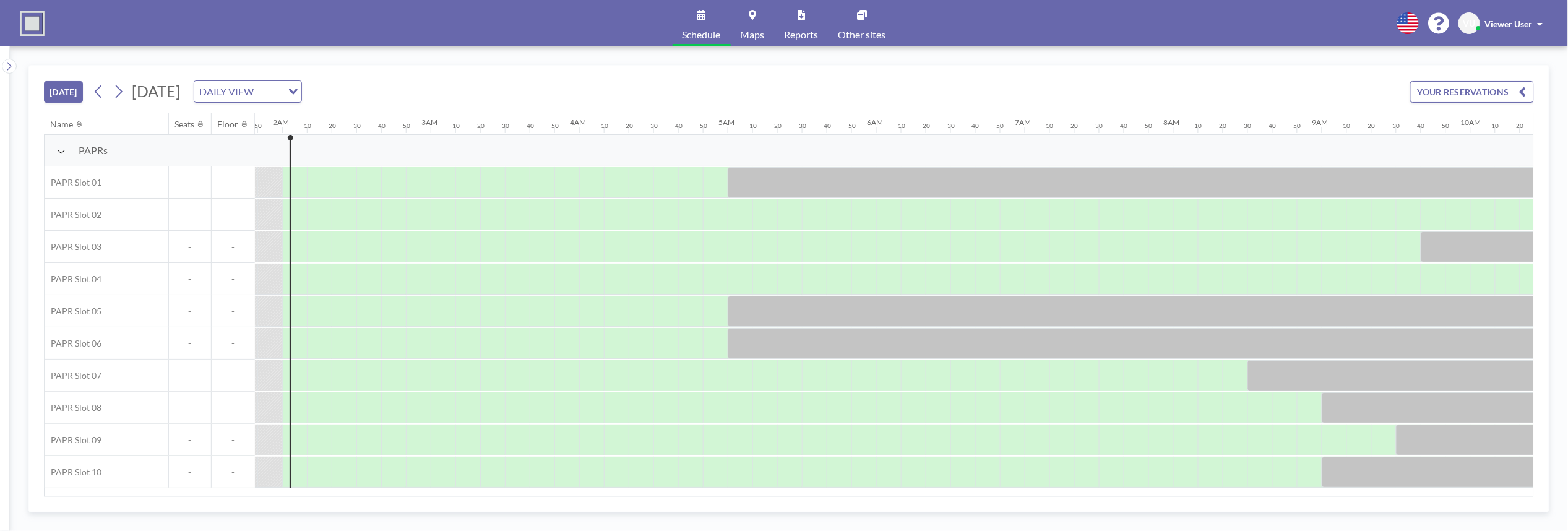
scroll to position [0, 272]
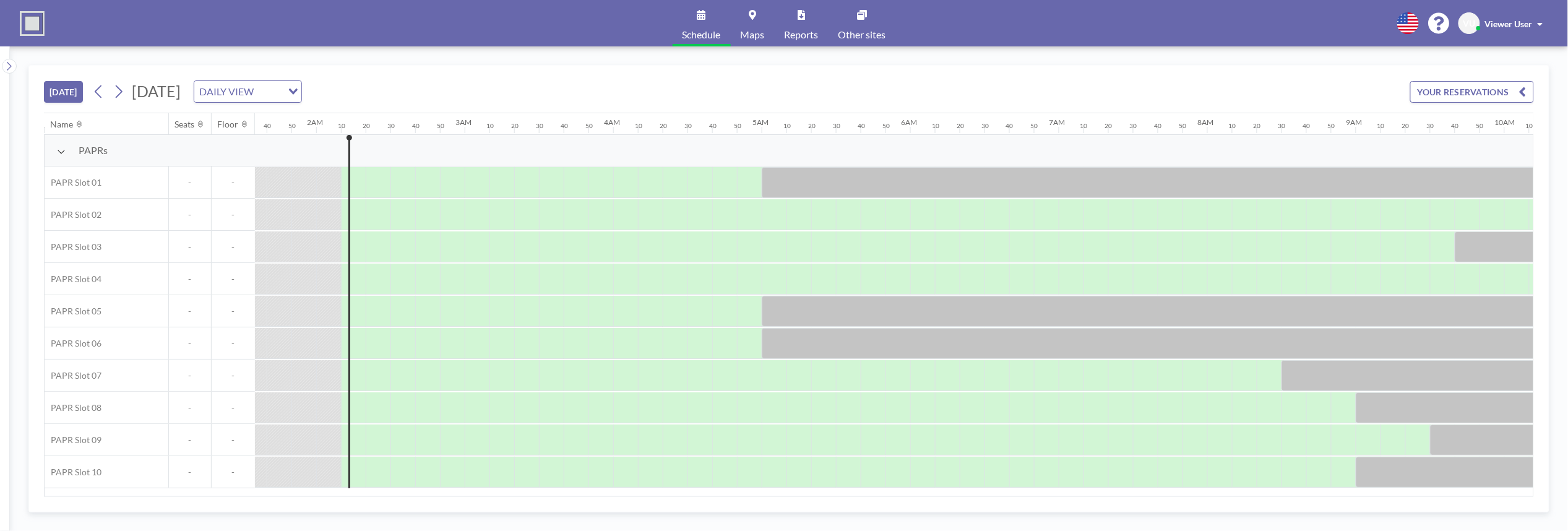
scroll to position [0, 297]
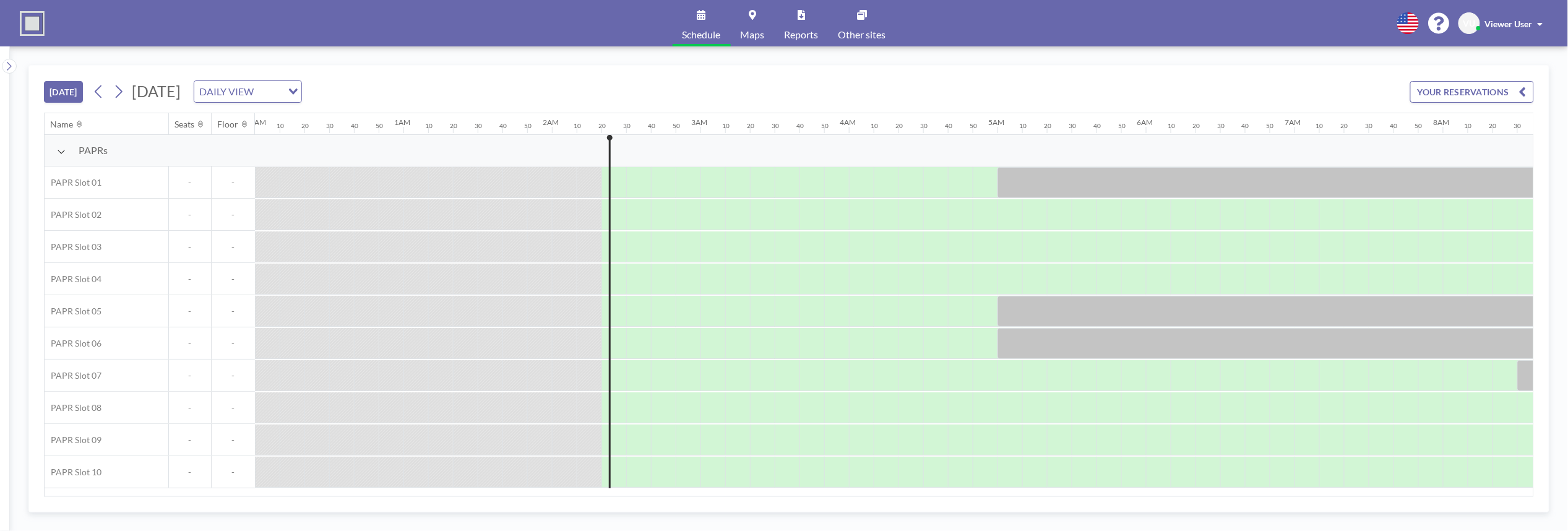
scroll to position [0, 322]
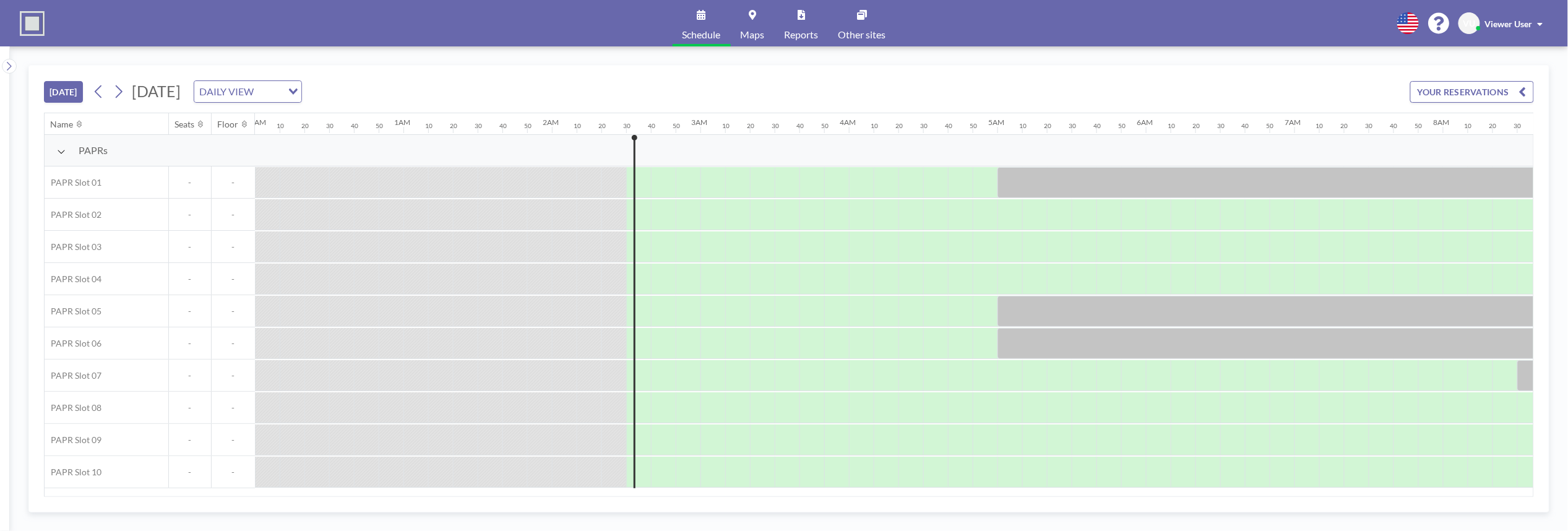
scroll to position [0, 347]
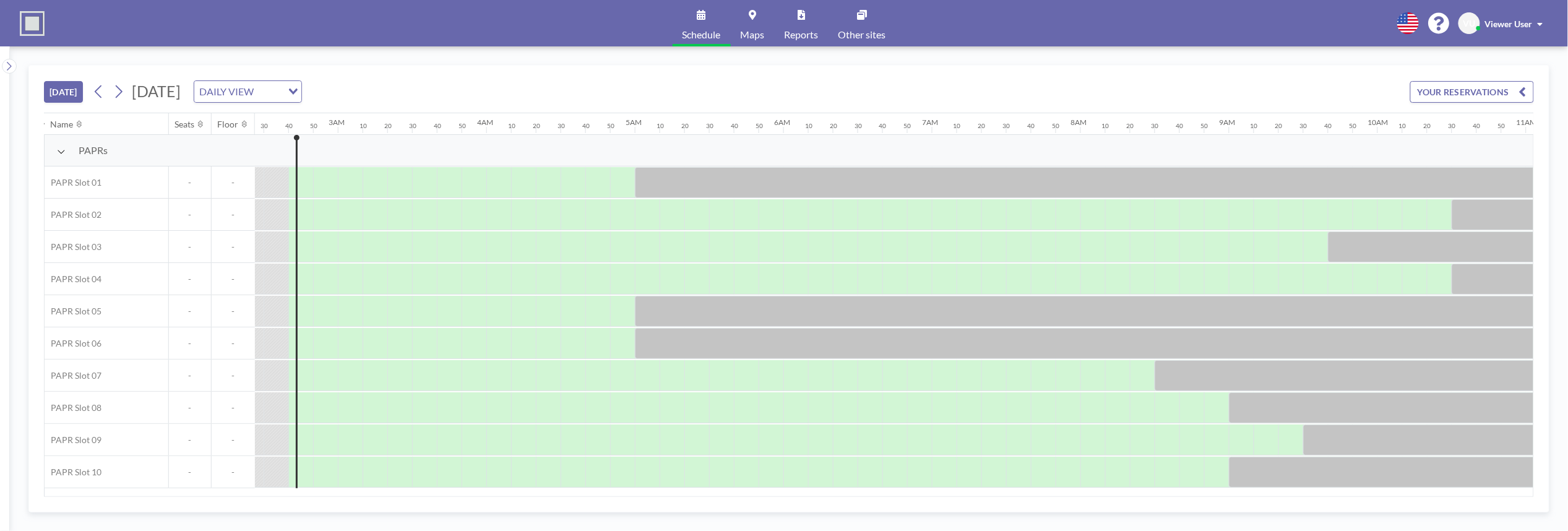
scroll to position [0, 371]
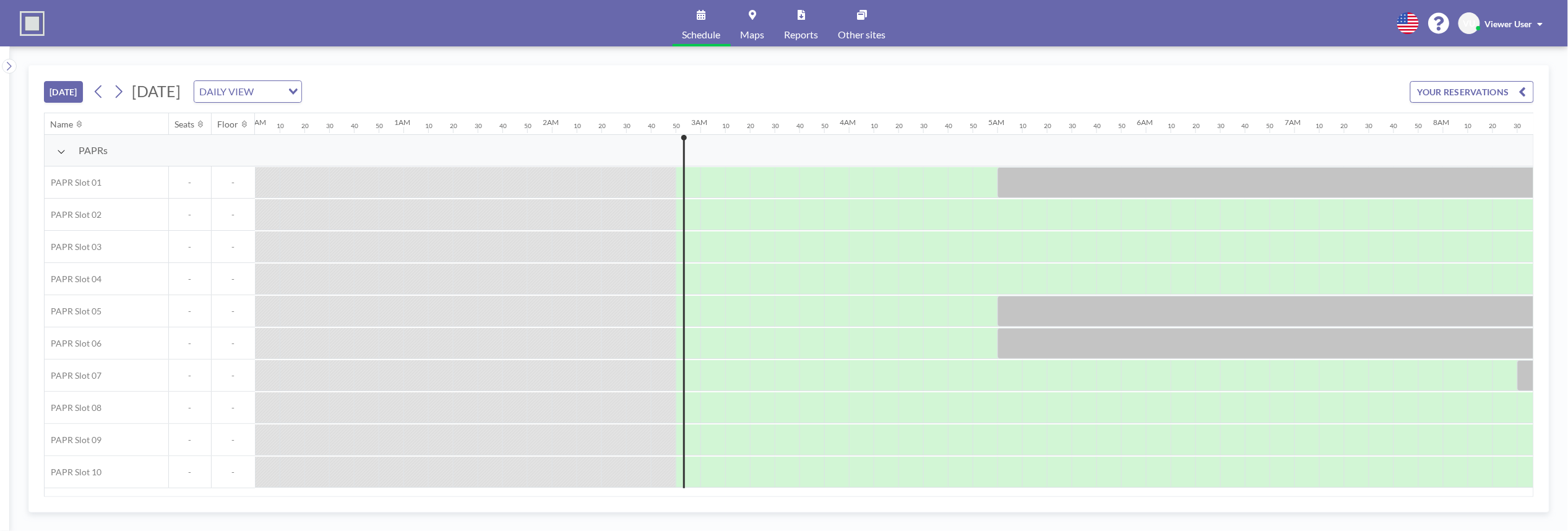
scroll to position [0, 396]
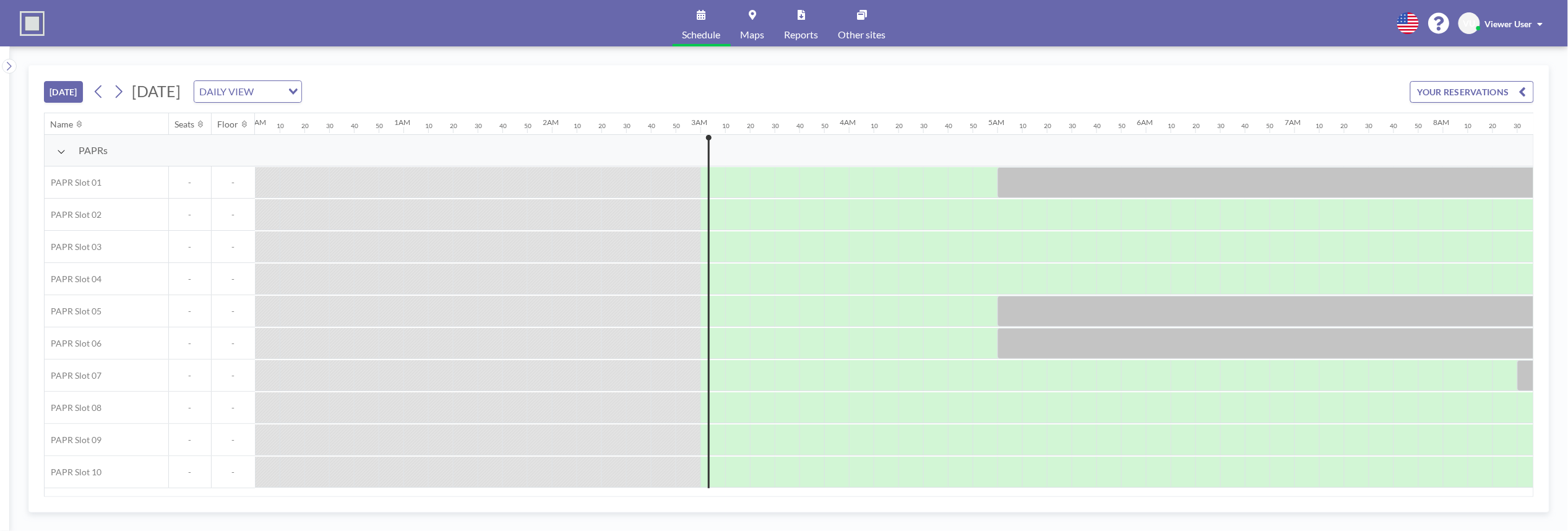
scroll to position [0, 421]
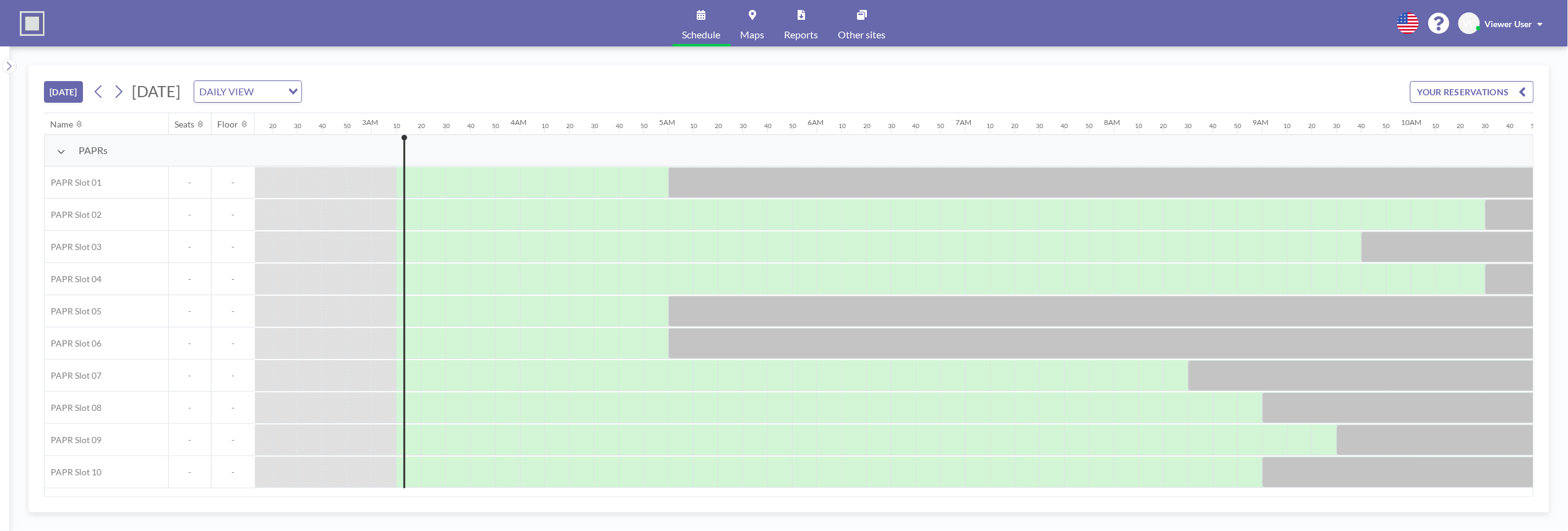
scroll to position [0, 446]
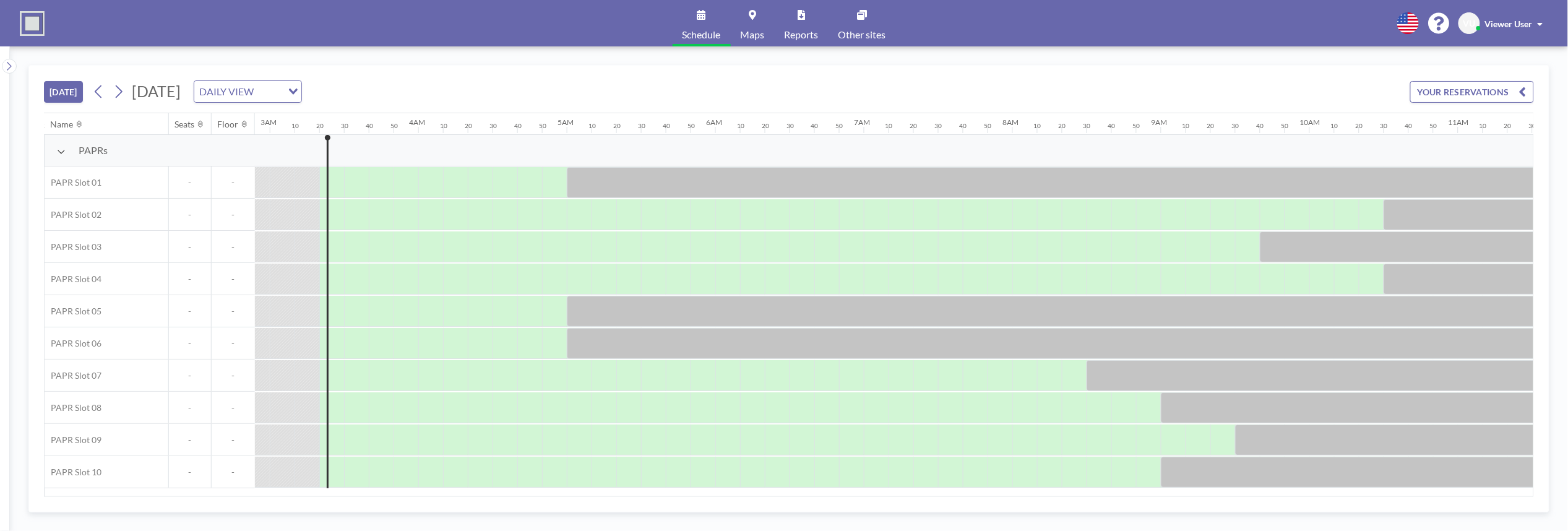
scroll to position [0, 470]
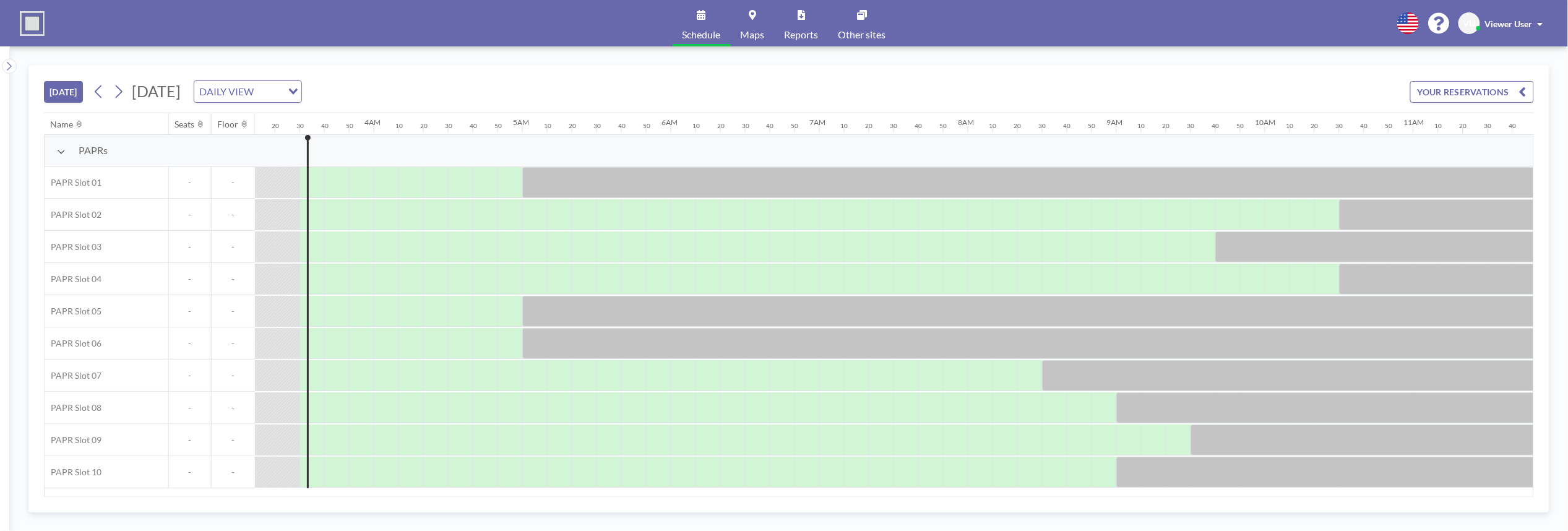
scroll to position [0, 495]
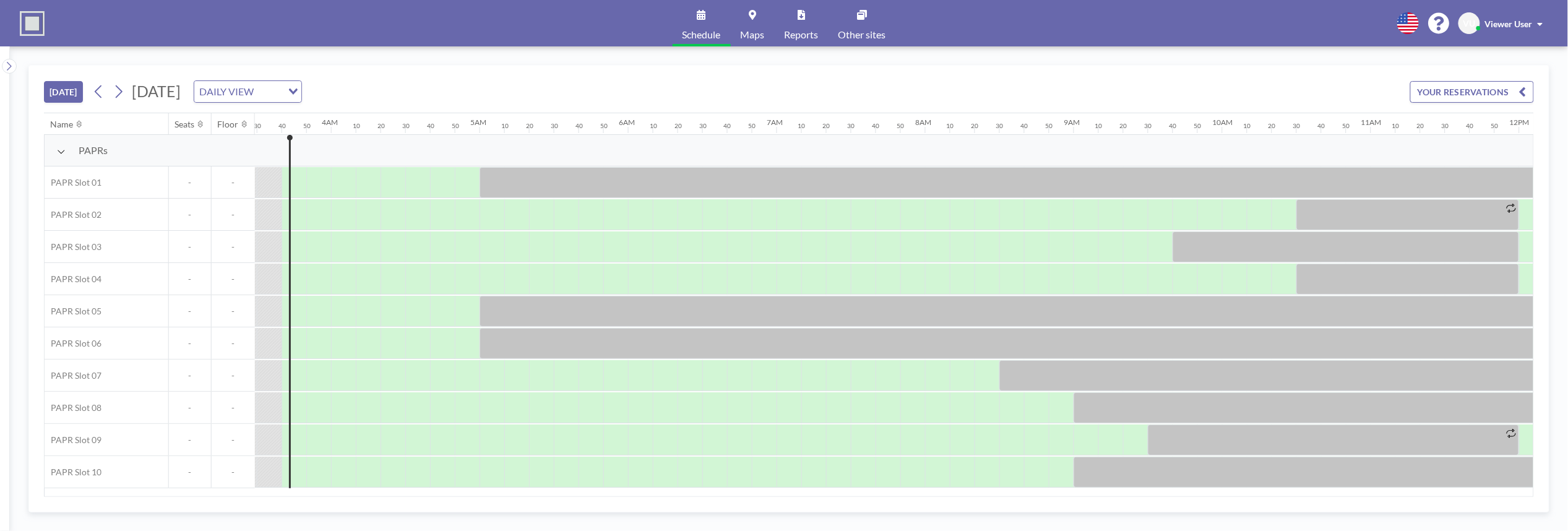
scroll to position [0, 520]
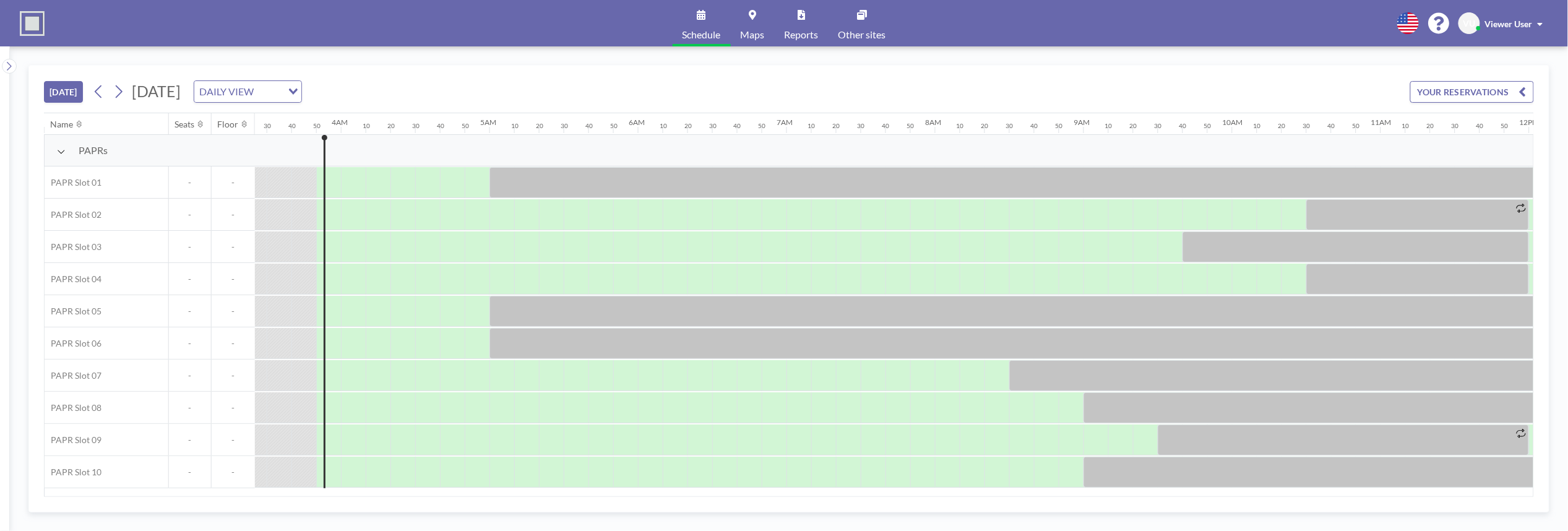
scroll to position [0, 545]
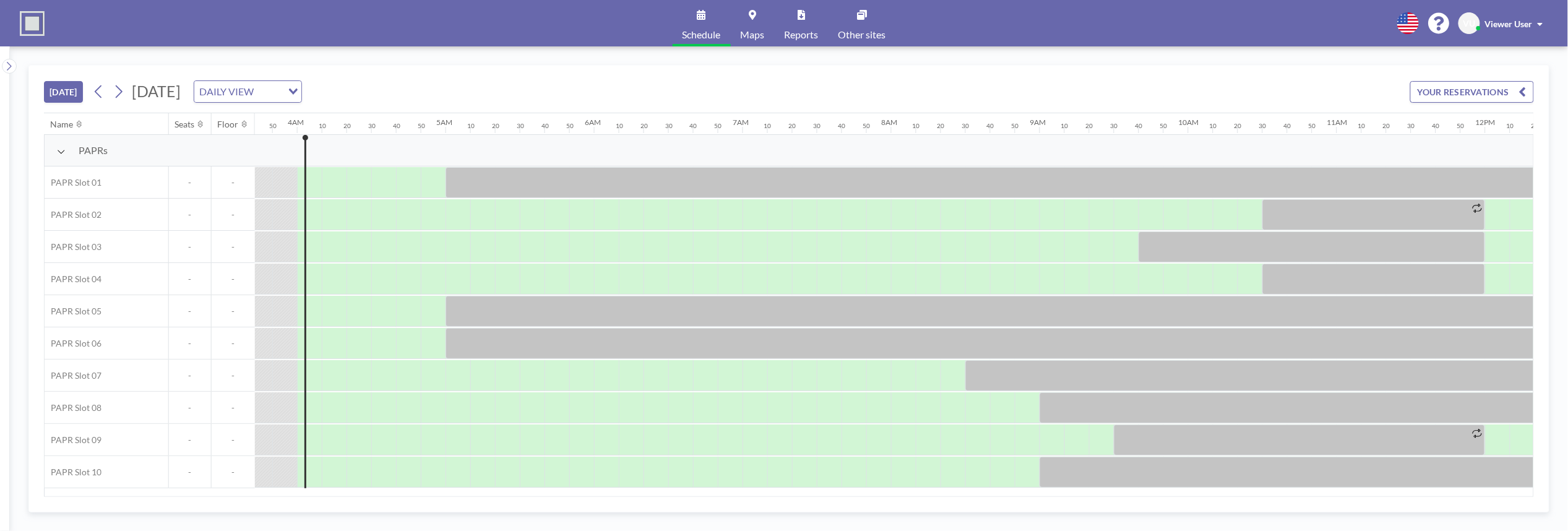
scroll to position [0, 570]
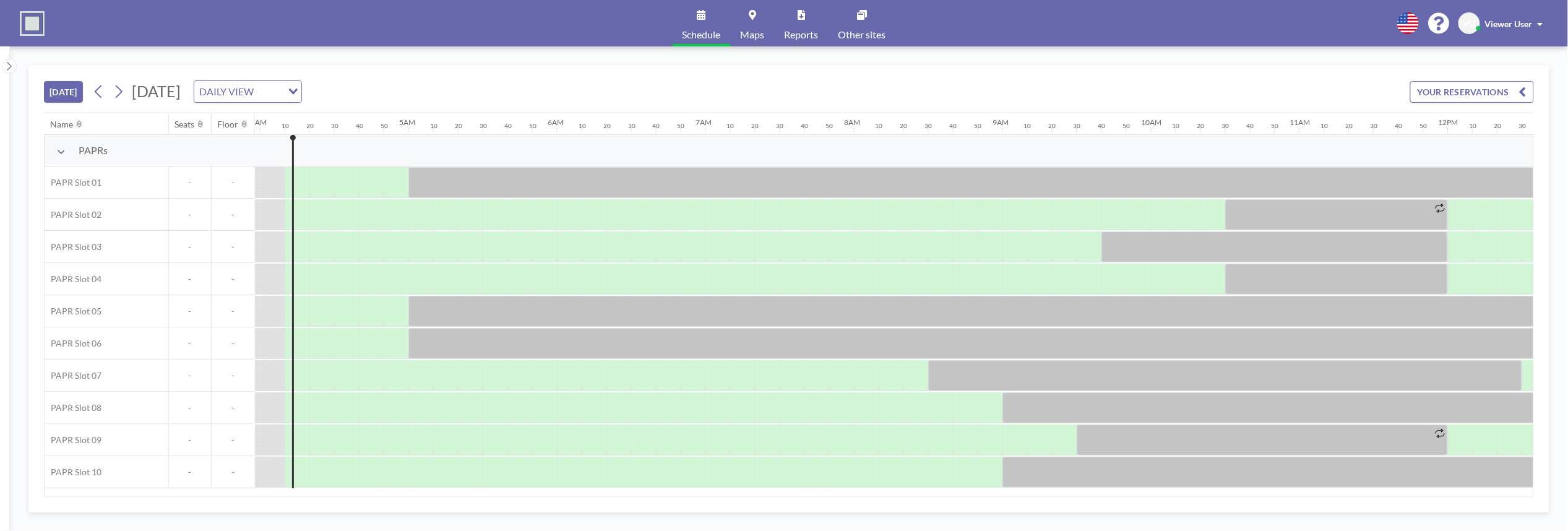
scroll to position [0, 594]
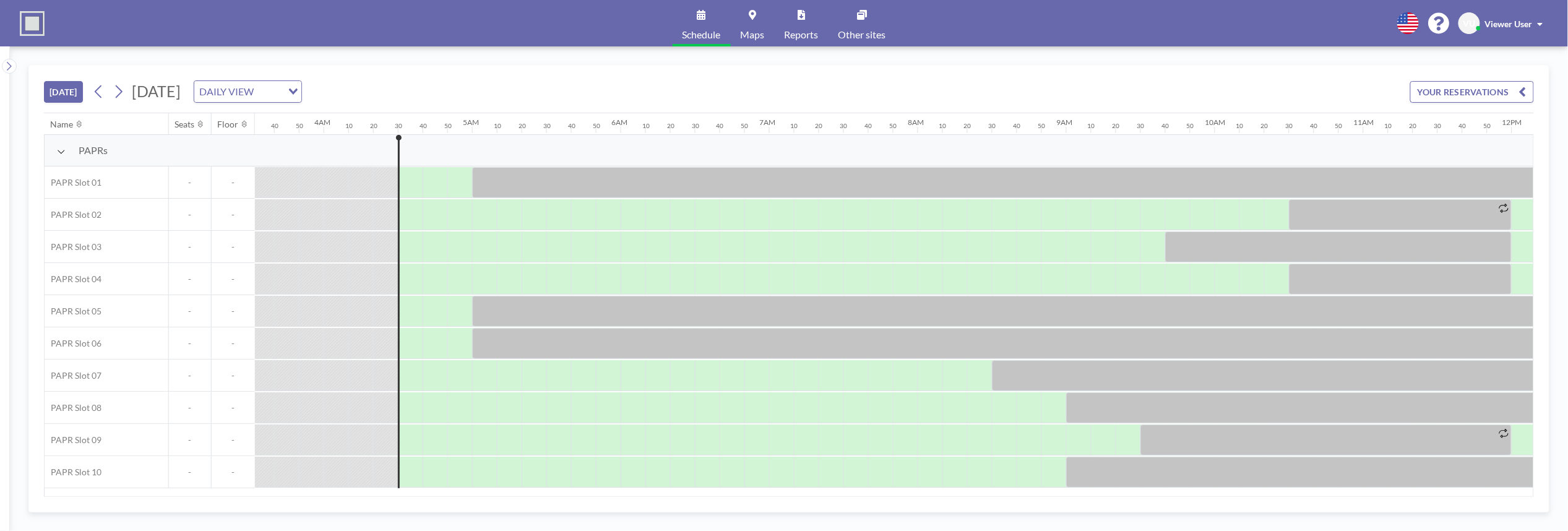
scroll to position [0, 619]
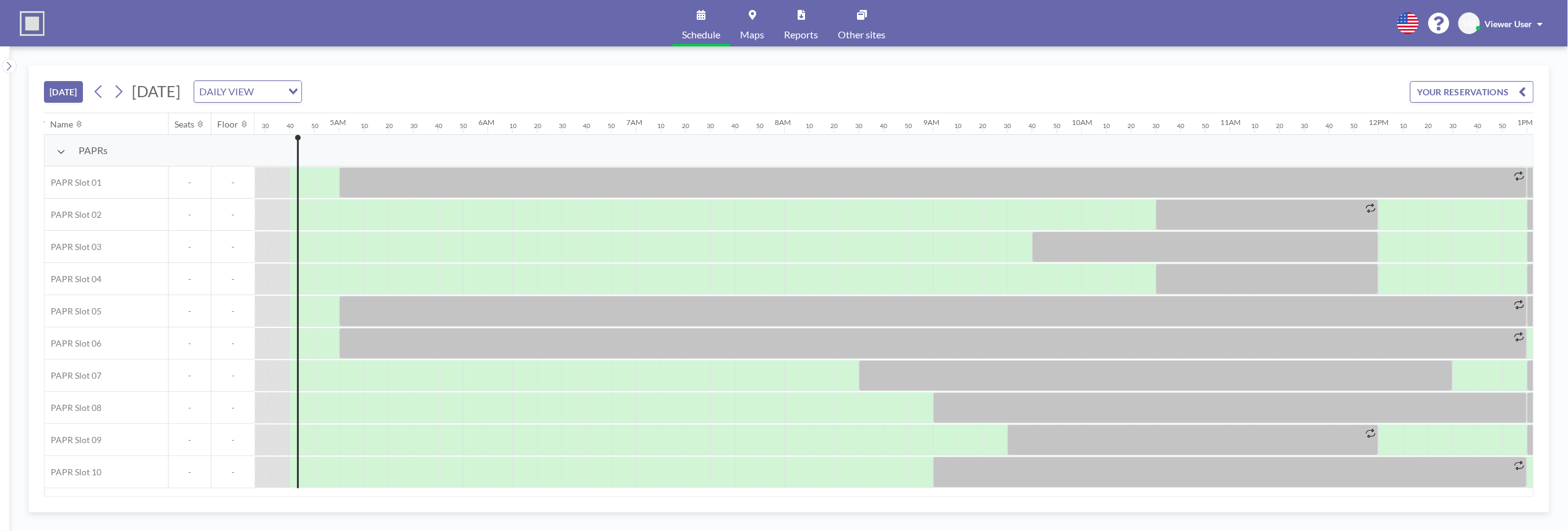
scroll to position [0, 669]
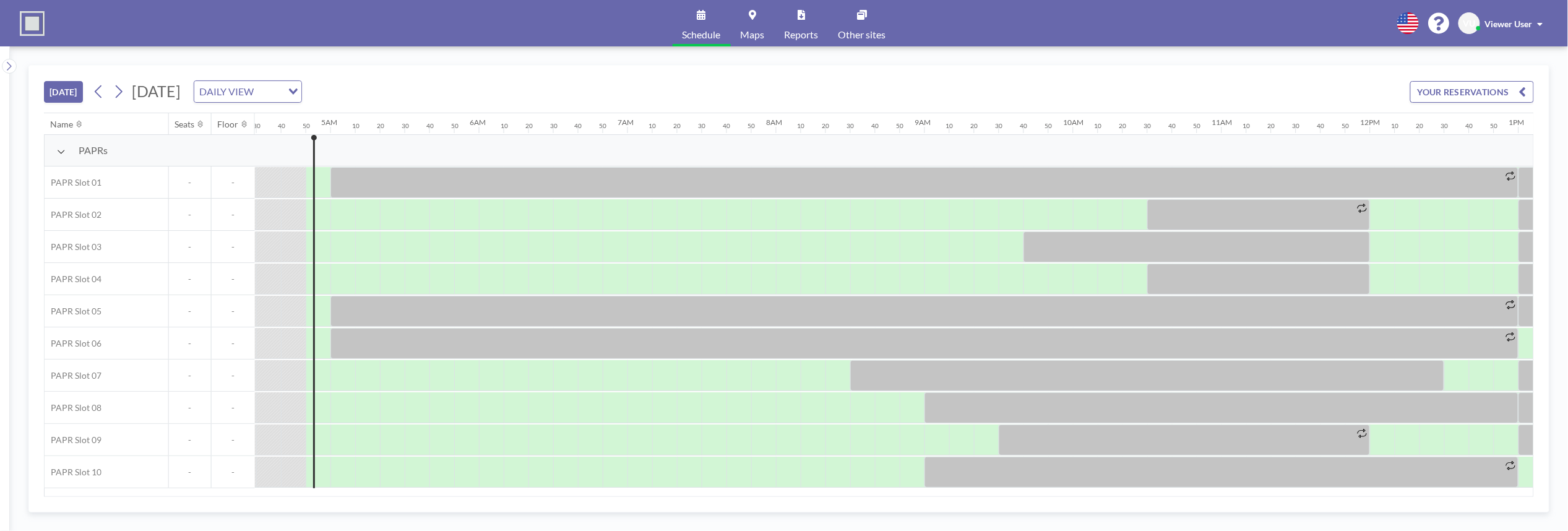
scroll to position [0, 693]
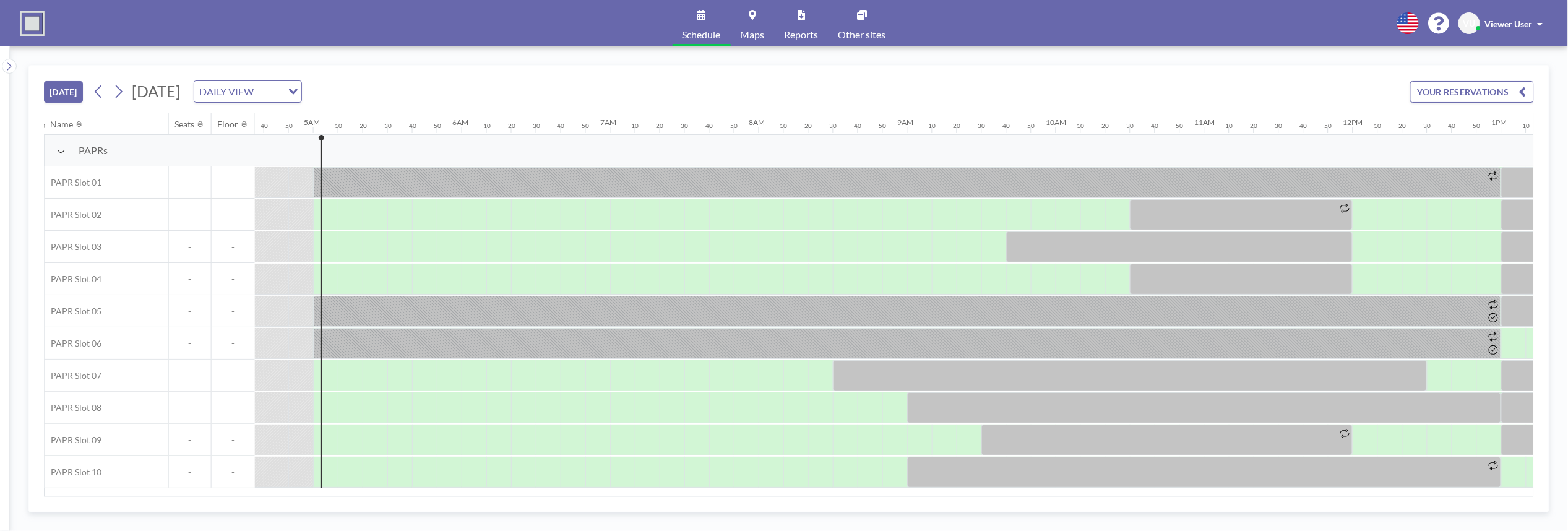
scroll to position [0, 718]
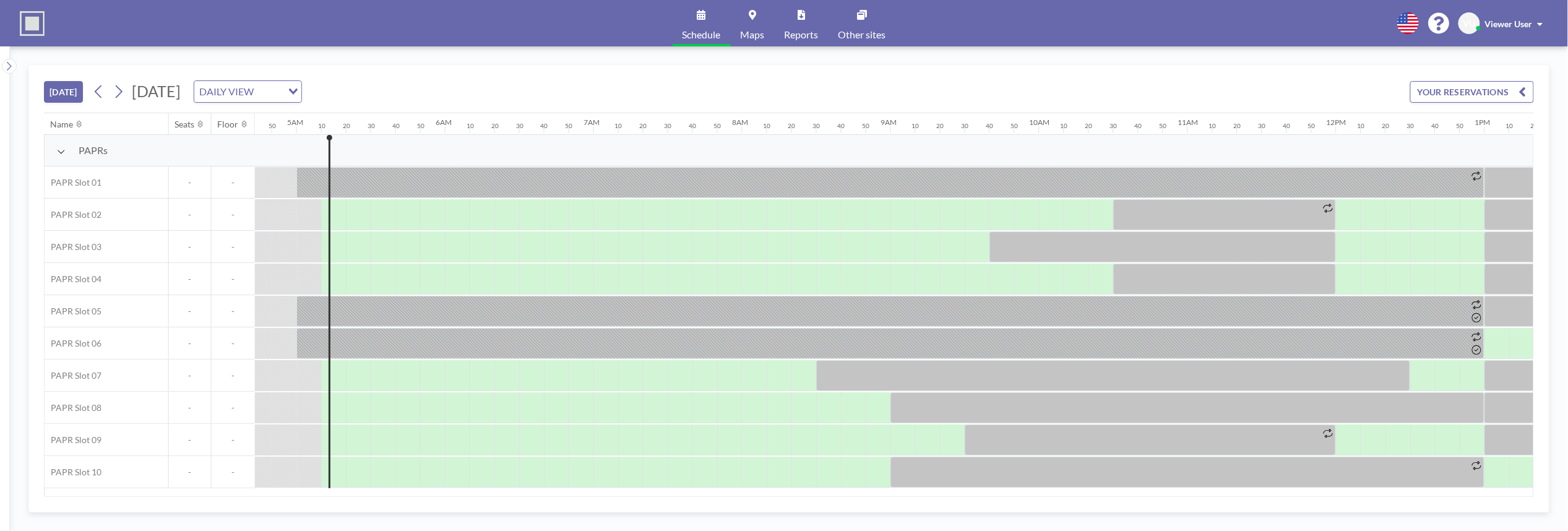
scroll to position [0, 743]
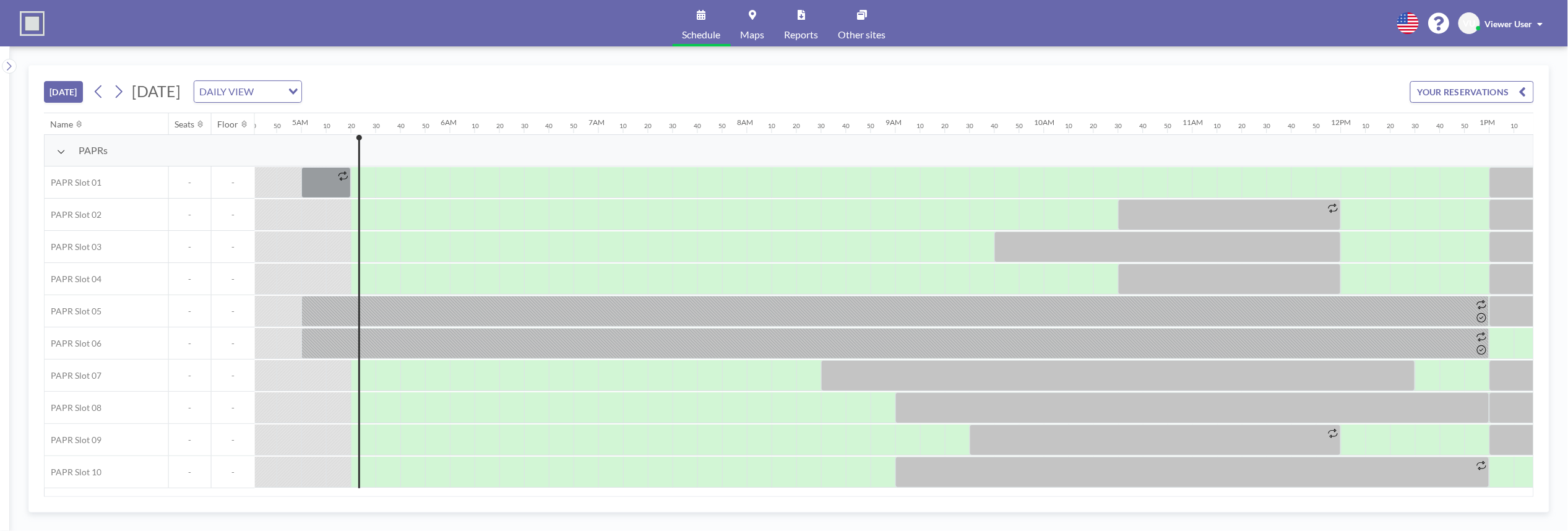
scroll to position [0, 768]
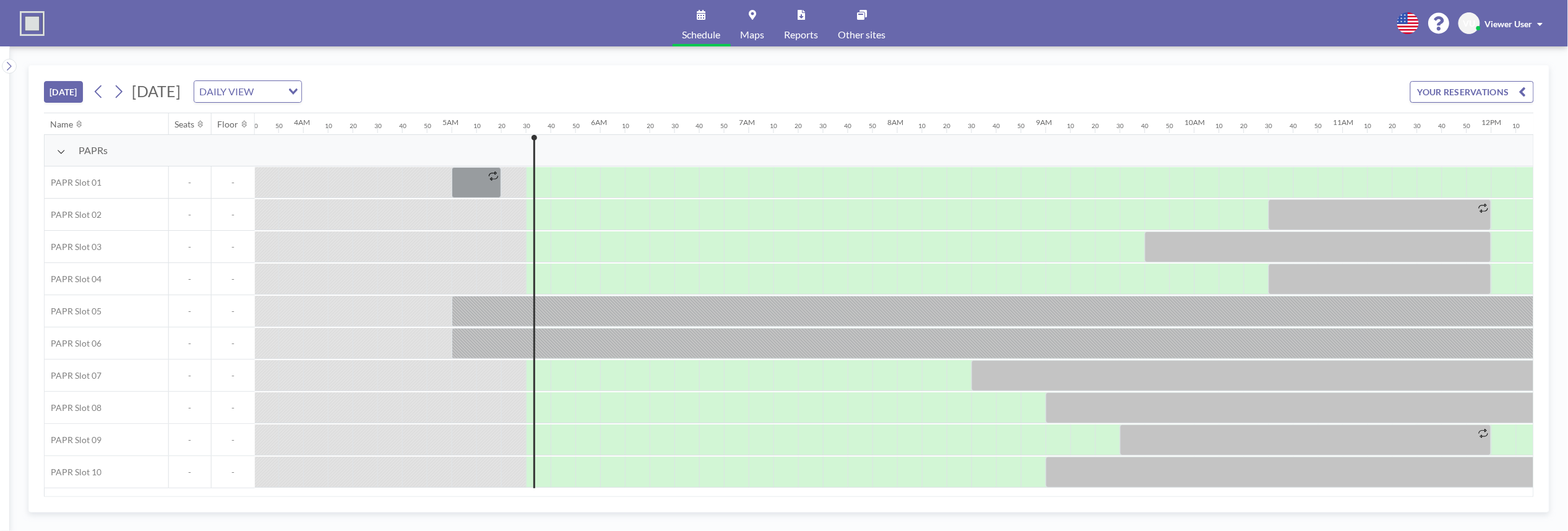
scroll to position [0, 792]
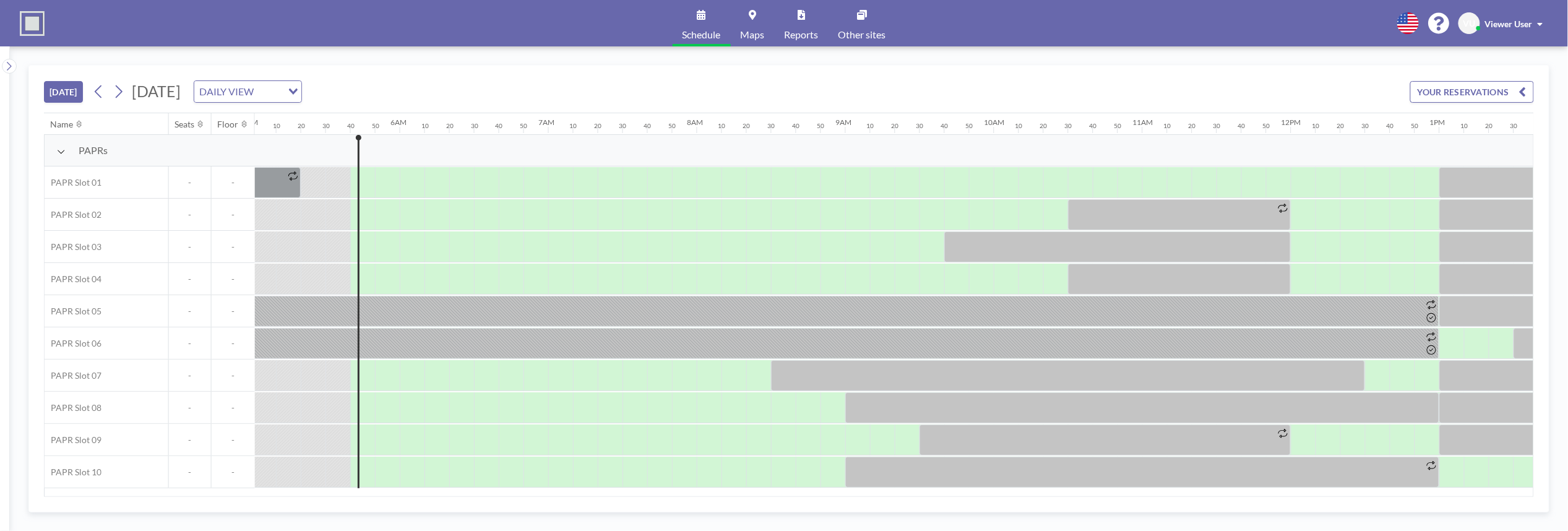
scroll to position [0, 817]
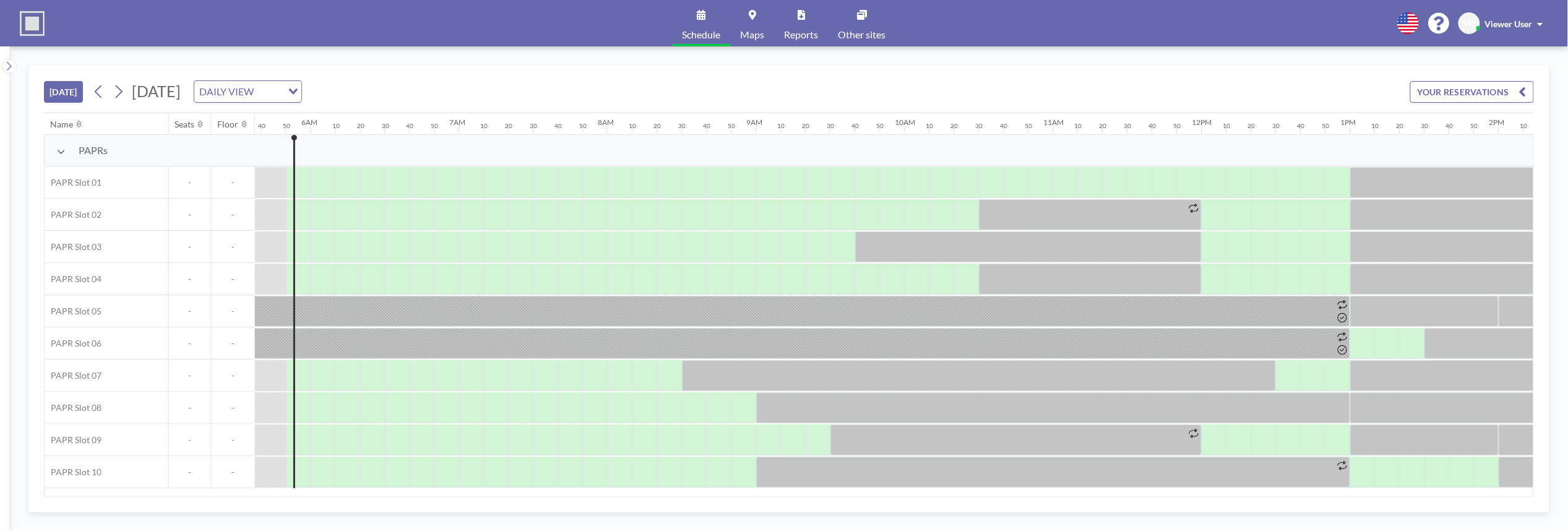
scroll to position [0, 842]
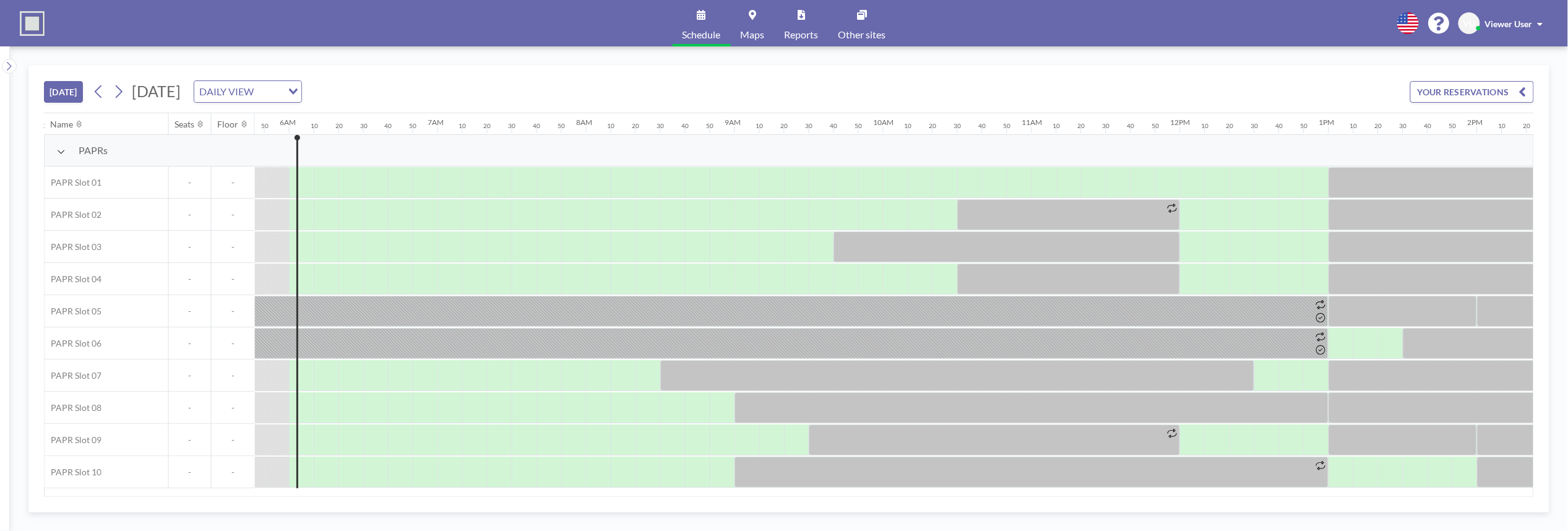
scroll to position [0, 867]
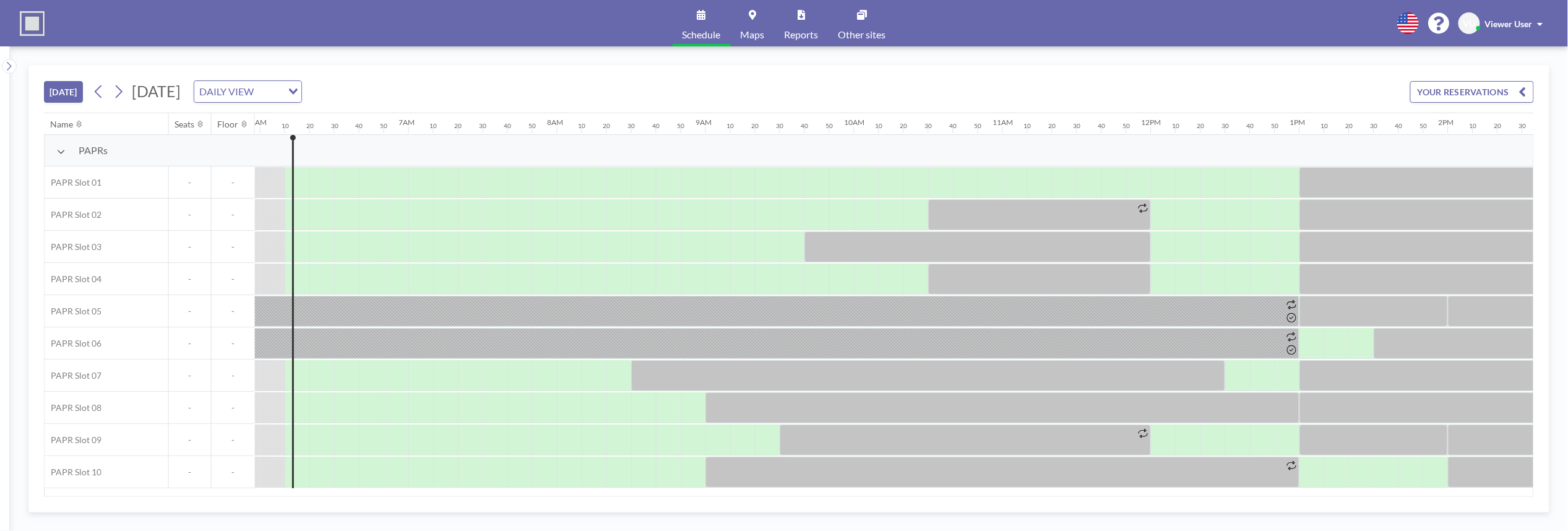
scroll to position [0, 891]
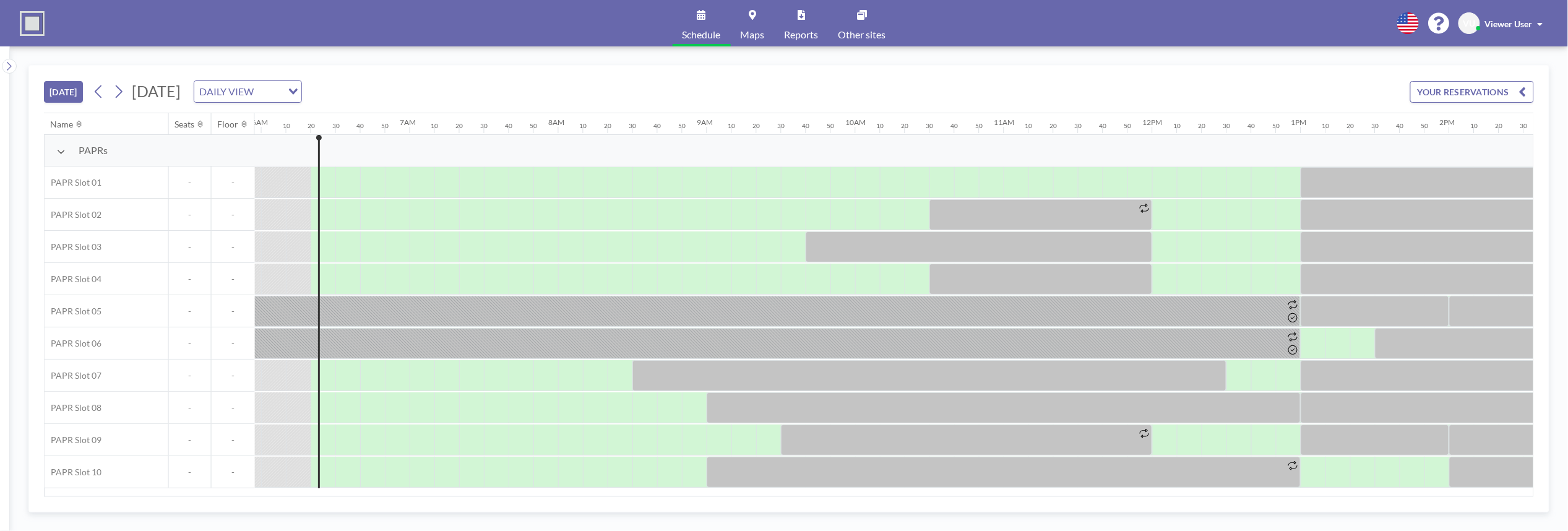
scroll to position [0, 916]
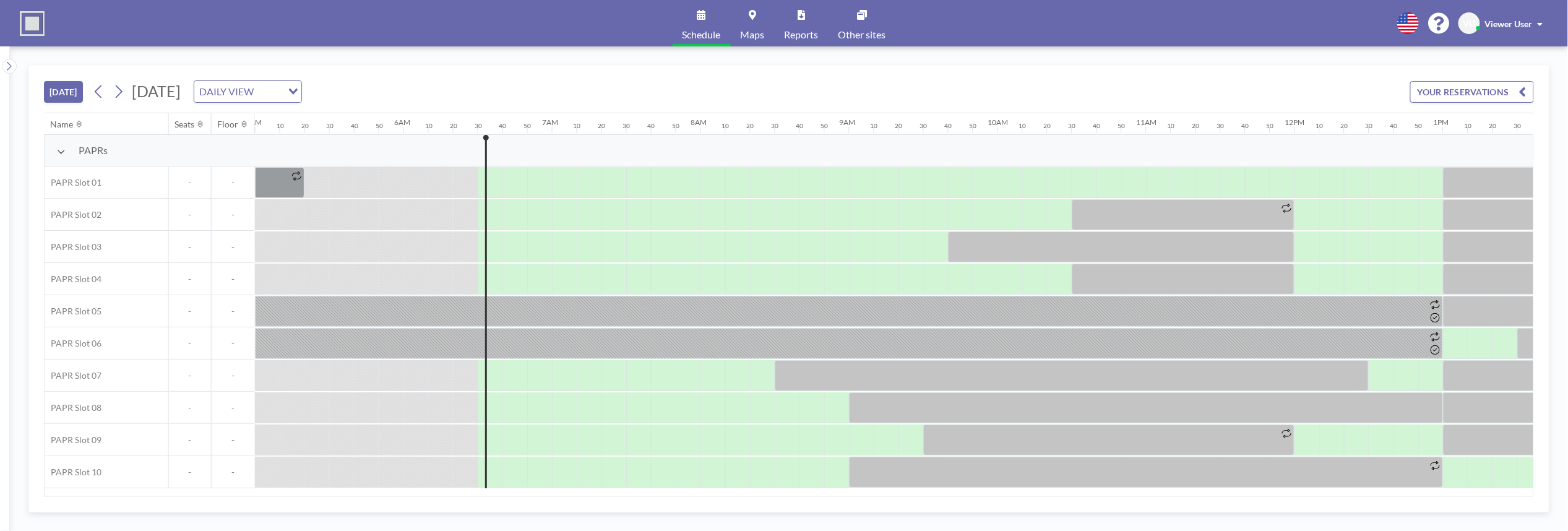
scroll to position [0, 941]
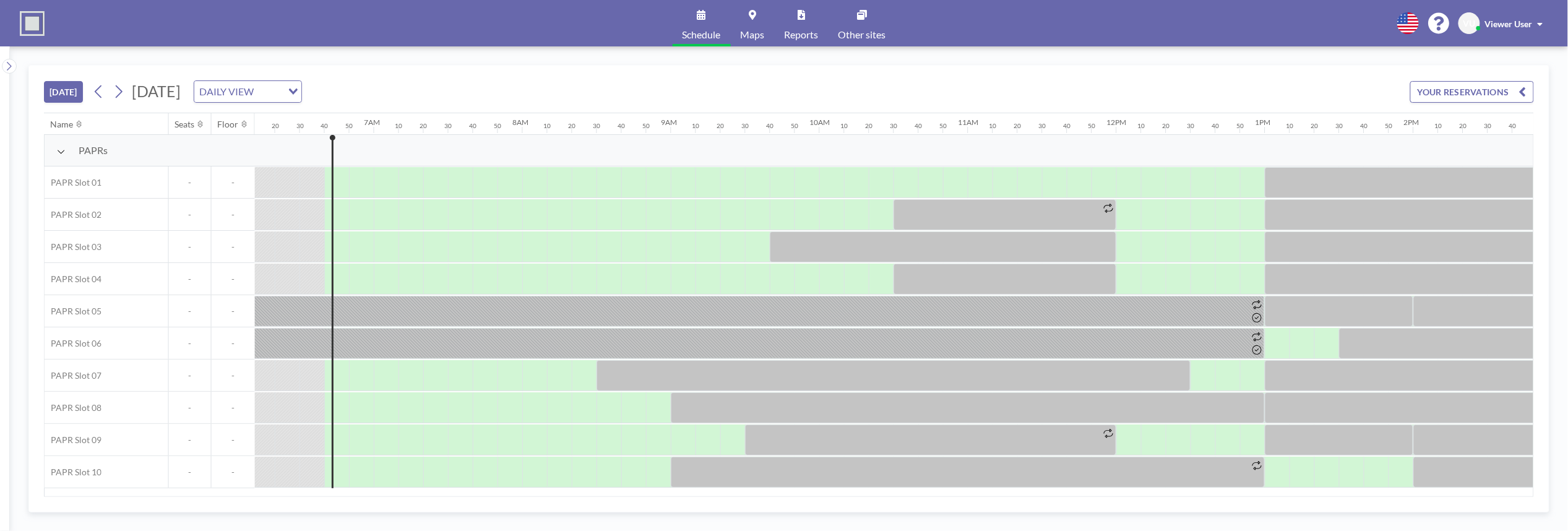
scroll to position [0, 966]
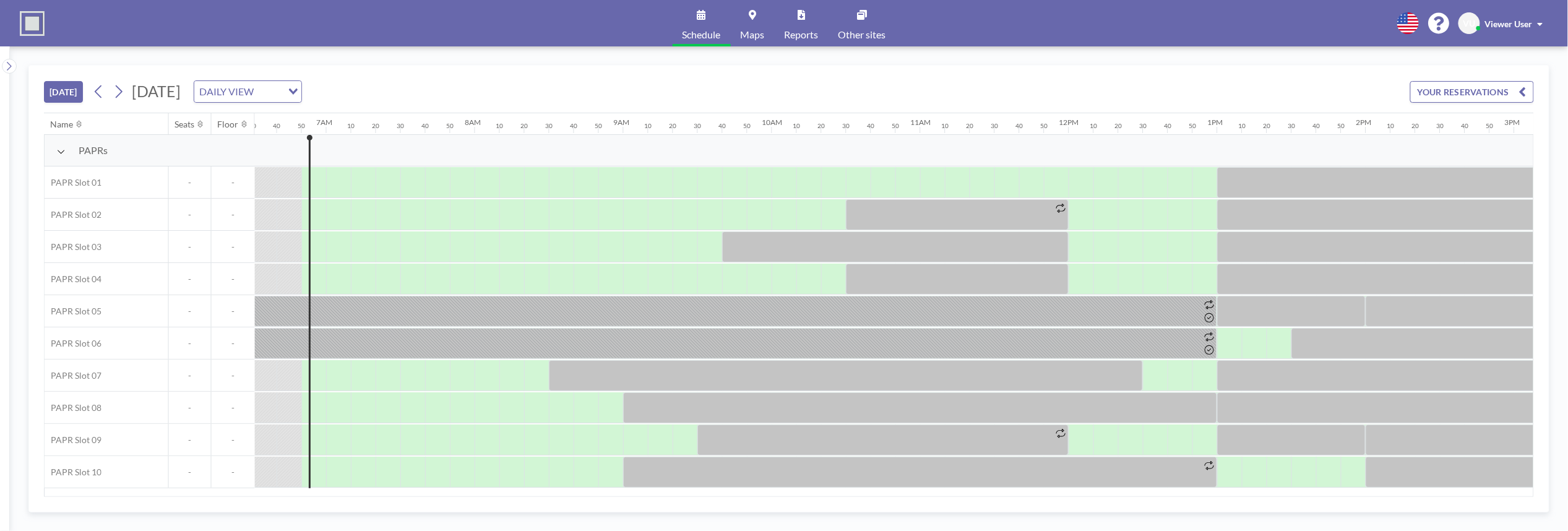
scroll to position [0, 990]
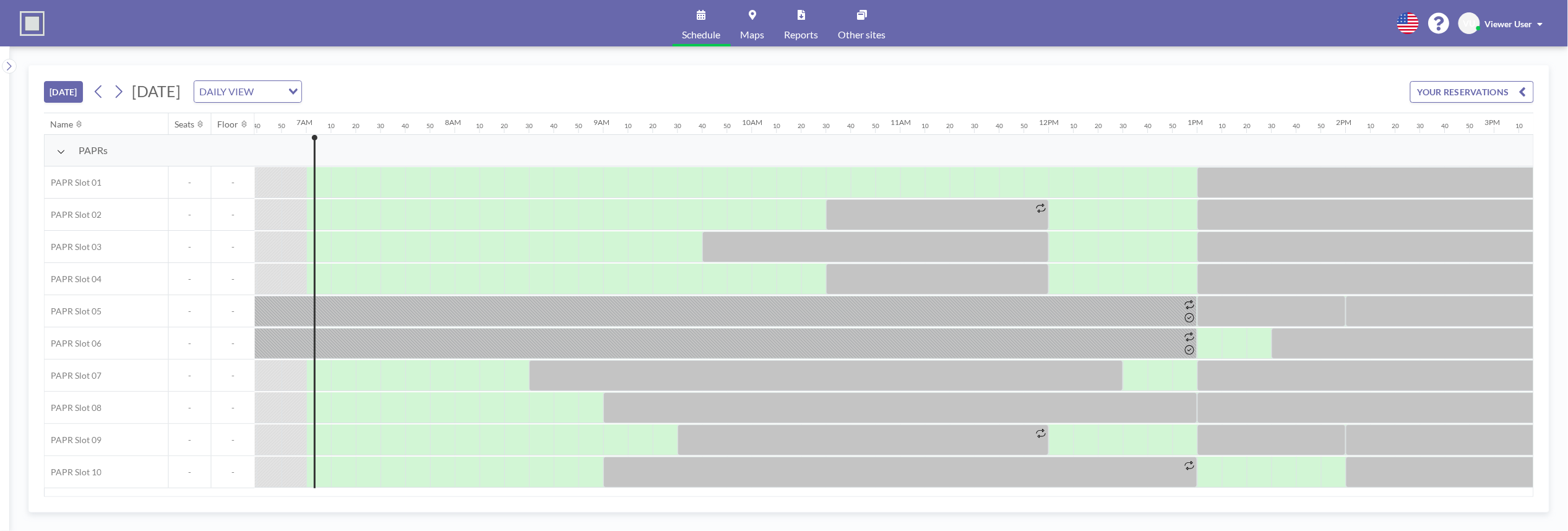
scroll to position [0, 1015]
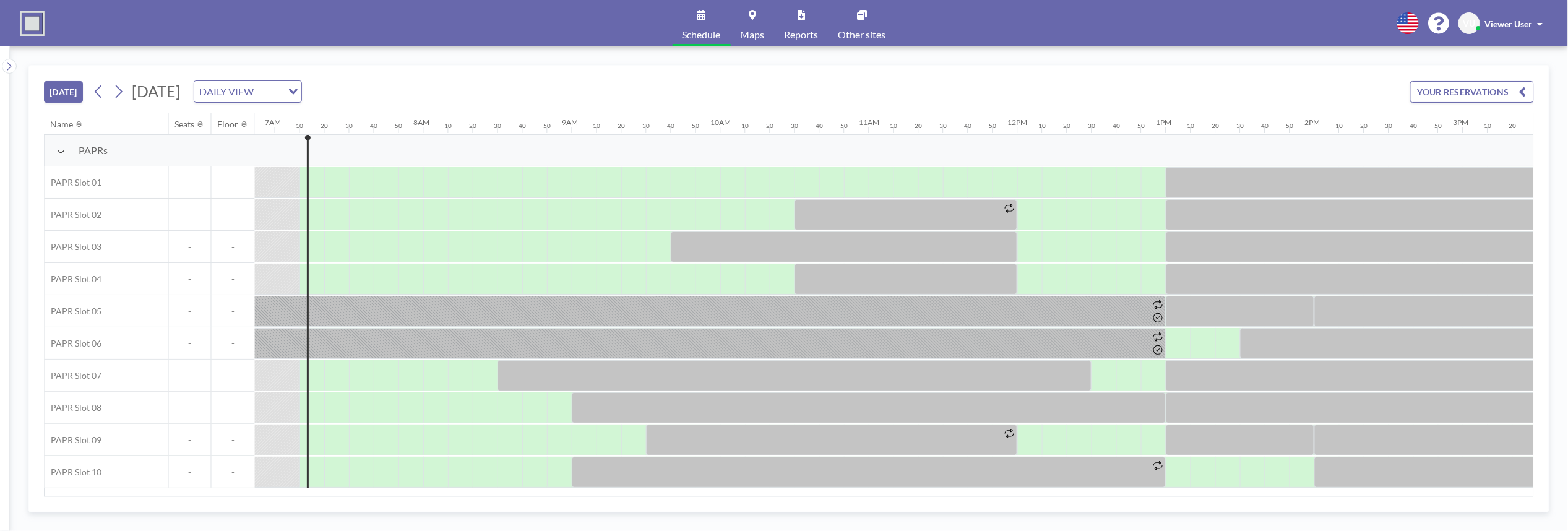
scroll to position [0, 1040]
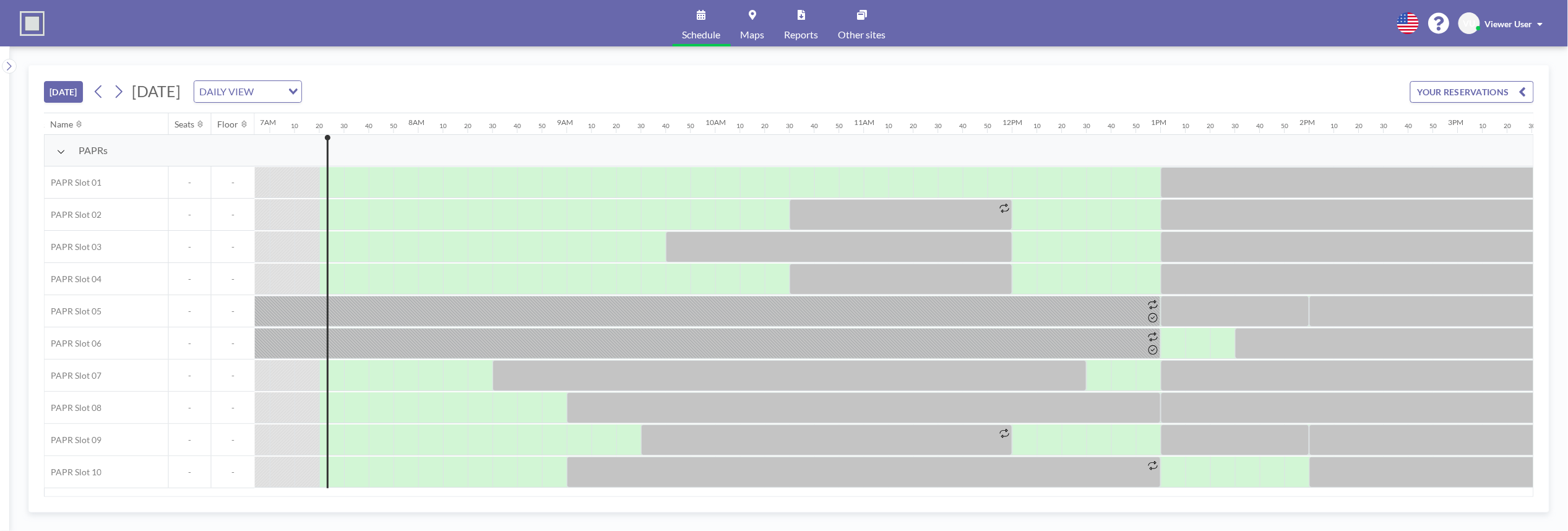
scroll to position [0, 1065]
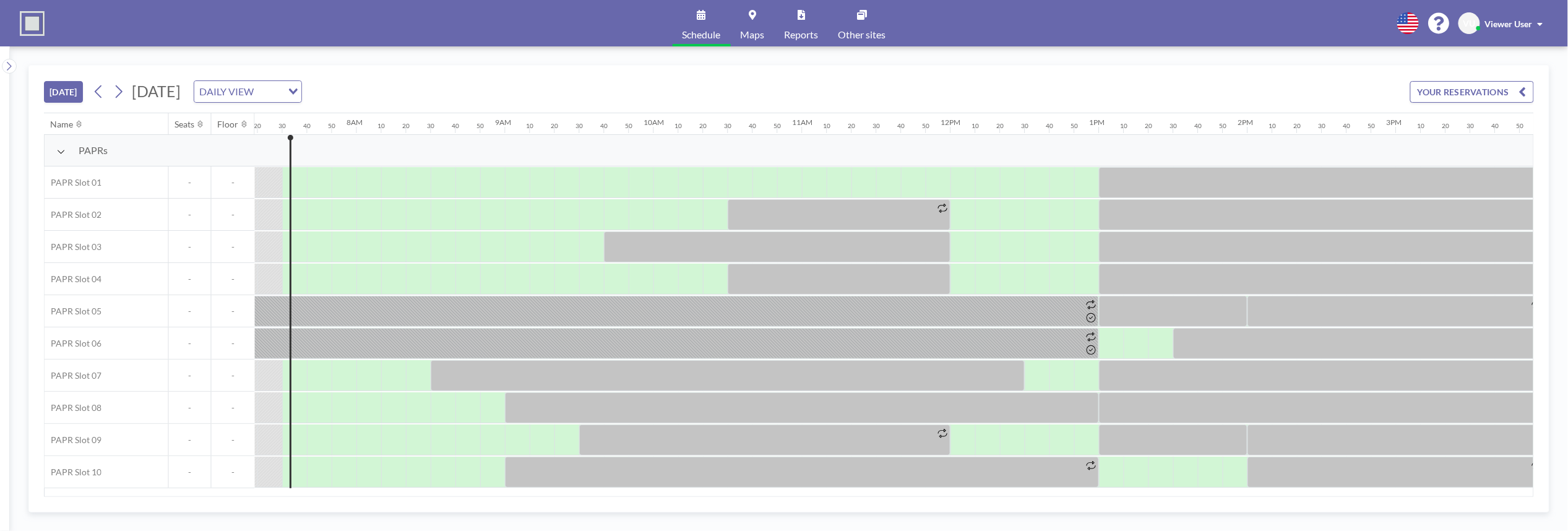
scroll to position [0, 1090]
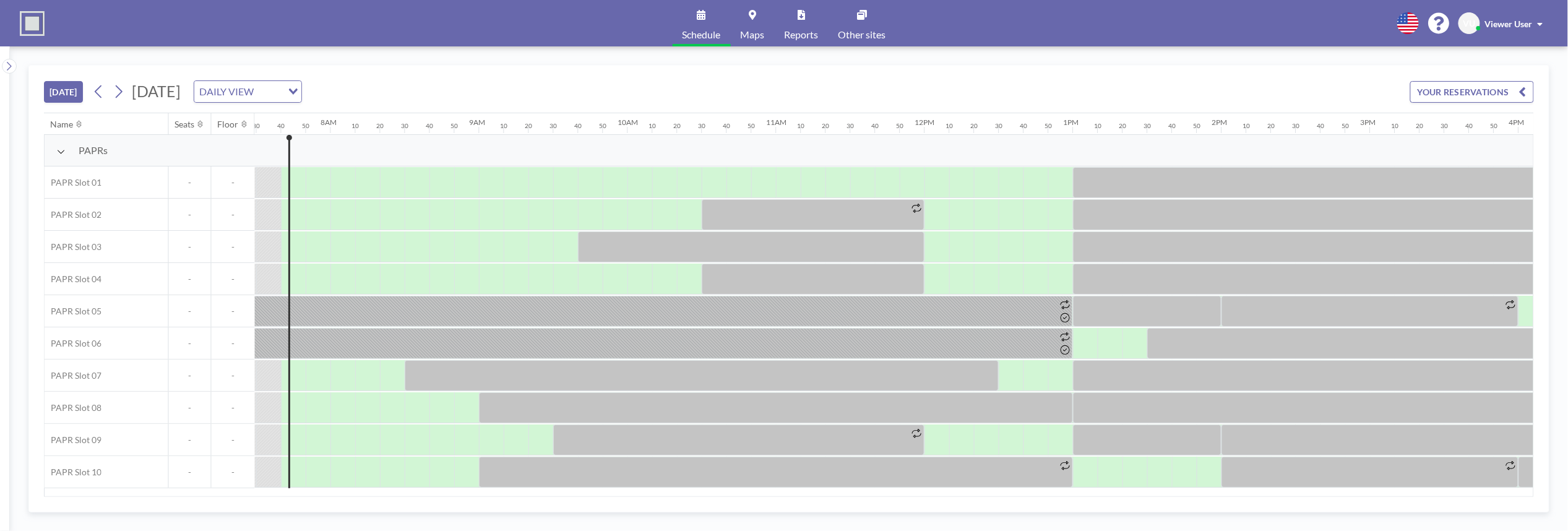
scroll to position [0, 1114]
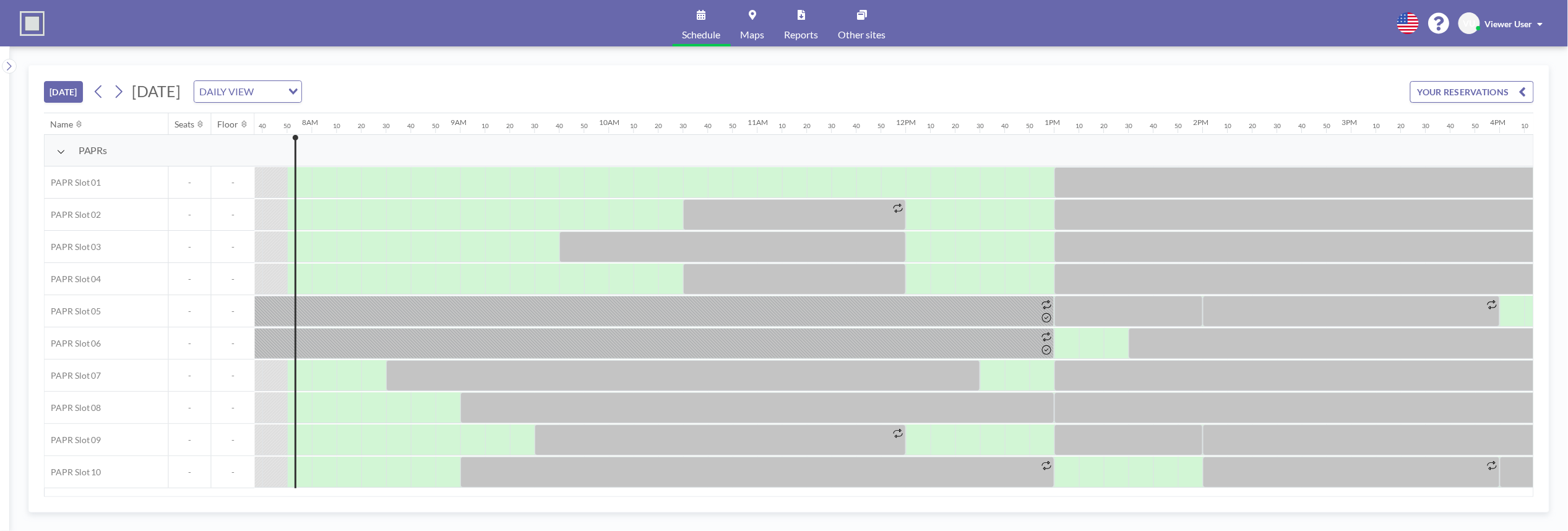
scroll to position [0, 1138]
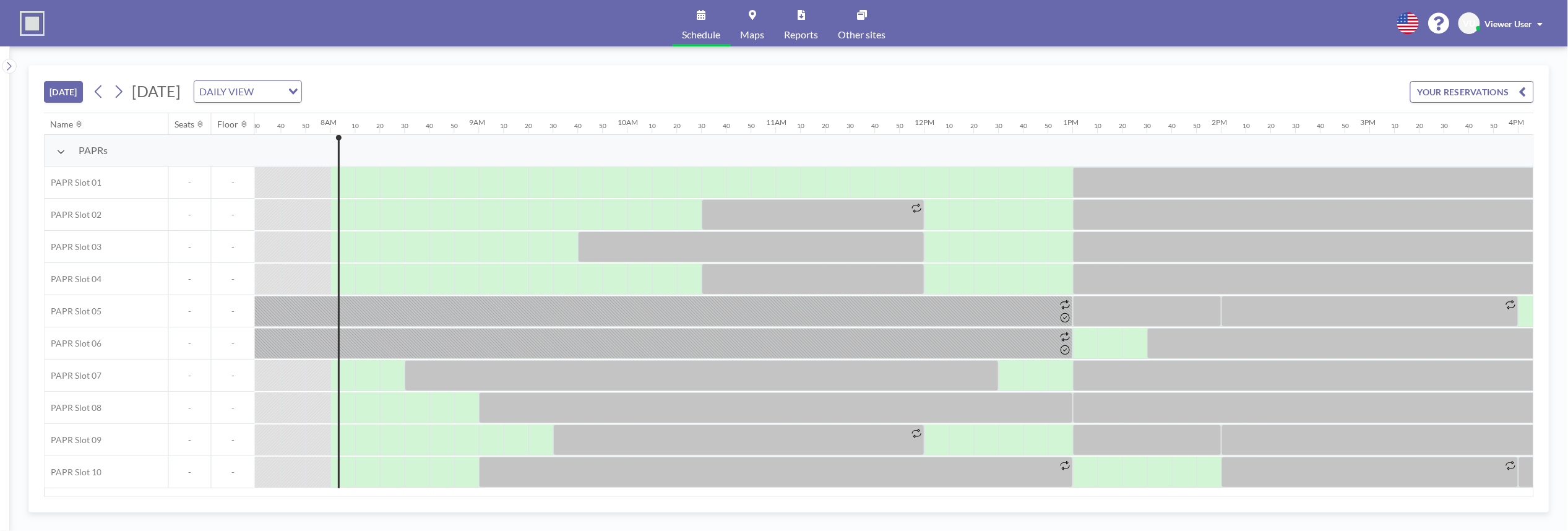
scroll to position [0, 1163]
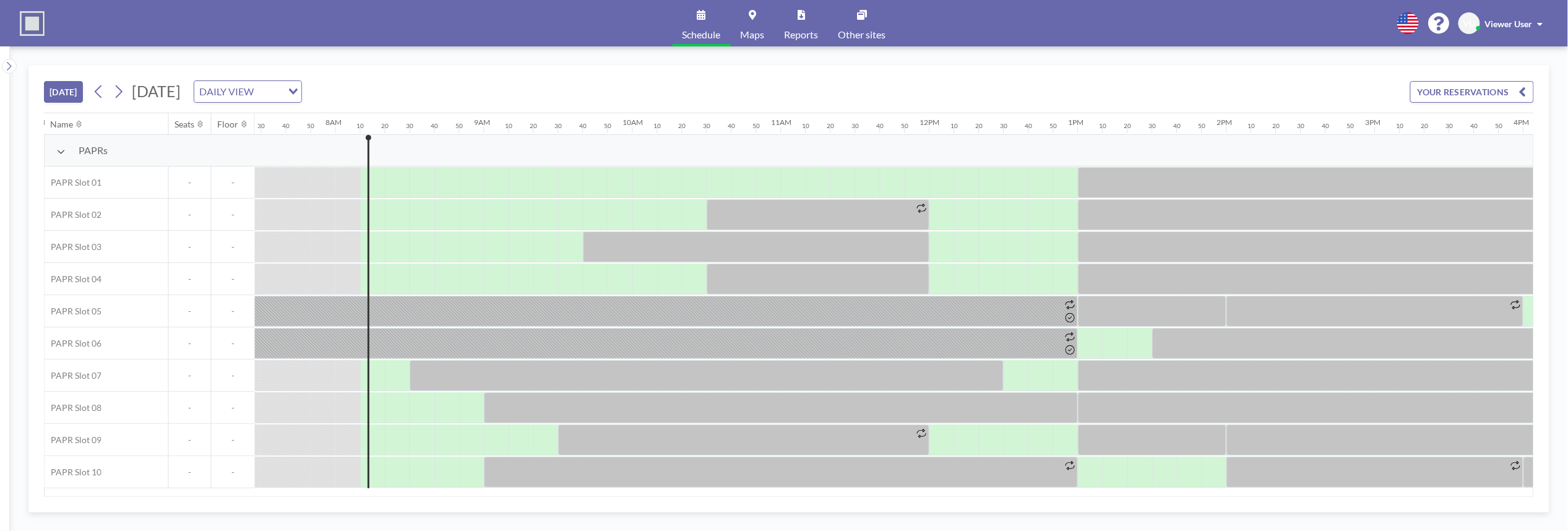
scroll to position [0, 1188]
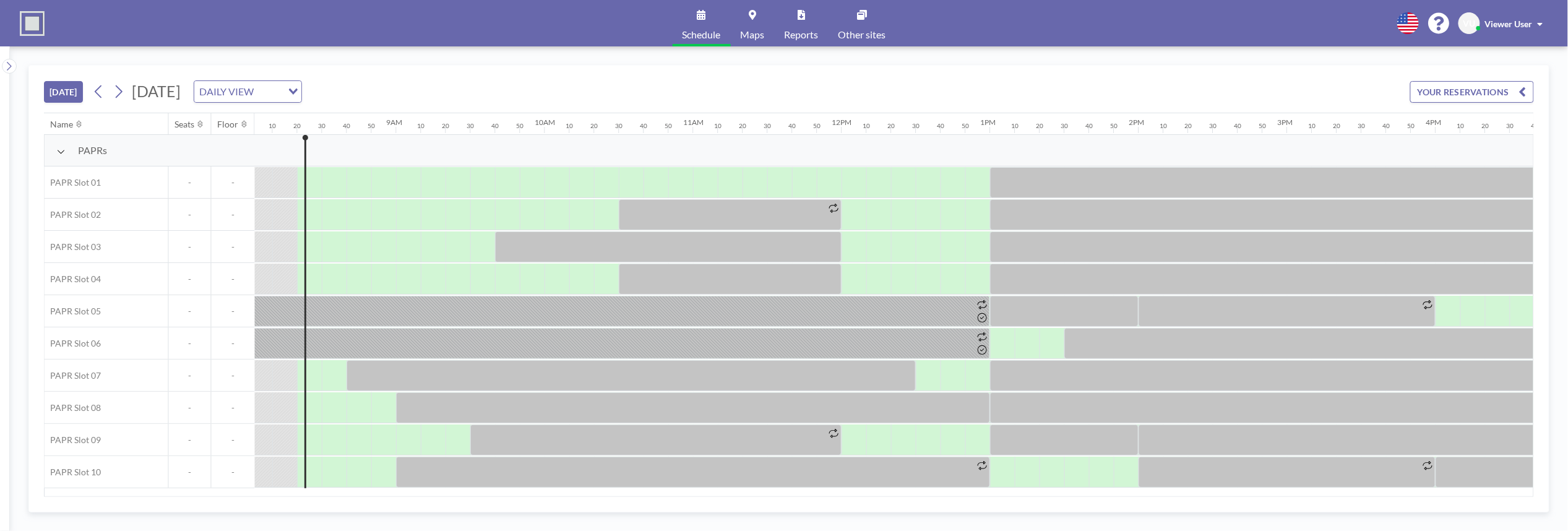
scroll to position [0, 1213]
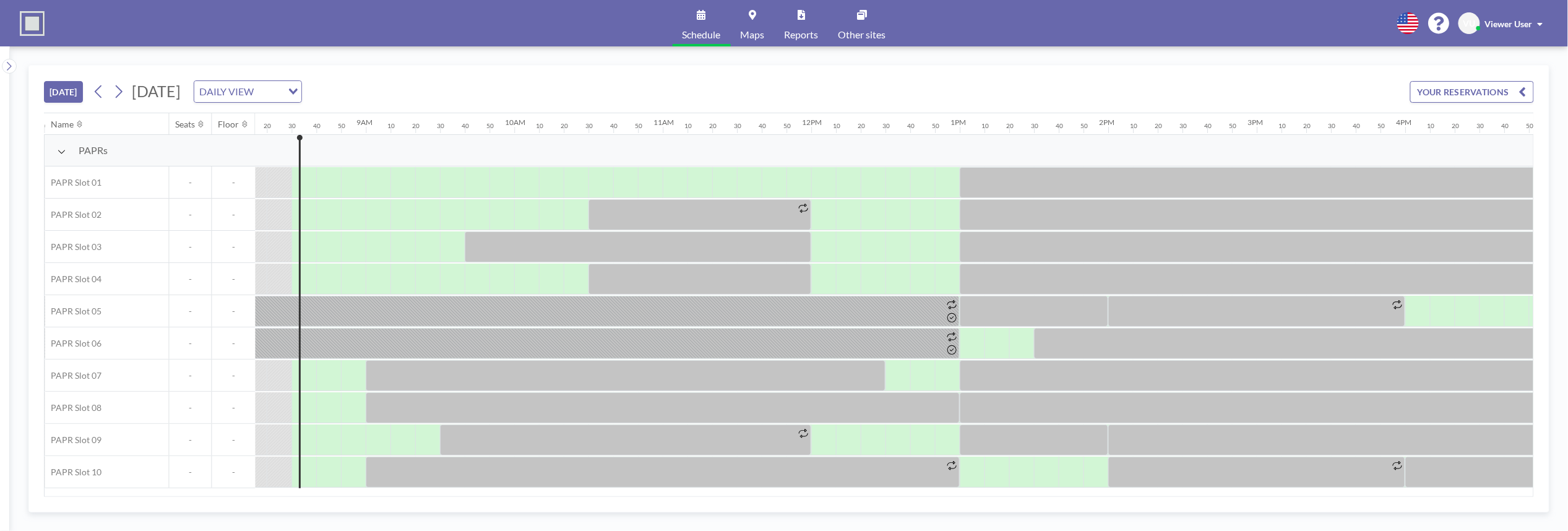
scroll to position [0, 1237]
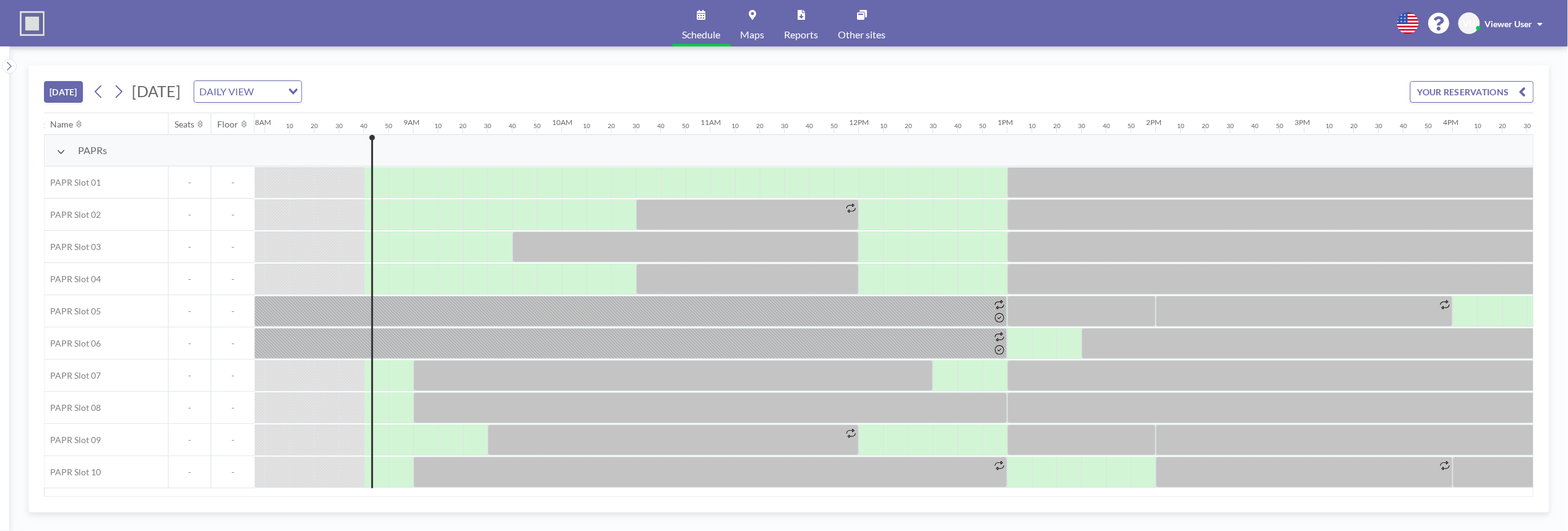
scroll to position [0, 1262]
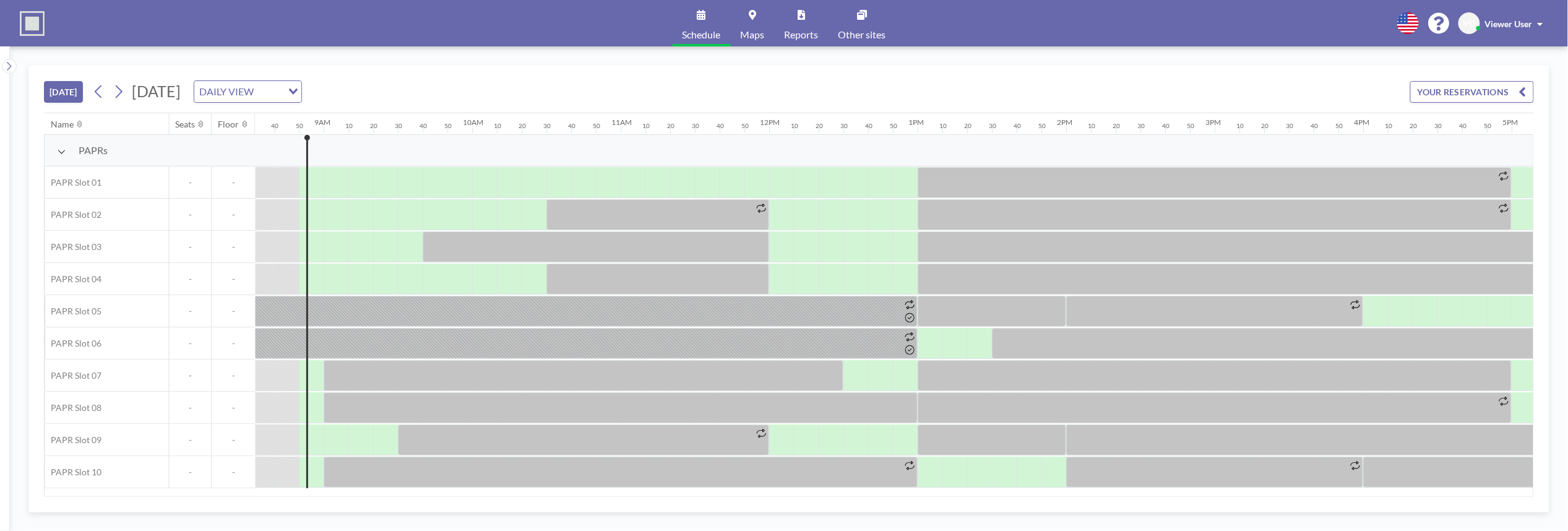
scroll to position [0, 1287]
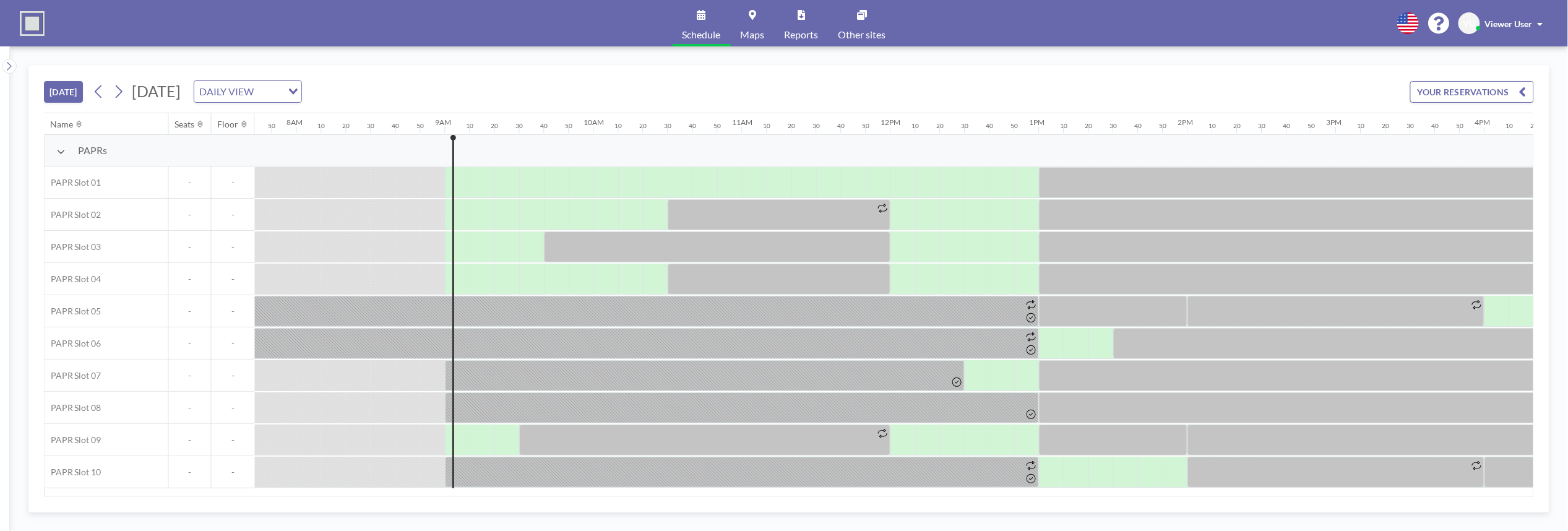
scroll to position [0, 1312]
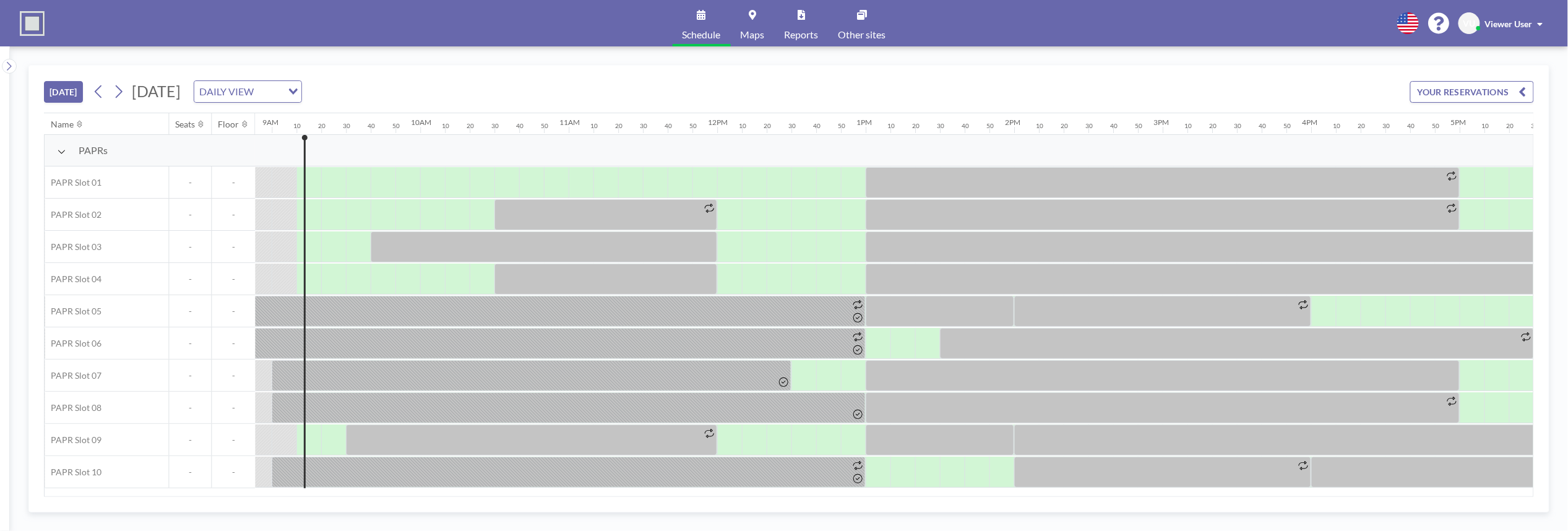
scroll to position [0, 1336]
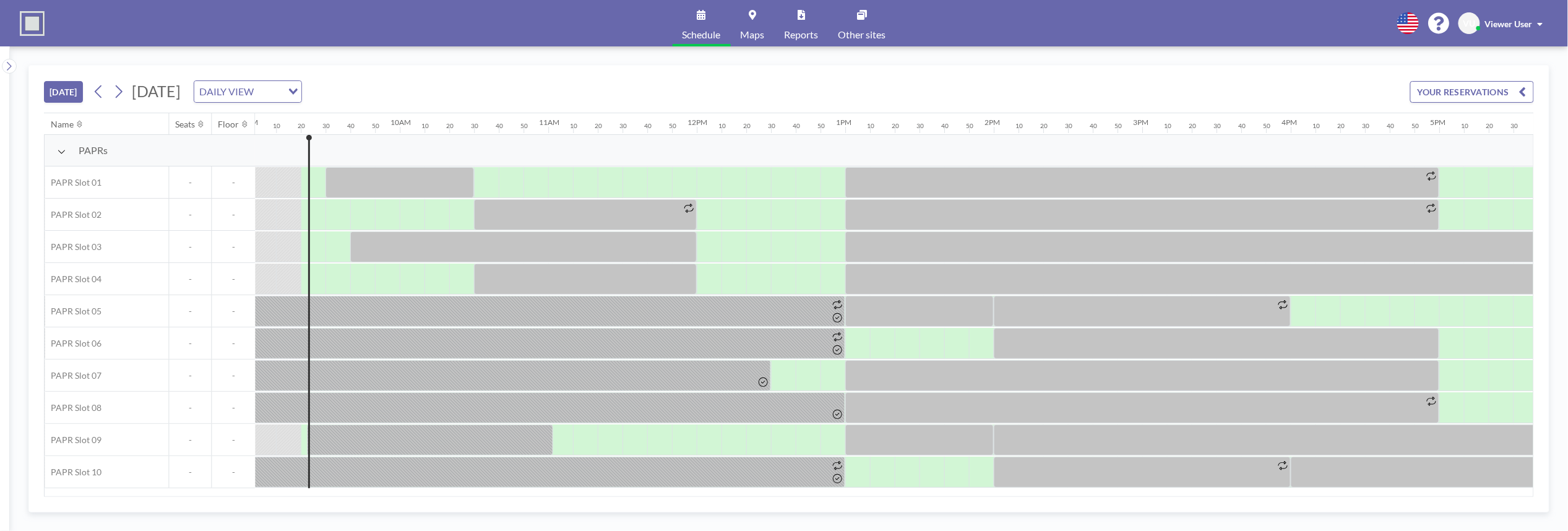
scroll to position [0, 1361]
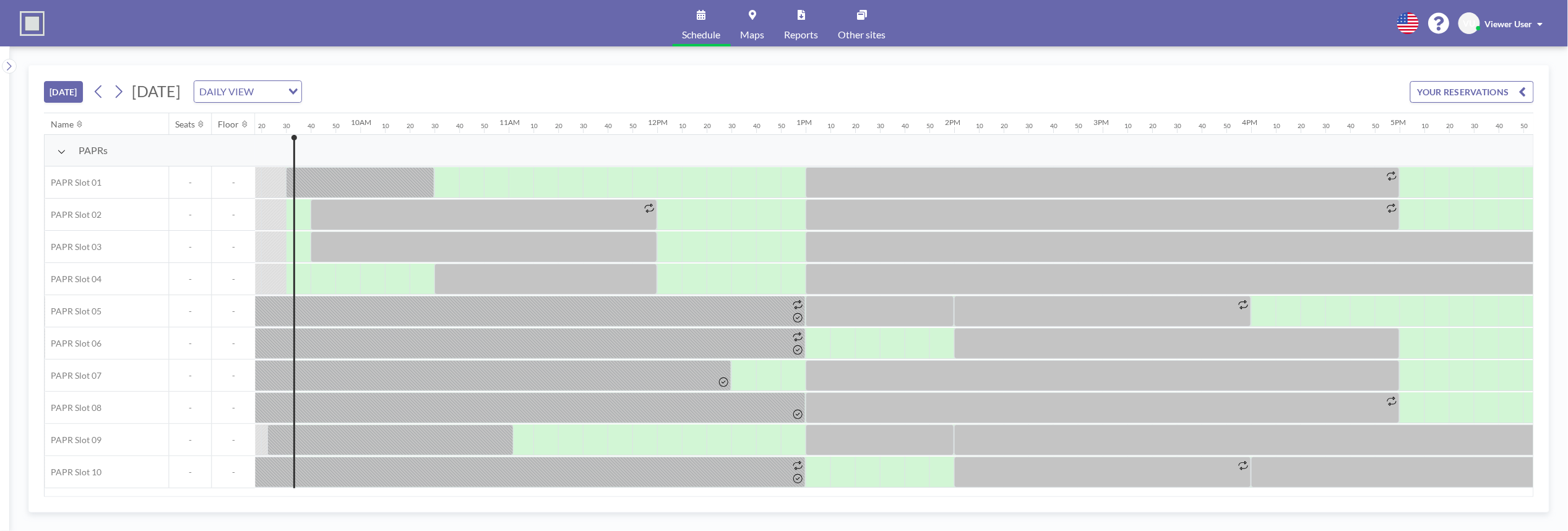
scroll to position [0, 1386]
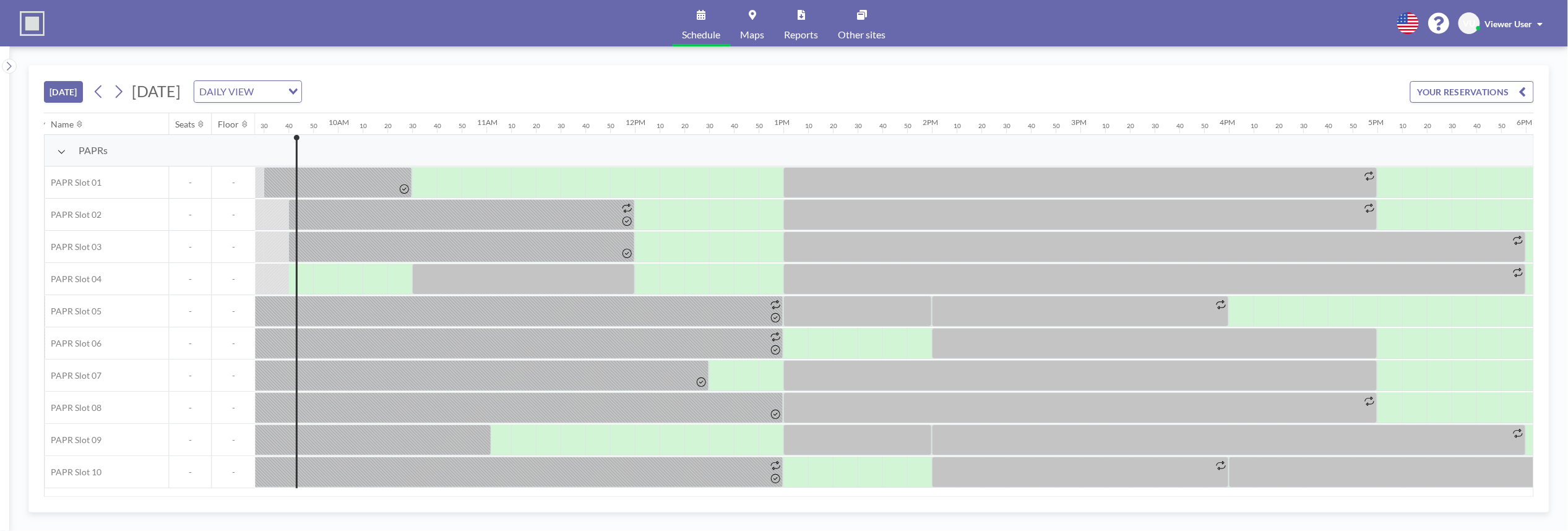
scroll to position [0, 1411]
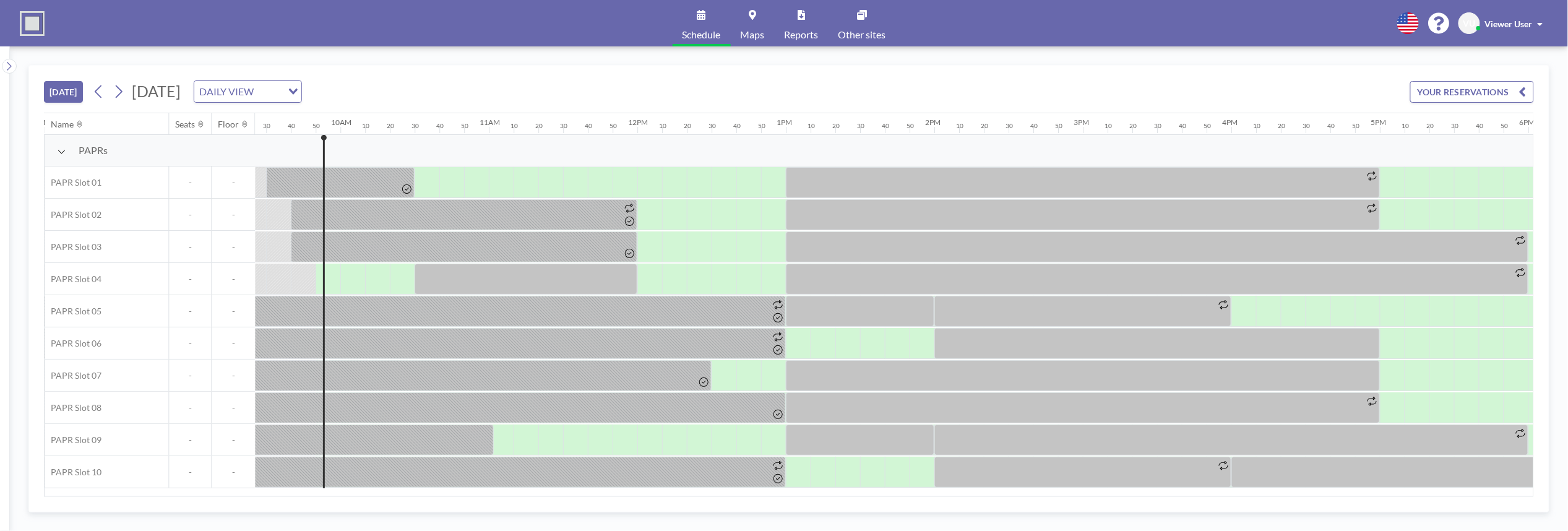
scroll to position [0, 1435]
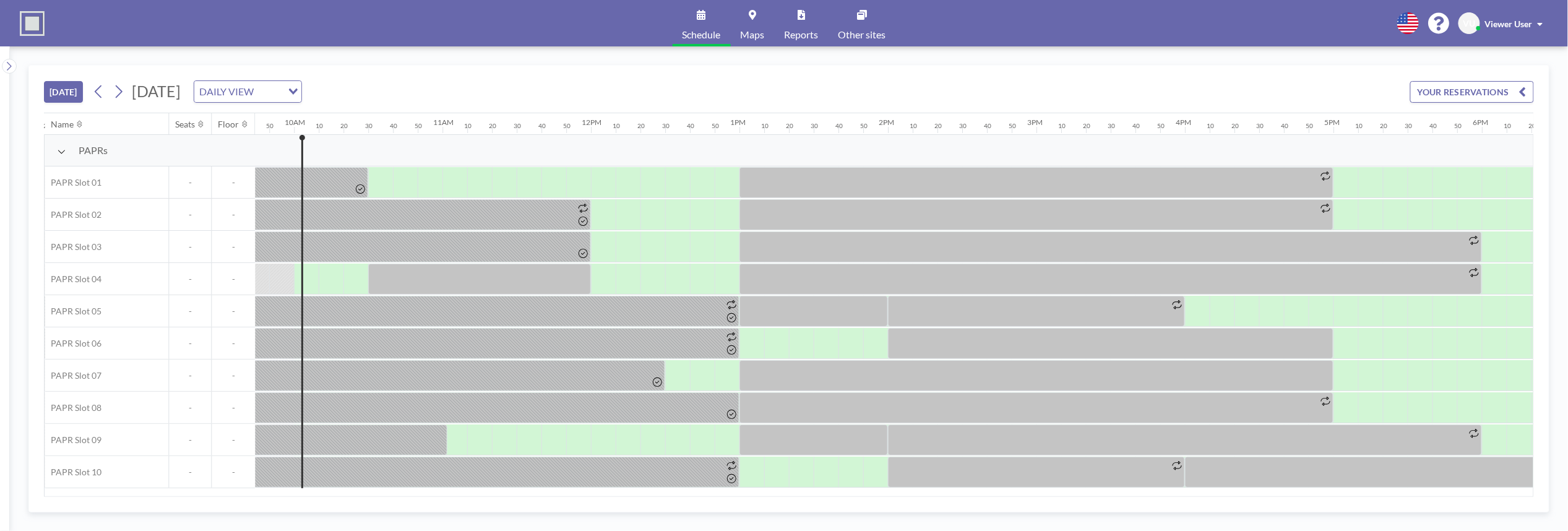
scroll to position [0, 1460]
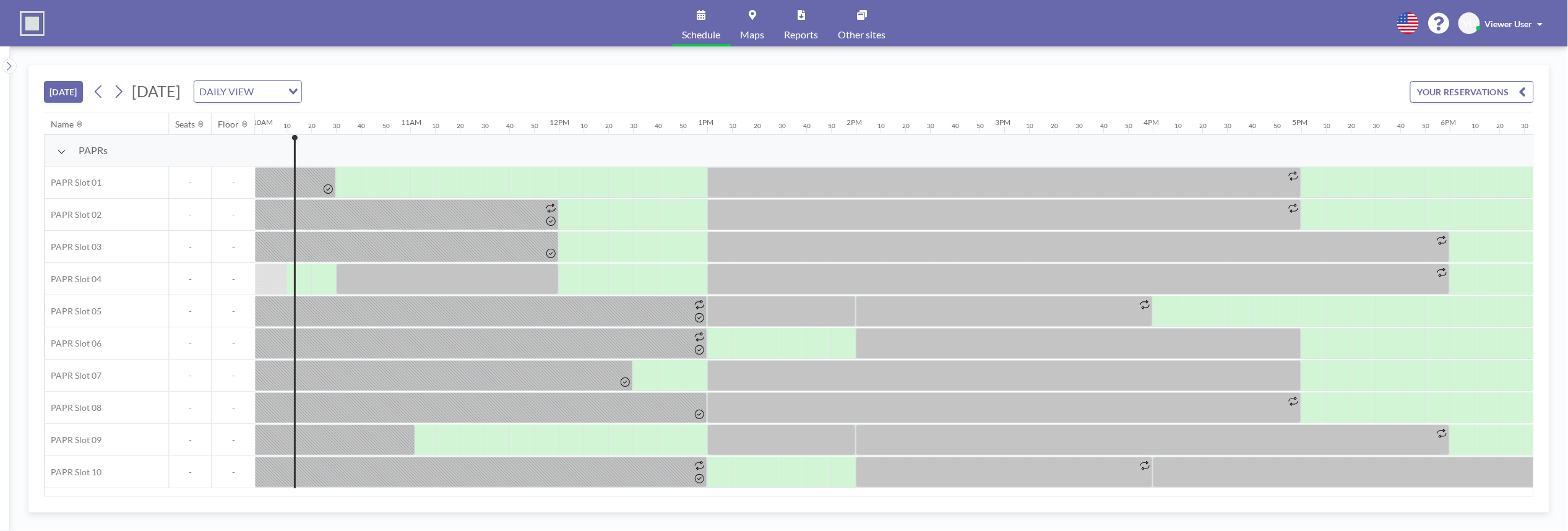
scroll to position [0, 1485]
